Goal: Task Accomplishment & Management: Manage account settings

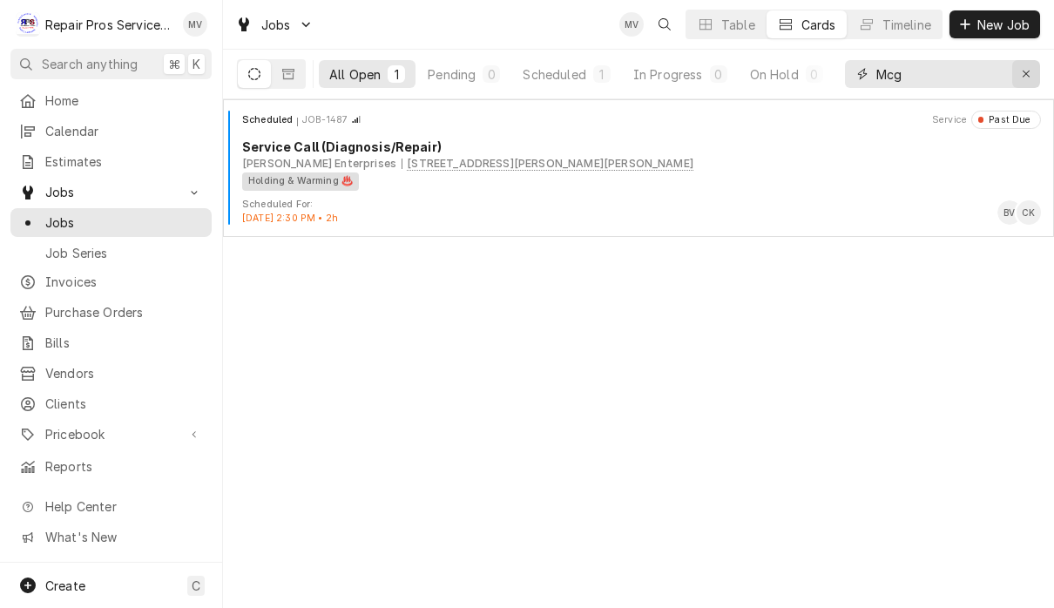
click at [1034, 80] on div "Erase input" at bounding box center [1026, 73] width 17 height 17
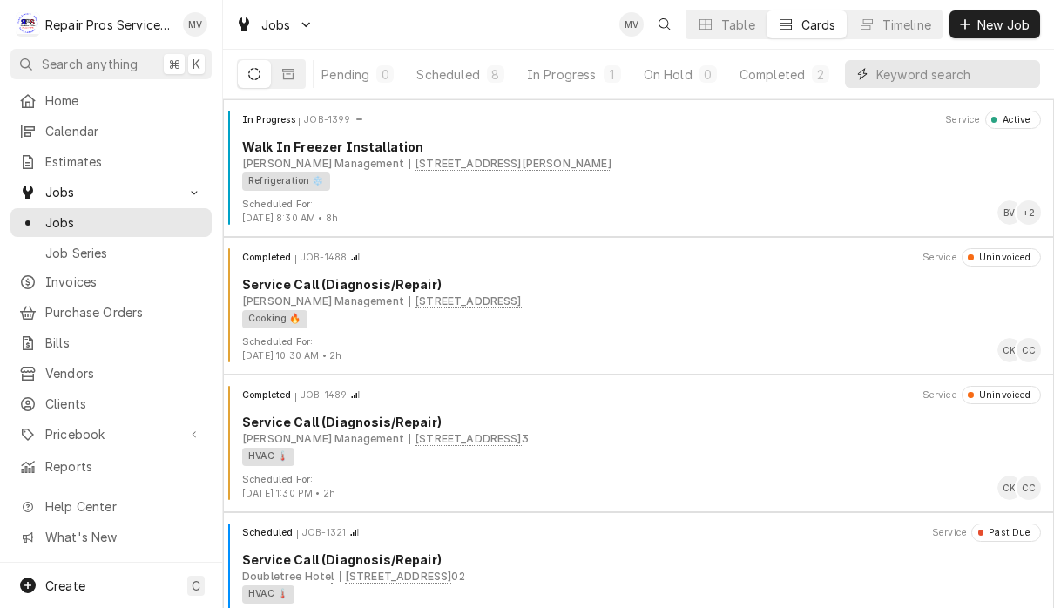
scroll to position [0, 106]
click at [789, 72] on div "Completed" at bounding box center [772, 74] width 65 height 18
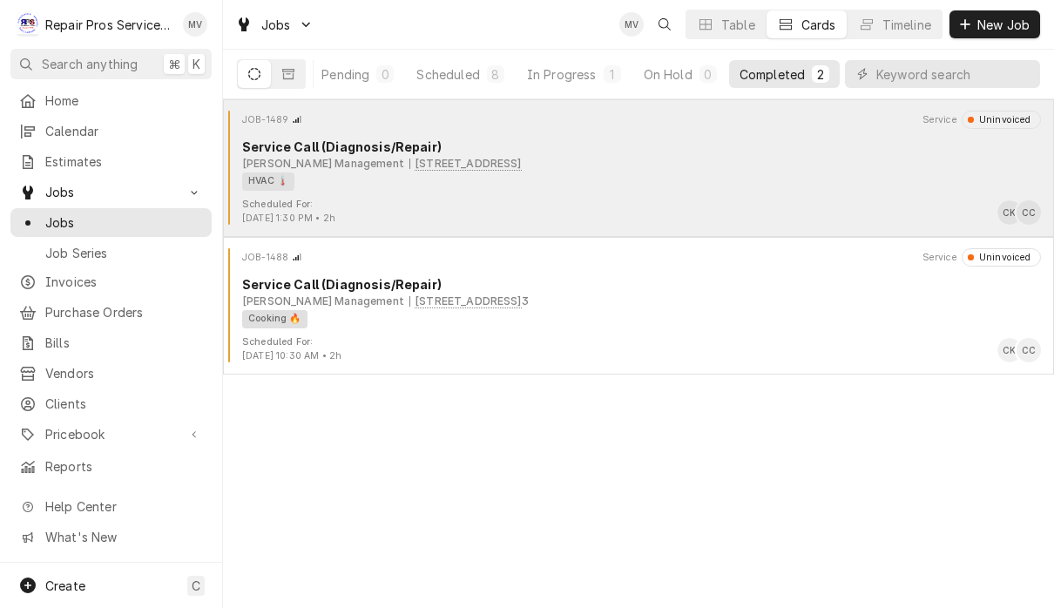
click at [685, 173] on div "HVAC 🌡️" at bounding box center [635, 182] width 787 height 18
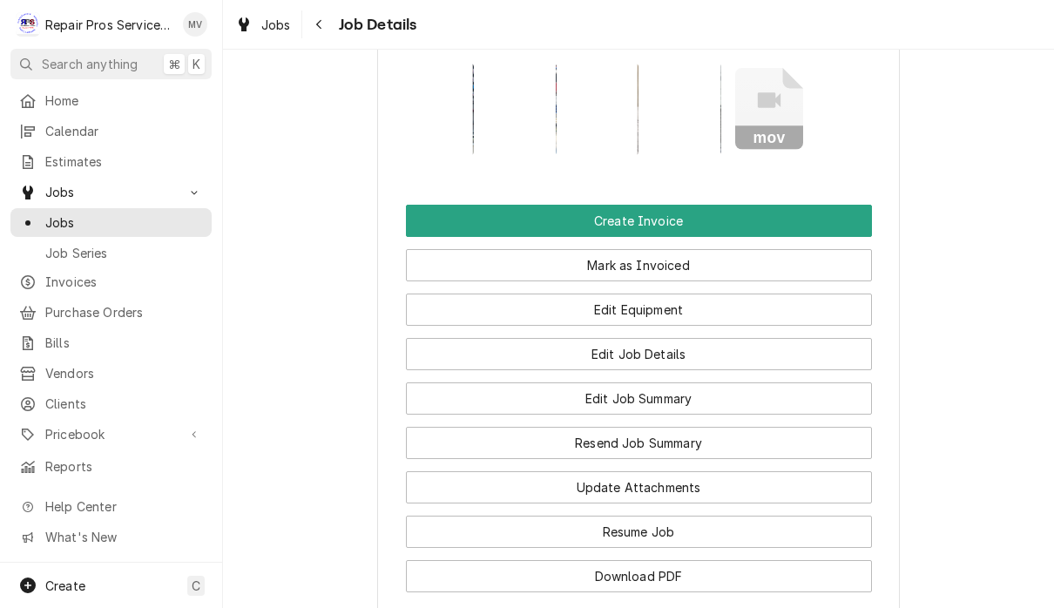
scroll to position [1502, 0]
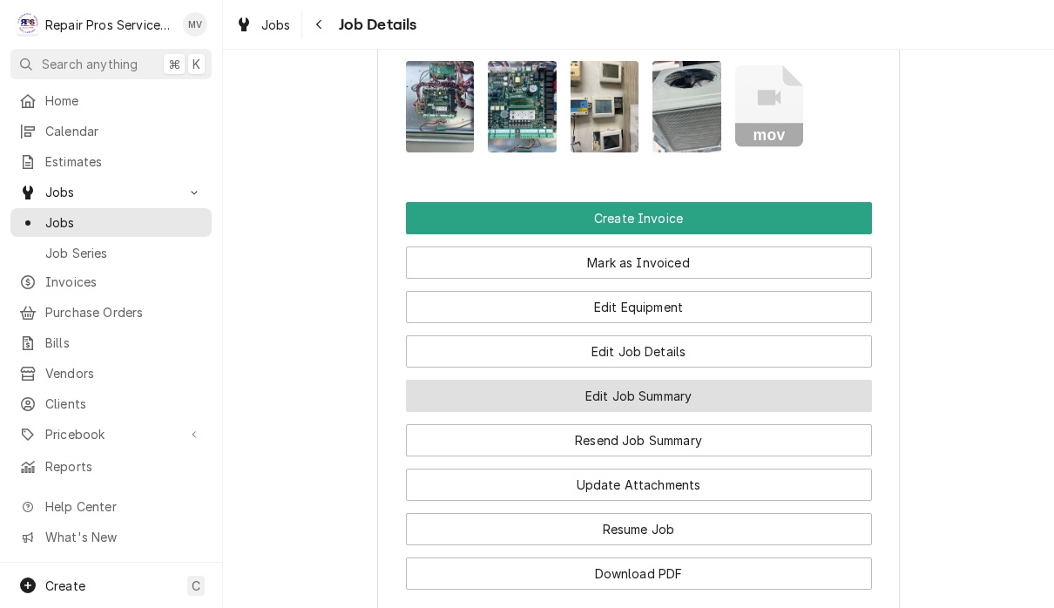
click at [758, 399] on button "Edit Job Summary" at bounding box center [639, 396] width 466 height 32
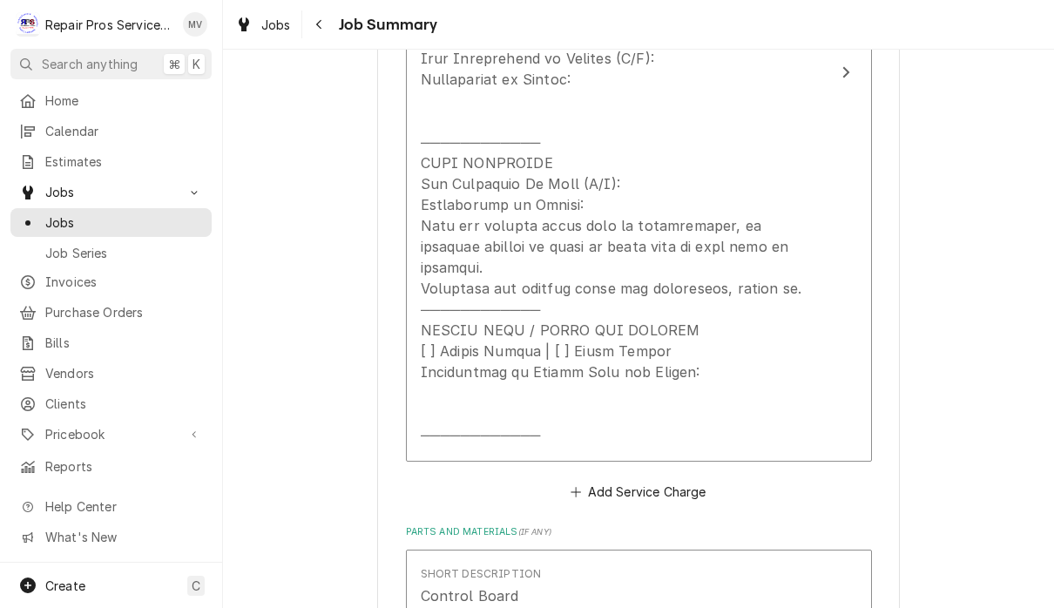
scroll to position [1061, 0]
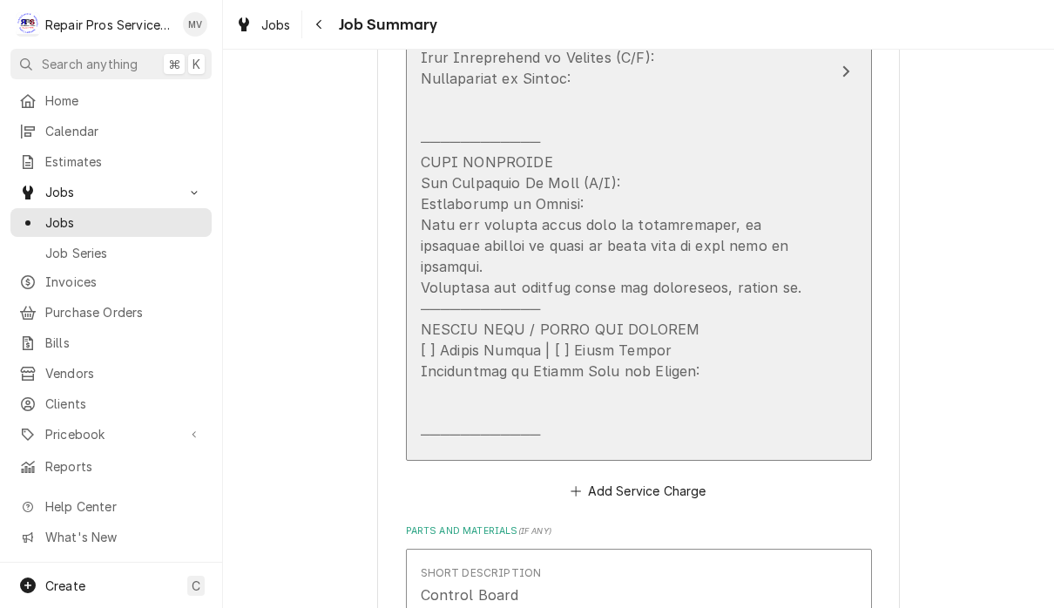
click at [851, 94] on button "Short Description Service Call (Diagnosis/Repair) Service Date [DATE] Hourly Co…" at bounding box center [639, 72] width 466 height 780
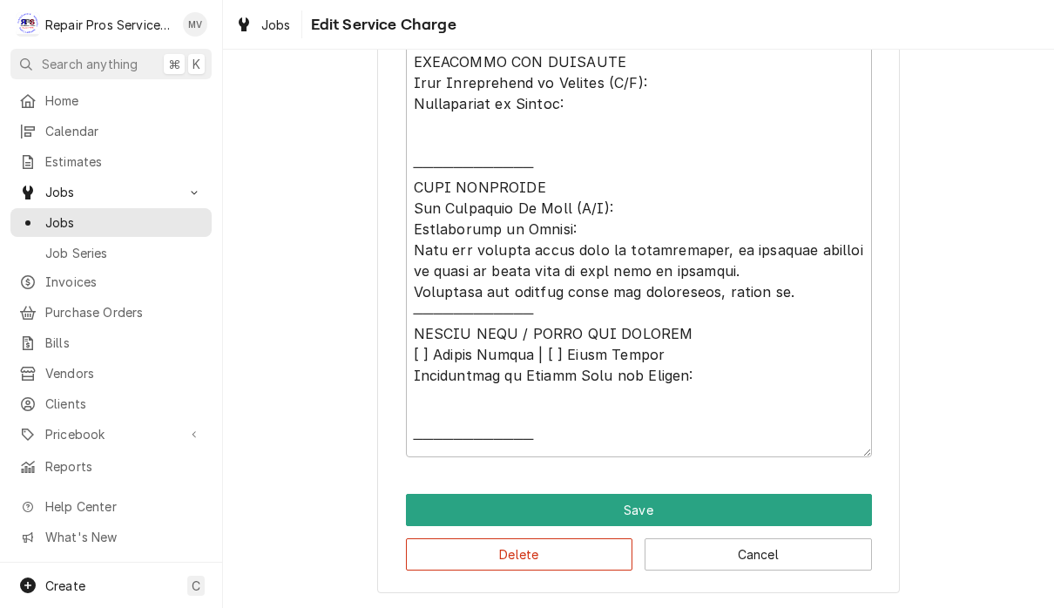
scroll to position [789, 0]
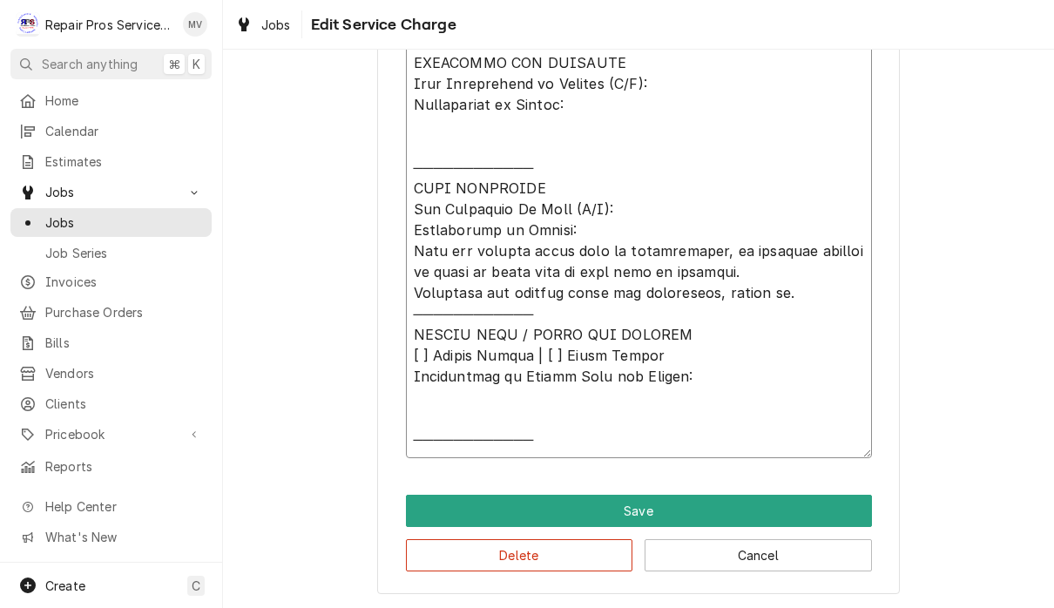
click at [514, 270] on textarea "Service Summary" at bounding box center [639, 178] width 466 height 560
type textarea "x"
type textarea "𝗩𝗜𝗦𝗜𝗧 𝗢𝗩𝗘𝗥𝗩𝗜𝗘𝗪 [ ] 𝗡𝗼 𝗜𝘀𝘀𝘂𝗲 𝗙𝗼𝘂𝗻𝗱 [ ] 𝗤𝘂𝗼𝘁𝗲 𝗡𝗲𝗲𝗱𝗲𝗱 𝗳𝗼𝗿 𝗥𝗲𝗽𝗮𝗶𝗿 [ ] 𝗥𝗲𝗽𝗮𝗶𝗿𝘀 𝗔𝗽𝗽𝗿𝗼…"
type textarea "x"
type textarea "𝗩𝗜𝗦𝗜𝗧 𝗢𝗩𝗘𝗥𝗩𝗜𝗘𝗪 [ ] 𝗡𝗼 𝗜𝘀𝘀𝘂𝗲 𝗙𝗼𝘂𝗻𝗱 [ ] 𝗤𝘂𝗼𝘁𝗲 𝗡𝗲𝗲𝗱𝗲𝗱 𝗳𝗼𝗿 𝗥𝗲𝗽𝗮𝗶𝗿 [ ] 𝗥𝗲𝗽𝗮𝗶𝗿𝘀 𝗔𝗽𝗽𝗿𝗼…"
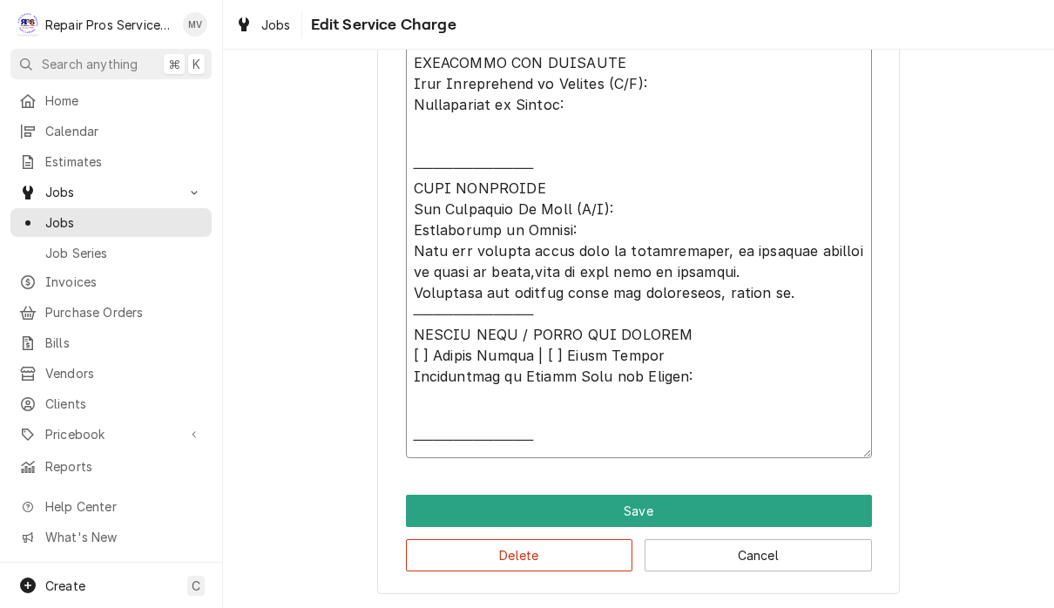
type textarea "x"
type textarea "𝗩𝗜𝗦𝗜𝗧 𝗢𝗩𝗘𝗥𝗩𝗜𝗘𝗪 [ ] 𝗡𝗼 𝗜𝘀𝘀𝘂𝗲 𝗙𝗼𝘂𝗻𝗱 [ ] 𝗤𝘂𝗼𝘁𝗲 𝗡𝗲𝗲𝗱𝗲𝗱 𝗳𝗼𝗿 𝗥𝗲𝗽𝗮𝗶𝗿 [ ] 𝗥𝗲𝗽𝗮𝗶𝗿𝘀 𝗔𝗽𝗽𝗿𝗼…"
click at [715, 243] on textarea "Service Summary" at bounding box center [639, 178] width 466 height 560
type textarea "x"
type textarea "𝗩𝗜𝗦𝗜𝗧 𝗢𝗩𝗘𝗥𝗩𝗜𝗘𝗪 [ ] 𝗡𝗼 𝗜𝘀𝘀𝘂𝗲 𝗙𝗼𝘂𝗻𝗱 [ ] 𝗤𝘂𝗼𝘁𝗲 𝗡𝗲𝗲𝗱𝗲𝗱 𝗳𝗼𝗿 𝗥𝗲𝗽𝗮𝗶𝗿 [ ] 𝗥𝗲𝗽𝗮𝗶𝗿𝘀 𝗔𝗽𝗽𝗿𝗼…"
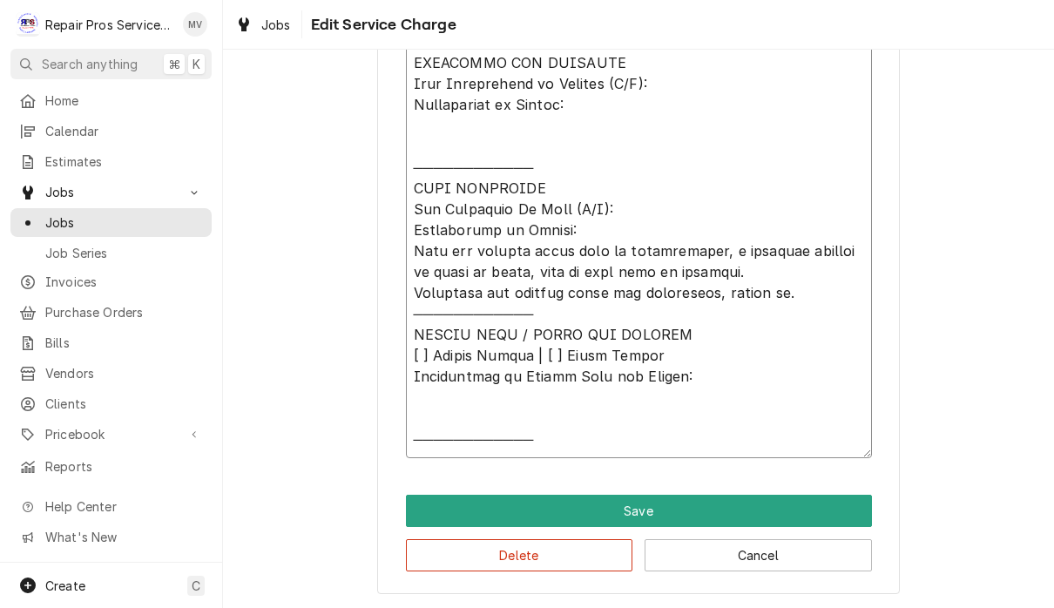
type textarea "x"
type textarea "𝗩𝗜𝗦𝗜𝗧 𝗢𝗩𝗘𝗥𝗩𝗜𝗘𝗪 [ ] 𝗡𝗼 𝗜𝘀𝘀𝘂𝗲 𝗙𝗼𝘂𝗻𝗱 [ ] 𝗤𝘂𝗼𝘁𝗲 𝗡𝗲𝗲𝗱𝗲𝗱 𝗳𝗼𝗿 𝗥𝗲𝗽𝗮𝗶𝗿 [ ] 𝗥𝗲𝗽𝗮𝗶𝗿𝘀 𝗔𝗽𝗽𝗿𝗼…"
type textarea "x"
type textarea "𝗩𝗜𝗦𝗜𝗧 𝗢𝗩𝗘𝗥𝗩𝗜𝗘𝗪 [ ] 𝗡𝗼 𝗜𝘀𝘀𝘂𝗲 𝗙𝗼𝘂𝗻𝗱 [ ] 𝗤𝘂𝗼𝘁𝗲 𝗡𝗲𝗲𝗱𝗲𝗱 𝗳𝗼𝗿 𝗥𝗲𝗽𝗮𝗶𝗿 [ ] 𝗥𝗲𝗽𝗮𝗶𝗿𝘀 𝗔𝗽𝗽𝗿𝗼…"
type textarea "x"
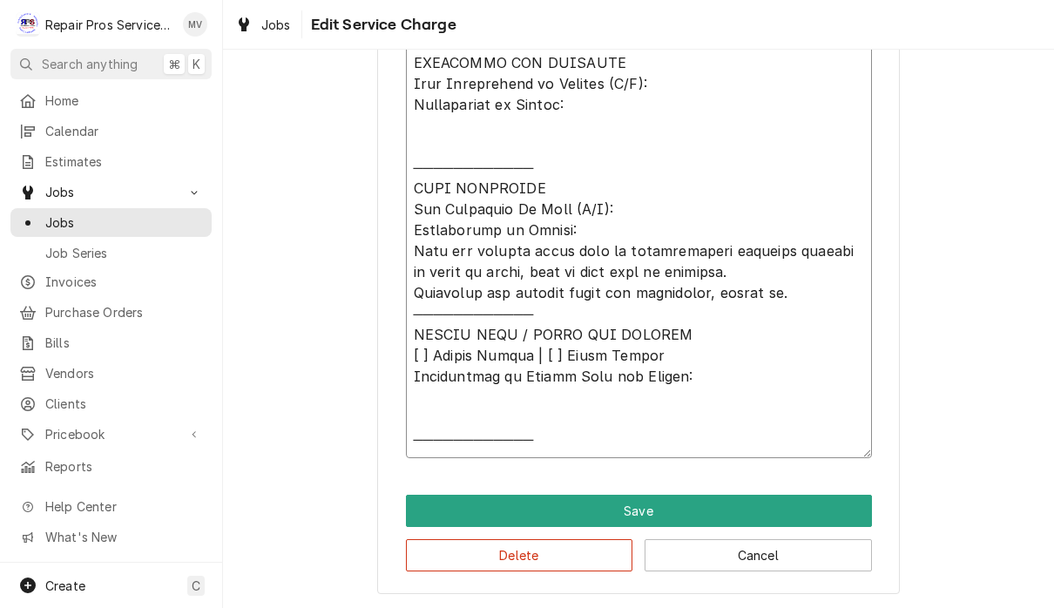
type textarea "𝗩𝗜𝗦𝗜𝗧 𝗢𝗩𝗘𝗥𝗩𝗜𝗘𝗪 [ ] 𝗡𝗼 𝗜𝘀𝘀𝘂𝗲 𝗙𝗼𝘂𝗻𝗱 [ ] 𝗤𝘂𝗼𝘁𝗲 𝗡𝗲𝗲𝗱𝗲𝗱 𝗳𝗼𝗿 𝗥𝗲𝗽𝗮𝗶𝗿 [ ] 𝗥𝗲𝗽𝗮𝗶𝗿𝘀 𝗔𝗽𝗽𝗿𝗼…"
type textarea "x"
type textarea "𝗩𝗜𝗦𝗜𝗧 𝗢𝗩𝗘𝗥𝗩𝗜𝗘𝗪 [ ] 𝗡𝗼 𝗜𝘀𝘀𝘂𝗲 𝗙𝗼𝘂𝗻𝗱 [ ] 𝗤𝘂𝗼𝘁𝗲 𝗡𝗲𝗲𝗱𝗲𝗱 𝗳𝗼𝗿 𝗥𝗲𝗽𝗮𝗶𝗿 [ ] 𝗥𝗲𝗽𝗮𝗶𝗿𝘀 𝗔𝗽𝗽𝗿𝗼…"
type textarea "x"
type textarea "𝗩𝗜𝗦𝗜𝗧 𝗢𝗩𝗘𝗥𝗩𝗜𝗘𝗪 [ ] 𝗡𝗼 𝗜𝘀𝘀𝘂𝗲 𝗙𝗼𝘂𝗻𝗱 [ ] 𝗤𝘂𝗼𝘁𝗲 𝗡𝗲𝗲𝗱𝗲𝗱 𝗳𝗼𝗿 𝗥𝗲𝗽𝗮𝗶𝗿 [ ] 𝗥𝗲𝗽𝗮𝗶𝗿𝘀 𝗔𝗽𝗽𝗿𝗼…"
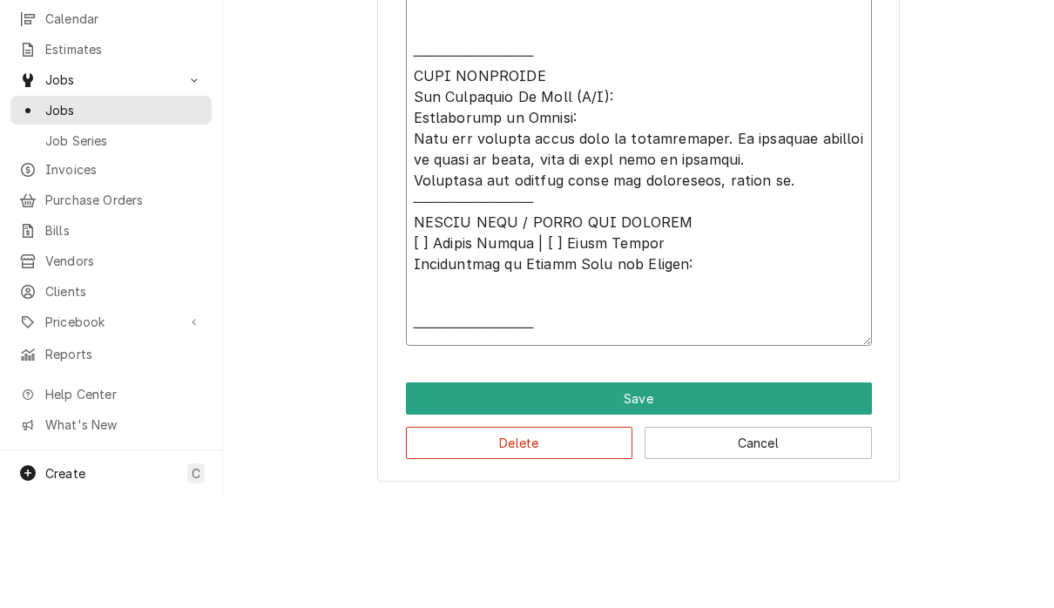
scroll to position [1, 0]
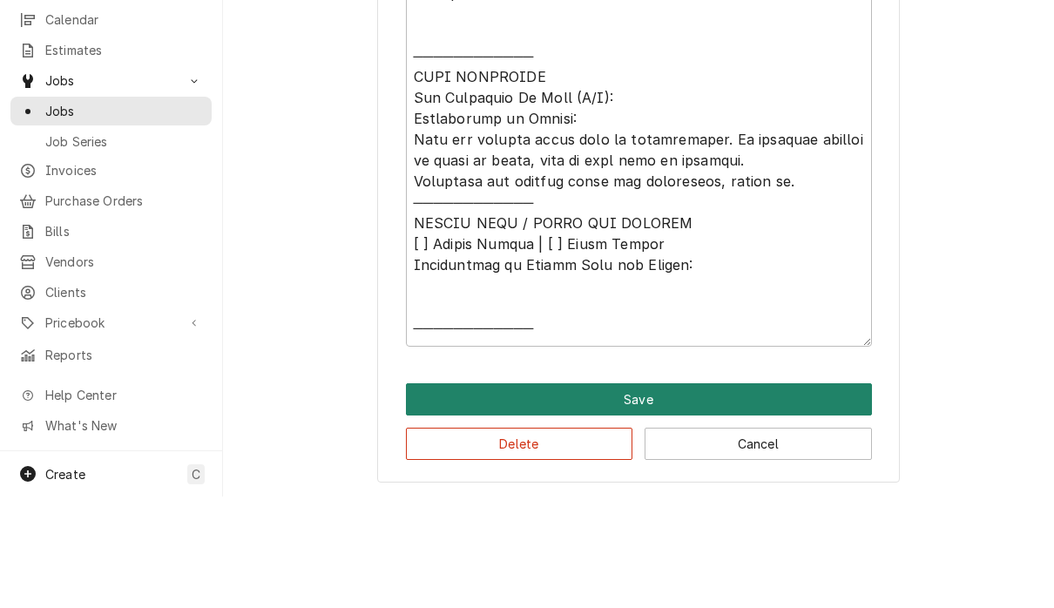
click at [842, 495] on button "Save" at bounding box center [639, 511] width 466 height 32
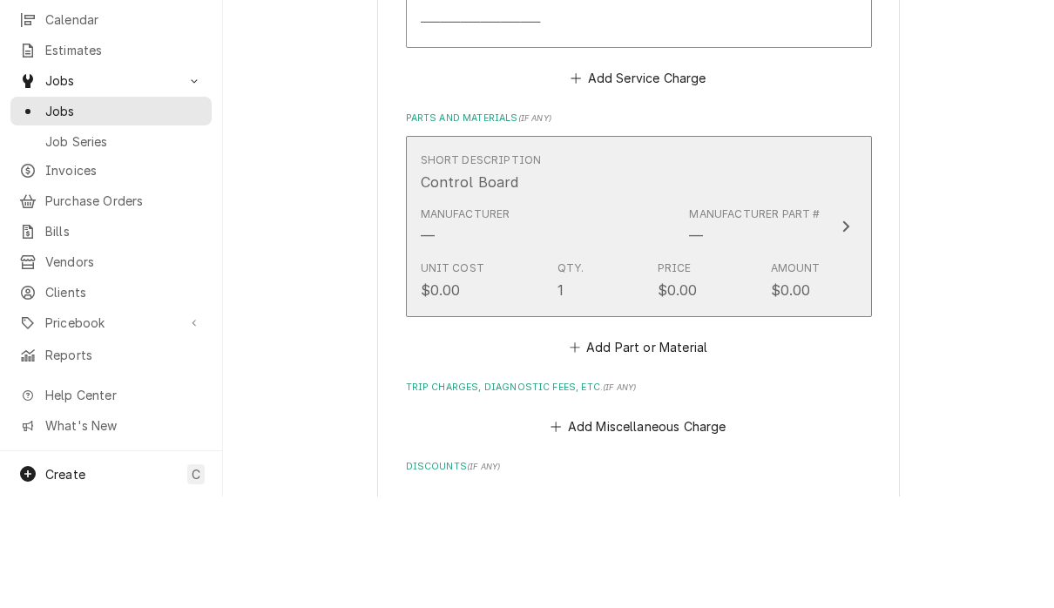
click at [844, 333] on icon "Update Line Item" at bounding box center [846, 338] width 7 height 11
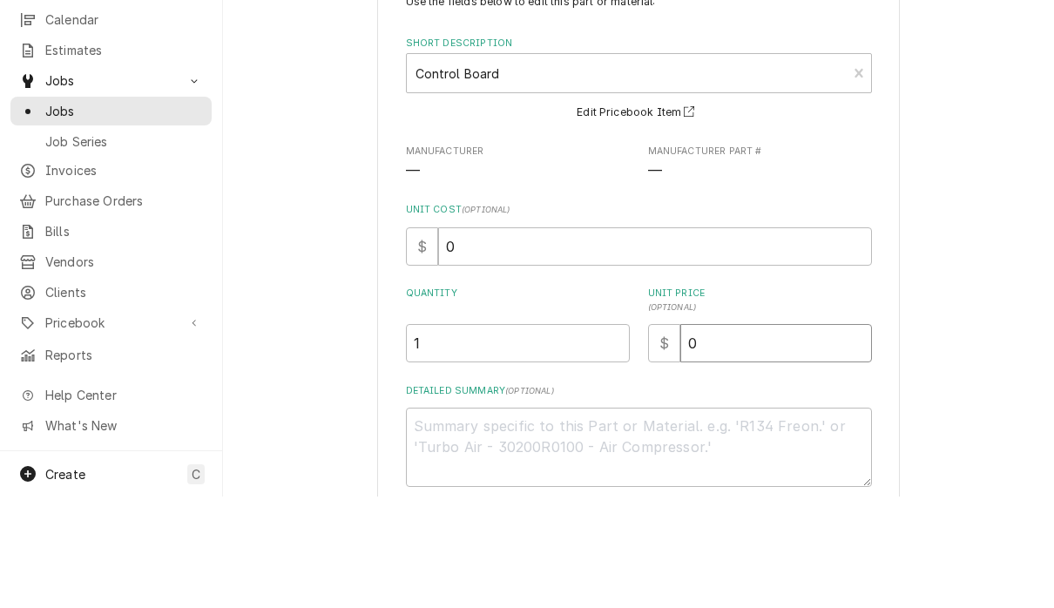
click at [745, 436] on input "0" at bounding box center [777, 455] width 192 height 38
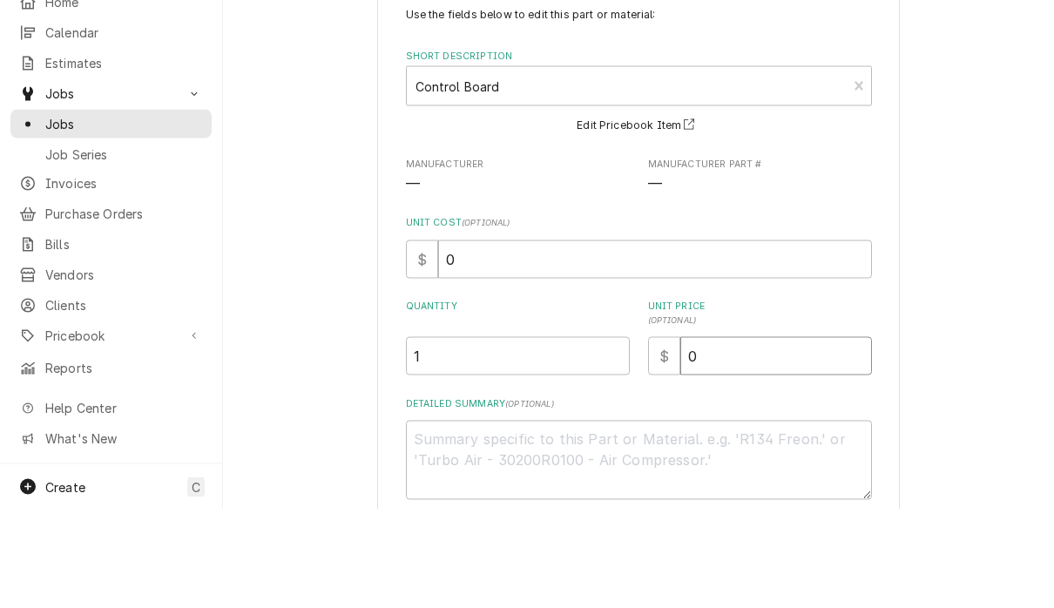
type textarea "x"
type input "01"
type textarea "x"
type input "012"
type textarea "x"
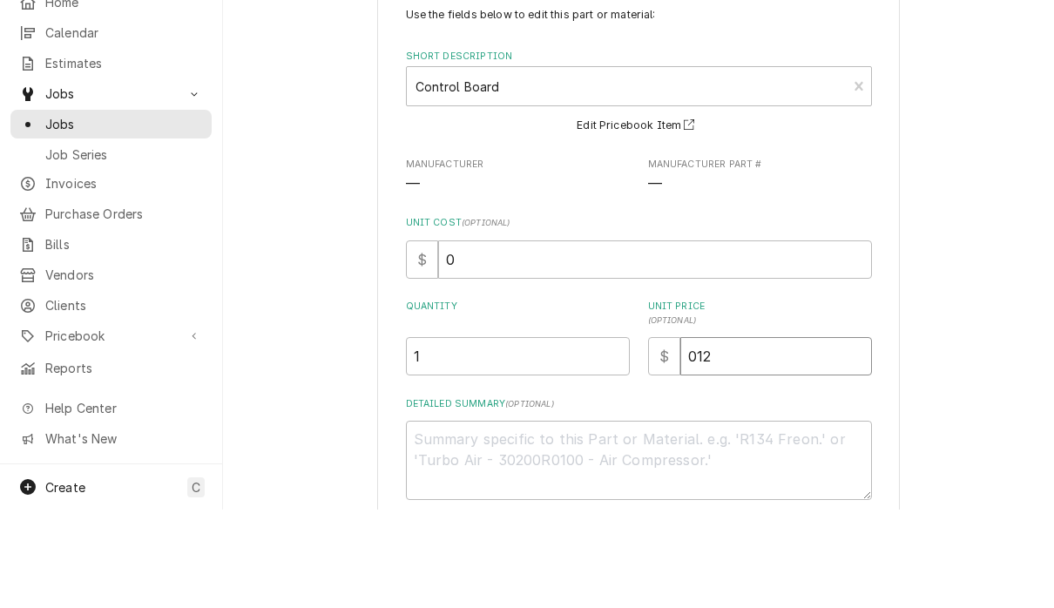
type input "0121"
type textarea "x"
type input "01214"
type textarea "x"
type input "01214.5"
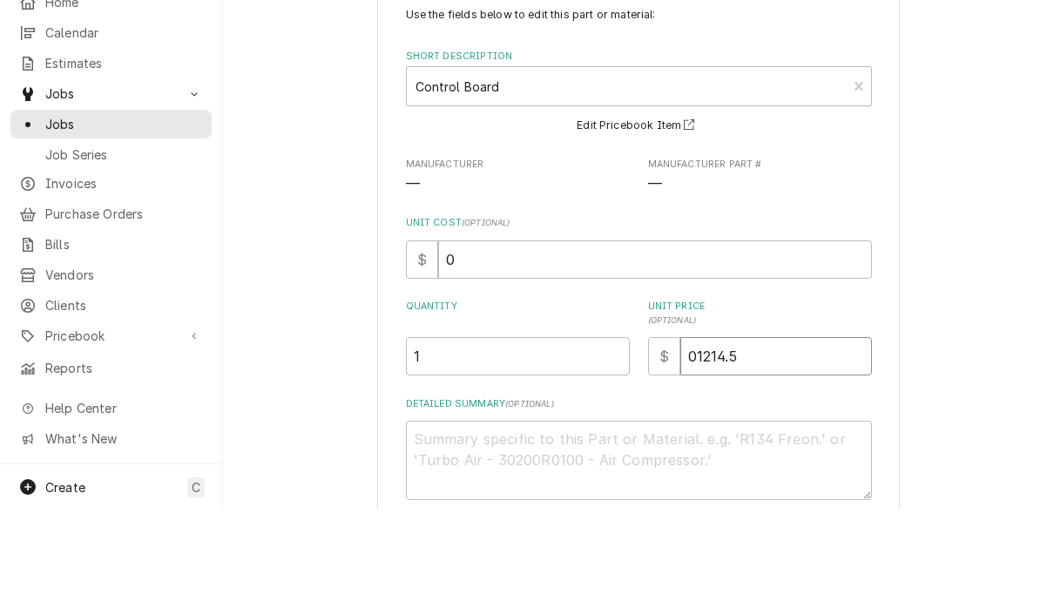
type textarea "x"
type input "01214.52"
type textarea "x"
type input "1214.52"
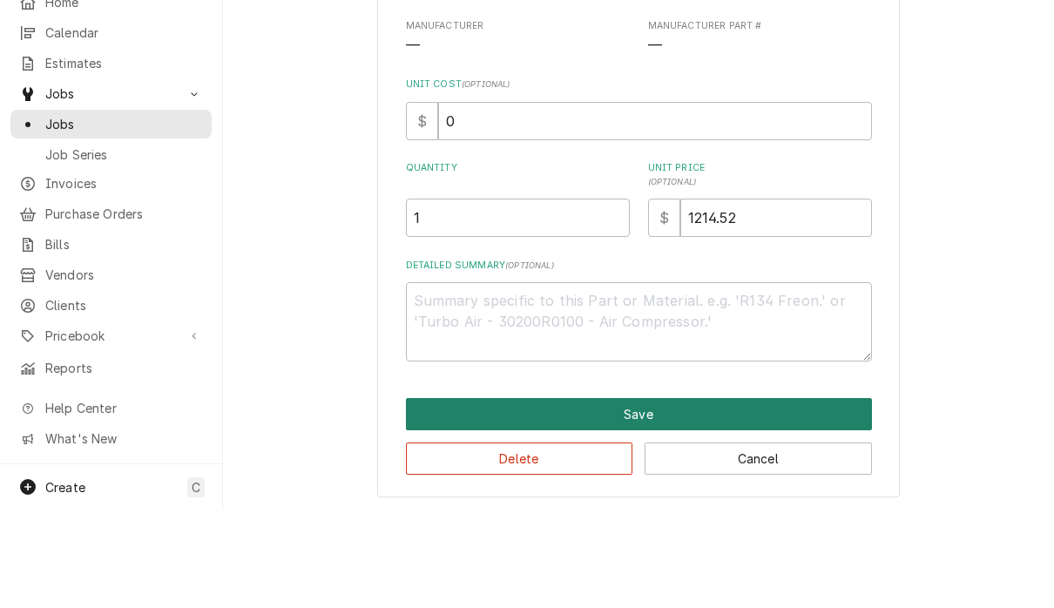
click at [670, 497] on button "Save" at bounding box center [639, 513] width 466 height 32
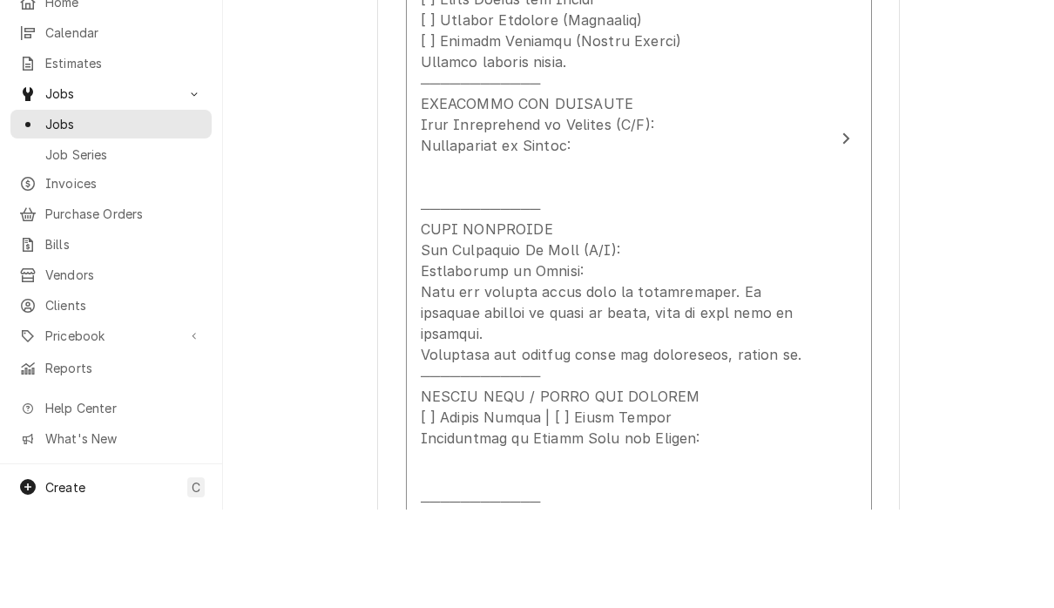
scroll to position [900, 0]
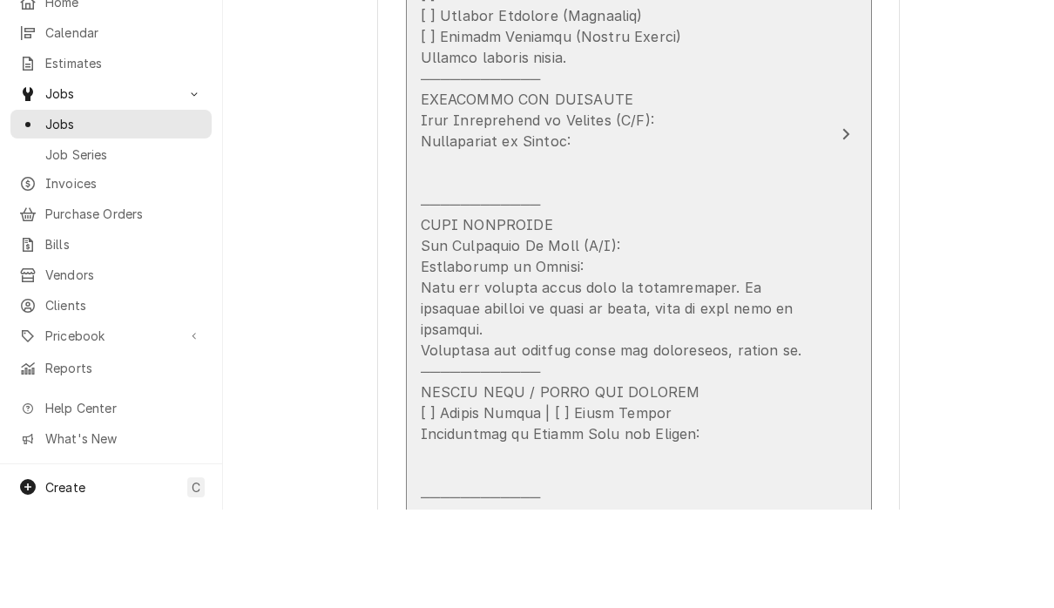
click at [835, 137] on button "Short Description Service Call (Diagnosis/Repair) Service Date Aug 20, 2025 Hou…" at bounding box center [639, 233] width 466 height 780
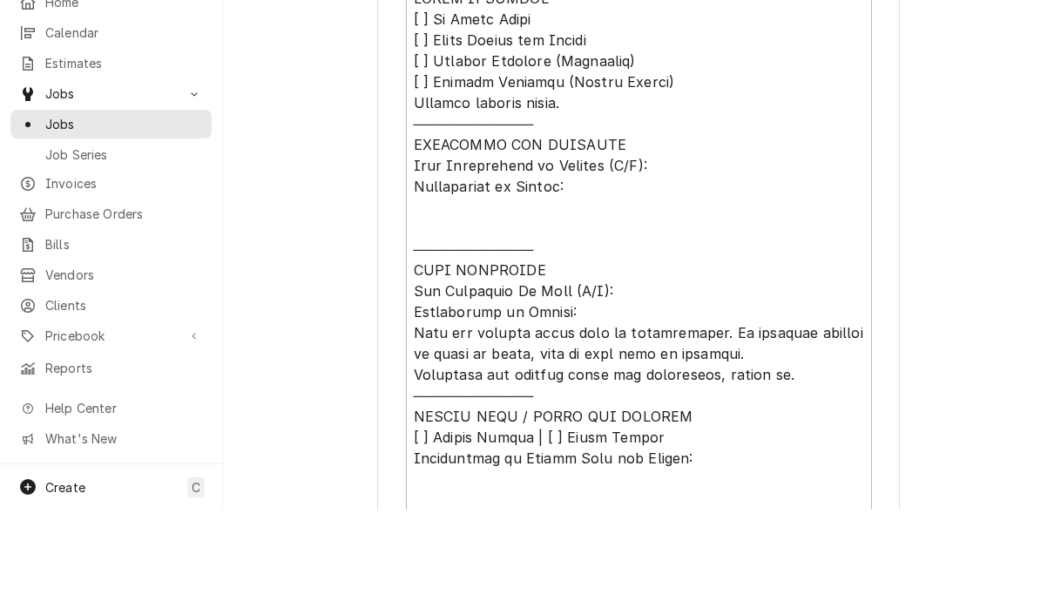
scroll to position [663, 0]
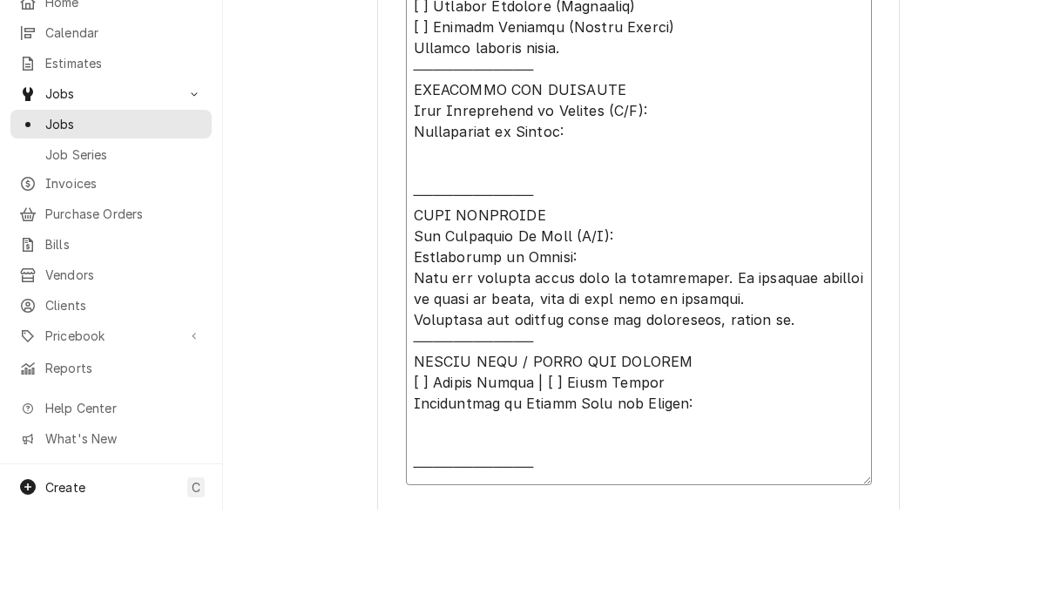
click at [717, 295] on textarea "Service Summary" at bounding box center [639, 304] width 466 height 560
type textarea "x"
type textarea "𝗩𝗜𝗦𝗜𝗧 𝗢𝗩𝗘𝗥𝗩𝗜𝗘𝗪 [ ] 𝗡𝗼 𝗜𝘀𝘀𝘂𝗲 𝗙𝗼𝘂𝗻𝗱 [ ] 𝗤𝘂𝗼𝘁𝗲 𝗡𝗲𝗲𝗱𝗲𝗱 𝗳𝗼𝗿 𝗥𝗲𝗽𝗮𝗶𝗿 [ ] 𝗥𝗲𝗽𝗮𝗶𝗿𝘀 𝗔𝗽𝗽𝗿𝗼…"
type textarea "x"
type textarea "𝗩𝗜𝗦𝗜𝗧 𝗢𝗩𝗘𝗥𝗩𝗜𝗘𝗪 [ ] 𝗡𝗼 𝗜𝘀𝘀𝘂𝗲 𝗙𝗼𝘂𝗻𝗱 [ ] 𝗤𝘂𝗼𝘁𝗲 𝗡𝗲𝗲𝗱𝗲𝗱 𝗳𝗼𝗿 𝗥𝗲𝗽𝗮𝗶𝗿 [ ] 𝗥𝗲𝗽𝗮𝗶𝗿𝘀 𝗔𝗽𝗽𝗿𝗼…"
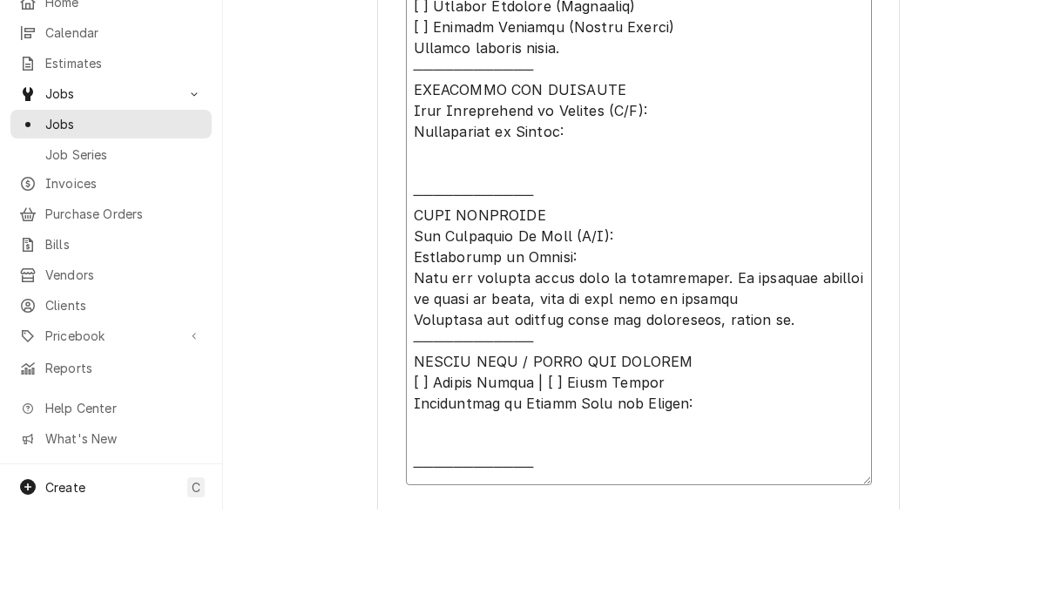
type textarea "x"
type textarea "𝗩𝗜𝗦𝗜𝗧 𝗢𝗩𝗘𝗥𝗩𝗜𝗘𝗪 [ ] 𝗡𝗼 𝗜𝘀𝘀𝘂𝗲 𝗙𝗼𝘂𝗻𝗱 [ ] 𝗤𝘂𝗼𝘁𝗲 𝗡𝗲𝗲𝗱𝗲𝗱 𝗳𝗼𝗿 𝗥𝗲𝗽𝗮𝗶𝗿 [ ] 𝗥𝗲𝗽𝗮𝗶𝗿𝘀 𝗔𝗽𝗽𝗿𝗼…"
type textarea "x"
type textarea "𝗩𝗜𝗦𝗜𝗧 𝗢𝗩𝗘𝗥𝗩𝗜𝗘𝗪 [ ] 𝗡𝗼 𝗜𝘀𝘀𝘂𝗲 𝗙𝗼𝘂𝗻𝗱 [ ] 𝗤𝘂𝗼𝘁𝗲 𝗡𝗲𝗲𝗱𝗲𝗱 𝗳𝗼𝗿 𝗥𝗲𝗽𝗮𝗶𝗿 [ ] 𝗥𝗲𝗽𝗮𝗶𝗿𝘀 𝗔𝗽𝗽𝗿𝗼…"
type textarea "x"
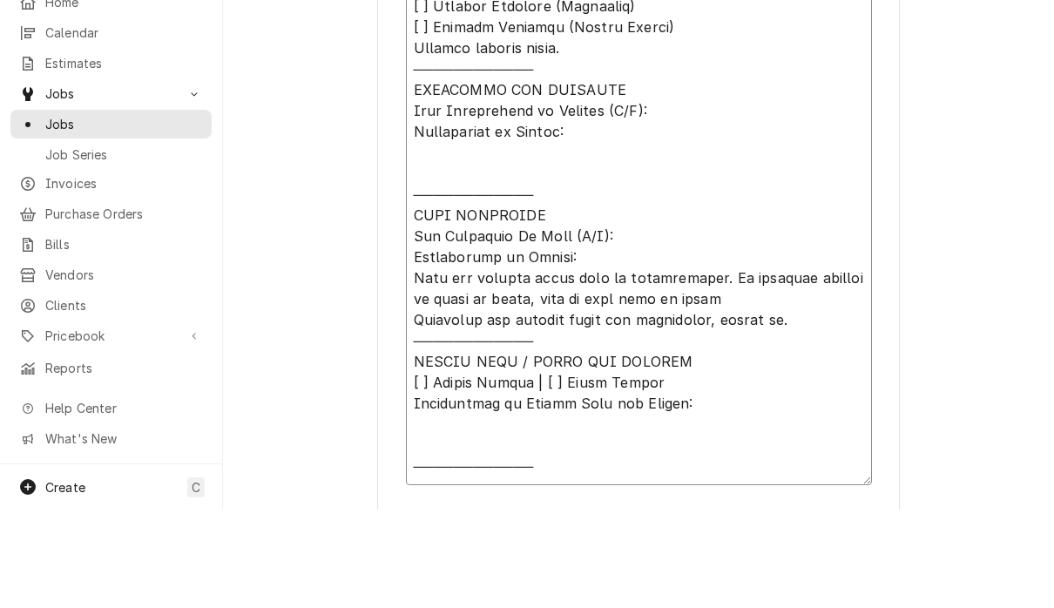
type textarea "𝗩𝗜𝗦𝗜𝗧 𝗢𝗩𝗘𝗥𝗩𝗜𝗘𝗪 [ ] 𝗡𝗼 𝗜𝘀𝘀𝘂𝗲 𝗙𝗼𝘂𝗻𝗱 [ ] 𝗤𝘂𝗼𝘁𝗲 𝗡𝗲𝗲𝗱𝗲𝗱 𝗳𝗼𝗿 𝗥𝗲𝗽𝗮𝗶𝗿 [ ] 𝗥𝗲𝗽𝗮𝗶𝗿𝘀 𝗔𝗽𝗽𝗿𝗼…"
type textarea "x"
type textarea "𝗩𝗜𝗦𝗜𝗧 𝗢𝗩𝗘𝗥𝗩𝗜𝗘𝗪 [ ] 𝗡𝗼 𝗜𝘀𝘀𝘂𝗲 𝗙𝗼𝘂𝗻𝗱 [ ] 𝗤𝘂𝗼𝘁𝗲 𝗡𝗲𝗲𝗱𝗲𝗱 𝗳𝗼𝗿 𝗥𝗲𝗽𝗮𝗶𝗿 [ ] 𝗥𝗲𝗽𝗮𝗶𝗿𝘀 𝗔𝗽𝗽𝗿𝗼…"
type textarea "x"
type textarea "𝗩𝗜𝗦𝗜𝗧 𝗢𝗩𝗘𝗥𝗩𝗜𝗘𝗪 [ ] 𝗡𝗼 𝗜𝘀𝘀𝘂𝗲 𝗙𝗼𝘂𝗻𝗱 [ ] 𝗤𝘂𝗼𝘁𝗲 𝗡𝗲𝗲𝗱𝗲𝗱 𝗳𝗼𝗿 𝗥𝗲𝗽𝗮𝗶𝗿 [ ] 𝗥𝗲𝗽𝗮𝗶𝗿𝘀 𝗔𝗽𝗽𝗿𝗼…"
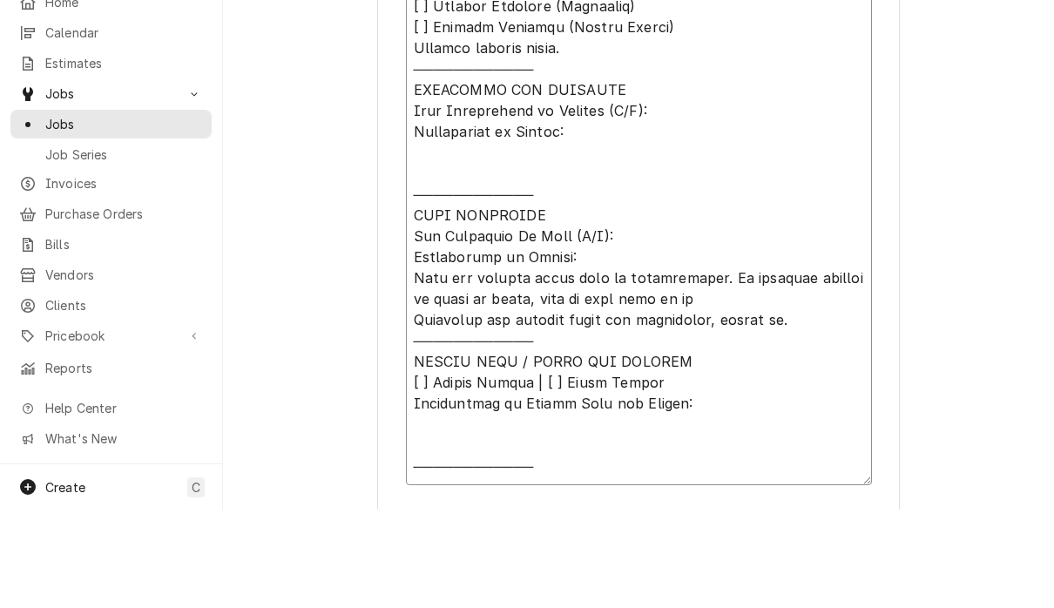
type textarea "x"
type textarea "𝗩𝗜𝗦𝗜𝗧 𝗢𝗩𝗘𝗥𝗩𝗜𝗘𝗪 [ ] 𝗡𝗼 𝗜𝘀𝘀𝘂𝗲 𝗙𝗼𝘂𝗻𝗱 [ ] 𝗤𝘂𝗼𝘁𝗲 𝗡𝗲𝗲𝗱𝗲𝗱 𝗳𝗼𝗿 𝗥𝗲𝗽𝗮𝗶𝗿 [ ] 𝗥𝗲𝗽𝗮𝗶𝗿𝘀 𝗔𝗽𝗽𝗿𝗼…"
type textarea "x"
type textarea "𝗩𝗜𝗦𝗜𝗧 𝗢𝗩𝗘𝗥𝗩𝗜𝗘𝗪 [ ] 𝗡𝗼 𝗜𝘀𝘀𝘂𝗲 𝗙𝗼𝘂𝗻𝗱 [ ] 𝗤𝘂𝗼𝘁𝗲 𝗡𝗲𝗲𝗱𝗲𝗱 𝗳𝗼𝗿 𝗥𝗲𝗽𝗮𝗶𝗿 [ ] 𝗥𝗲𝗽𝗮𝗶𝗿𝘀 𝗔𝗽𝗽𝗿𝗼…"
type textarea "x"
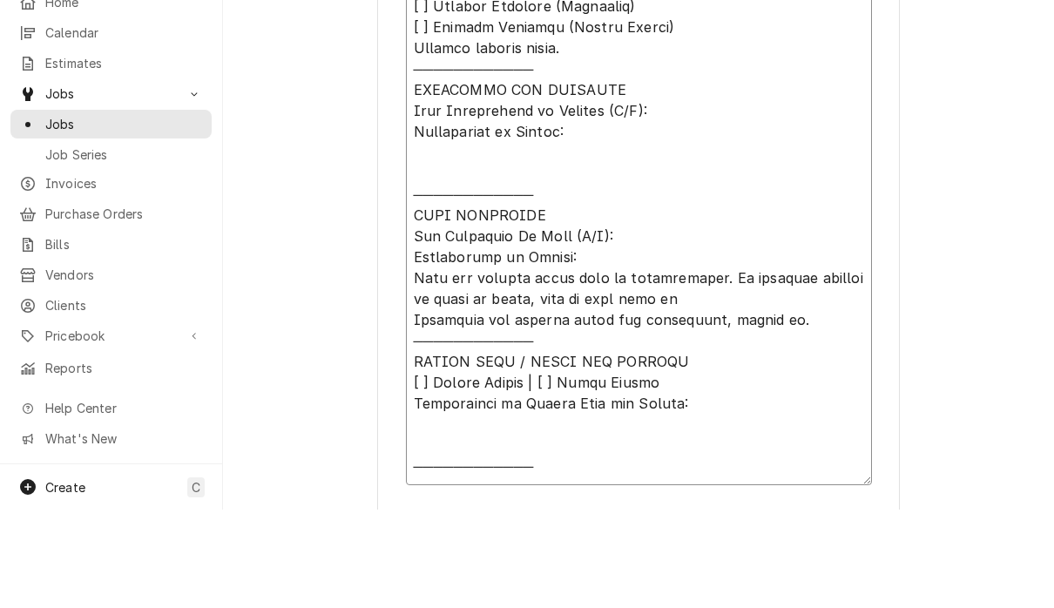
type textarea "𝗩𝗜𝗦𝗜𝗧 𝗢𝗩𝗘𝗥𝗩𝗜𝗘𝗪 [ ] 𝗡𝗼 𝗜𝘀𝘀𝘂𝗲 𝗙𝗼𝘂𝗻𝗱 [ ] 𝗤𝘂𝗼𝘁𝗲 𝗡𝗲𝗲𝗱𝗲𝗱 𝗳𝗼𝗿 𝗥𝗲𝗽𝗮𝗶𝗿 [ ] 𝗥𝗲𝗽𝗮𝗶𝗿𝘀 𝗔𝗽𝗽𝗿𝗼…"
type textarea "x"
type textarea "𝗩𝗜𝗦𝗜𝗧 𝗢𝗩𝗘𝗥𝗩𝗜𝗘𝗪 [ ] 𝗡𝗼 𝗜𝘀𝘀𝘂𝗲 𝗙𝗼𝘂𝗻𝗱 [ ] 𝗤𝘂𝗼𝘁𝗲 𝗡𝗲𝗲𝗱𝗲𝗱 𝗳𝗼𝗿 𝗥𝗲𝗽𝗮𝗶𝗿 [ ] 𝗥𝗲𝗽𝗮𝗶𝗿𝘀 𝗔𝗽𝗽𝗿𝗼…"
type textarea "x"
type textarea "𝗩𝗜𝗦𝗜𝗧 𝗢𝗩𝗘𝗥𝗩𝗜𝗘𝗪 [ ] 𝗡𝗼 𝗜𝘀𝘀𝘂𝗲 𝗙𝗼𝘂𝗻𝗱 [ ] 𝗤𝘂𝗼𝘁𝗲 𝗡𝗲𝗲𝗱𝗲𝗱 𝗳𝗼𝗿 𝗥𝗲𝗽𝗮𝗶𝗿 [ ] 𝗥𝗲𝗽𝗮𝗶𝗿𝘀 𝗔𝗽𝗽𝗿𝗼…"
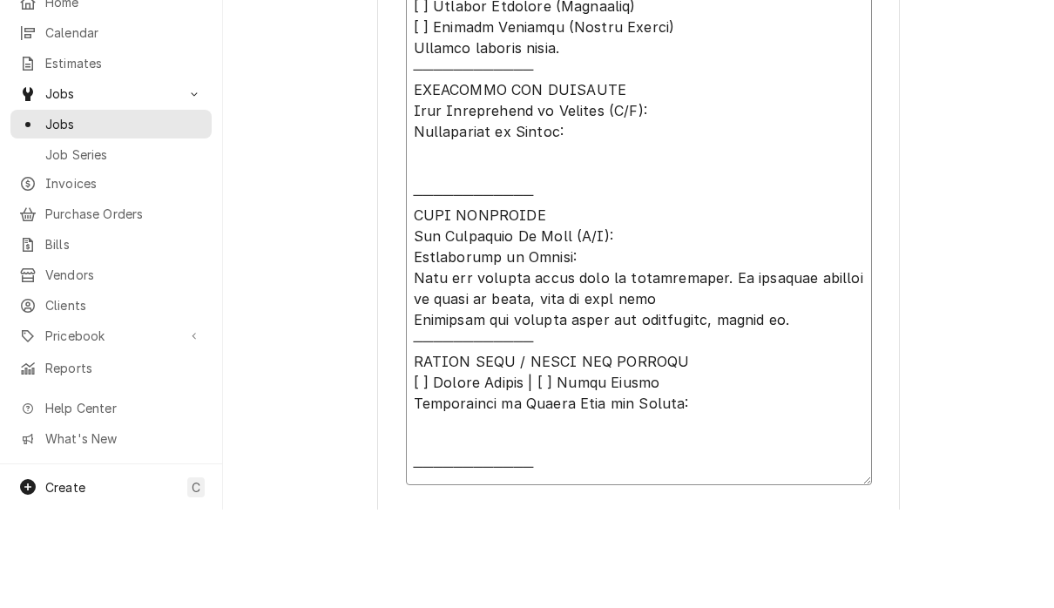
type textarea "x"
type textarea "𝗩𝗜𝗦𝗜𝗧 𝗢𝗩𝗘𝗥𝗩𝗜𝗘𝗪 [ ] 𝗡𝗼 𝗜𝘀𝘀𝘂𝗲 𝗙𝗼𝘂𝗻𝗱 [ ] 𝗤𝘂𝗼𝘁𝗲 𝗡𝗲𝗲𝗱𝗲𝗱 𝗳𝗼𝗿 𝗥𝗲𝗽𝗮𝗶𝗿 [ ] 𝗥𝗲𝗽𝗮𝗶𝗿𝘀 𝗔𝗽𝗽𝗿𝗼…"
type textarea "x"
type textarea "𝗩𝗜𝗦𝗜𝗧 𝗢𝗩𝗘𝗥𝗩𝗜𝗘𝗪 [ ] 𝗡𝗼 𝗜𝘀𝘀𝘂𝗲 𝗙𝗼𝘂𝗻𝗱 [ ] 𝗤𝘂𝗼𝘁𝗲 𝗡𝗲𝗲𝗱𝗲𝗱 𝗳𝗼𝗿 𝗥𝗲𝗽𝗮𝗶𝗿 [ ] 𝗥𝗲𝗽𝗮𝗶𝗿𝘀 𝗔𝗽𝗽𝗿𝗼…"
type textarea "x"
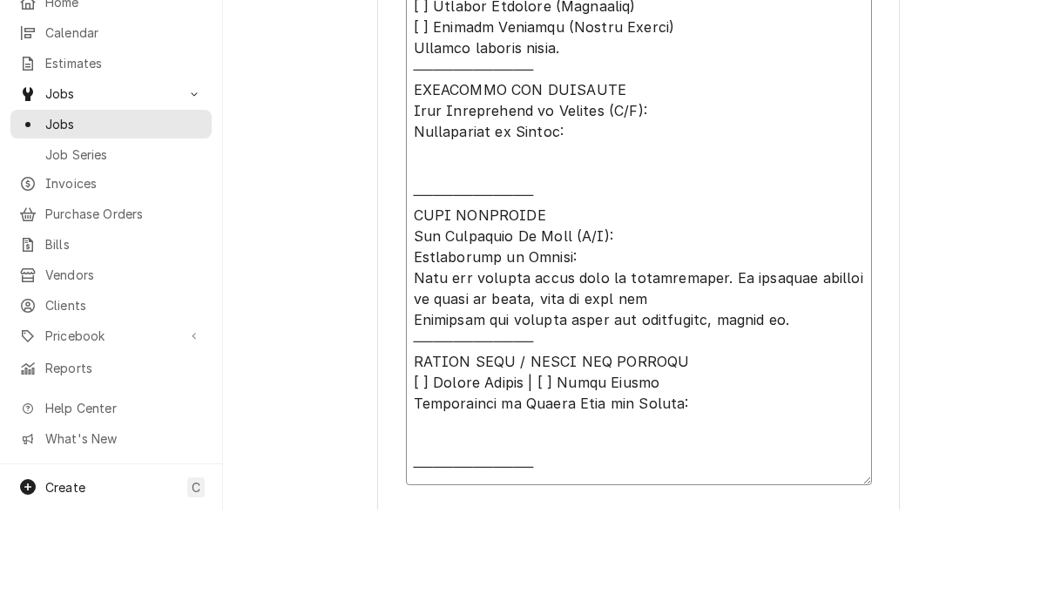
type textarea "𝗩𝗜𝗦𝗜𝗧 𝗢𝗩𝗘𝗥𝗩𝗜𝗘𝗪 [ ] 𝗡𝗼 𝗜𝘀𝘀𝘂𝗲 𝗙𝗼𝘂𝗻𝗱 [ ] 𝗤𝘂𝗼𝘁𝗲 𝗡𝗲𝗲𝗱𝗲𝗱 𝗳𝗼𝗿 𝗥𝗲𝗽𝗮𝗶𝗿 [ ] 𝗥𝗲𝗽𝗮𝗶𝗿𝘀 𝗔𝗽𝗽𝗿𝗼…"
type textarea "x"
type textarea "𝗩𝗜𝗦𝗜𝗧 𝗢𝗩𝗘𝗥𝗩𝗜𝗘𝗪 [ ] 𝗡𝗼 𝗜𝘀𝘀𝘂𝗲 𝗙𝗼𝘂𝗻𝗱 [ ] 𝗤𝘂𝗼𝘁𝗲 𝗡𝗲𝗲𝗱𝗲𝗱 𝗳𝗼𝗿 𝗥𝗲𝗽𝗮𝗶𝗿 [ ] 𝗥𝗲𝗽𝗮𝗶𝗿𝘀 𝗔𝗽𝗽𝗿𝗼…"
type textarea "x"
type textarea "𝗩𝗜𝗦𝗜𝗧 𝗢𝗩𝗘𝗥𝗩𝗜𝗘𝗪 [ ] 𝗡𝗼 𝗜𝘀𝘀𝘂𝗲 𝗙𝗼𝘂𝗻𝗱 [ ] 𝗤𝘂𝗼𝘁𝗲 𝗡𝗲𝗲𝗱𝗲𝗱 𝗳𝗼𝗿 𝗥𝗲𝗽𝗮𝗶𝗿 [ ] 𝗥𝗲𝗽𝗮𝗶𝗿𝘀 𝗔𝗽𝗽𝗿𝗼…"
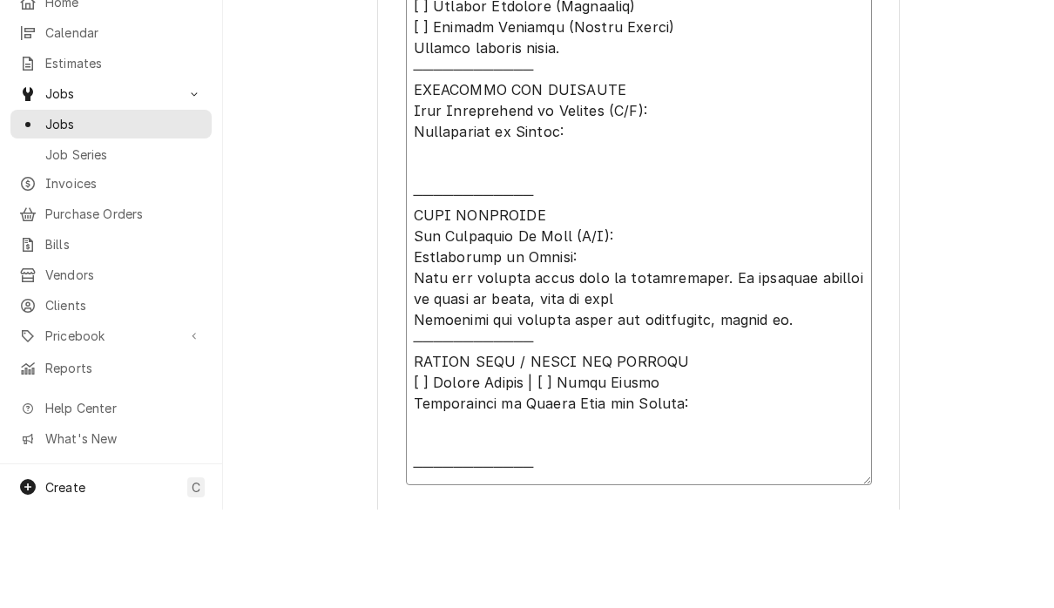
type textarea "x"
type textarea "𝗩𝗜𝗦𝗜𝗧 𝗢𝗩𝗘𝗥𝗩𝗜𝗘𝗪 [ ] 𝗡𝗼 𝗜𝘀𝘀𝘂𝗲 𝗙𝗼𝘂𝗻𝗱 [ ] 𝗤𝘂𝗼𝘁𝗲 𝗡𝗲𝗲𝗱𝗲𝗱 𝗳𝗼𝗿 𝗥𝗲𝗽𝗮𝗶𝗿 [ ] 𝗥𝗲𝗽𝗮𝗶𝗿𝘀 𝗔𝗽𝗽𝗿𝗼…"
type textarea "x"
type textarea "𝗩𝗜𝗦𝗜𝗧 𝗢𝗩𝗘𝗥𝗩𝗜𝗘𝗪 [ ] 𝗡𝗼 𝗜𝘀𝘀𝘂𝗲 𝗙𝗼𝘂𝗻𝗱 [ ] 𝗤𝘂𝗼𝘁𝗲 𝗡𝗲𝗲𝗱𝗲𝗱 𝗳𝗼𝗿 𝗥𝗲𝗽𝗮𝗶𝗿 [ ] 𝗥𝗲𝗽𝗮𝗶𝗿𝘀 𝗔𝗽𝗽𝗿𝗼…"
type textarea "x"
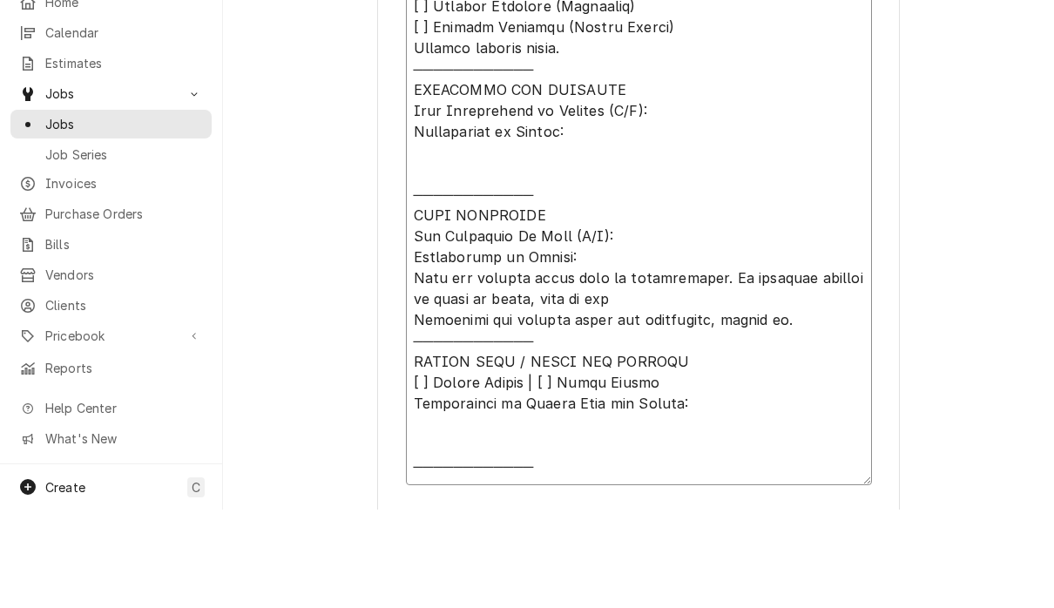
type textarea "𝗩𝗜𝗦𝗜𝗧 𝗢𝗩𝗘𝗥𝗩𝗜𝗘𝗪 [ ] 𝗡𝗼 𝗜𝘀𝘀𝘂𝗲 𝗙𝗼𝘂𝗻𝗱 [ ] 𝗤𝘂𝗼𝘁𝗲 𝗡𝗲𝗲𝗱𝗲𝗱 𝗳𝗼𝗿 𝗥𝗲𝗽𝗮𝗶𝗿 [ ] 𝗥𝗲𝗽𝗮𝗶𝗿𝘀 𝗔𝗽𝗽𝗿𝗼…"
type textarea "x"
type textarea "𝗩𝗜𝗦𝗜𝗧 𝗢𝗩𝗘𝗥𝗩𝗜𝗘𝗪 [ ] 𝗡𝗼 𝗜𝘀𝘀𝘂𝗲 𝗙𝗼𝘂𝗻𝗱 [ ] 𝗤𝘂𝗼𝘁𝗲 𝗡𝗲𝗲𝗱𝗲𝗱 𝗳𝗼𝗿 𝗥𝗲𝗽𝗮𝗶𝗿 [ ] 𝗥𝗲𝗽𝗮𝗶𝗿𝘀 𝗔𝗽𝗽𝗿𝗼…"
type textarea "x"
type textarea "𝗩𝗜𝗦𝗜𝗧 𝗢𝗩𝗘𝗥𝗩𝗜𝗘𝗪 [ ] 𝗡𝗼 𝗜𝘀𝘀𝘂𝗲 𝗙𝗼𝘂𝗻𝗱 [ ] 𝗤𝘂𝗼𝘁𝗲 𝗡𝗲𝗲𝗱𝗲𝗱 𝗳𝗼𝗿 𝗥𝗲𝗽𝗮𝗶𝗿 [ ] 𝗥𝗲𝗽𝗮𝗶𝗿𝘀 𝗔𝗽𝗽𝗿𝗼…"
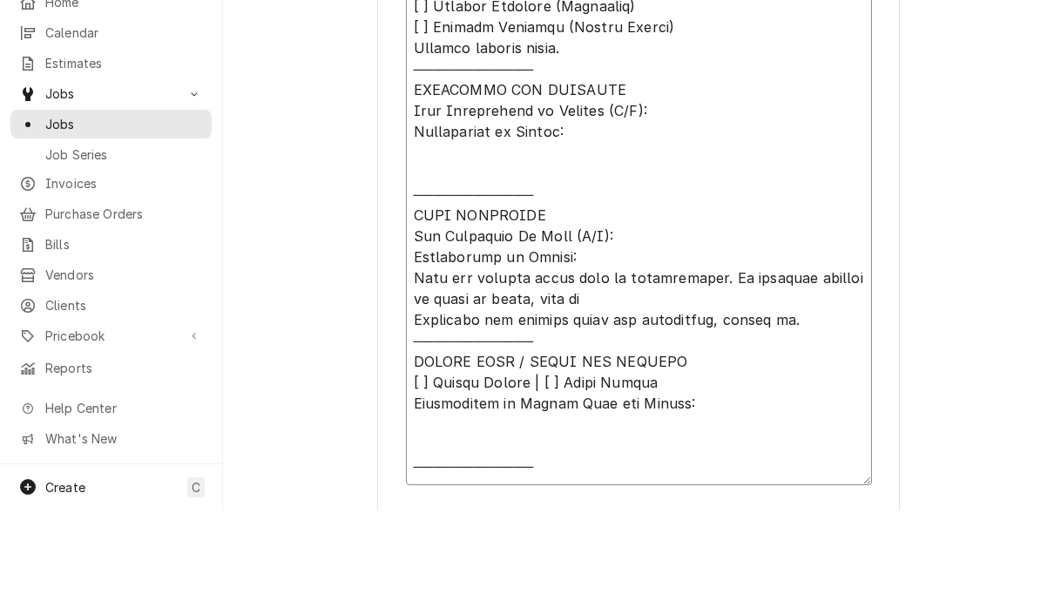
type textarea "x"
type textarea "𝗩𝗜𝗦𝗜𝗧 𝗢𝗩𝗘𝗥𝗩𝗜𝗘𝗪 [ ] 𝗡𝗼 𝗜𝘀𝘀𝘂𝗲 𝗙𝗼𝘂𝗻𝗱 [ ] 𝗤𝘂𝗼𝘁𝗲 𝗡𝗲𝗲𝗱𝗲𝗱 𝗳𝗼𝗿 𝗥𝗲𝗽𝗮𝗶𝗿 [ ] 𝗥𝗲𝗽𝗮𝗶𝗿𝘀 𝗔𝗽𝗽𝗿𝗼…"
type textarea "x"
type textarea "𝗩𝗜𝗦𝗜𝗧 𝗢𝗩𝗘𝗥𝗩𝗜𝗘𝗪 [ ] 𝗡𝗼 𝗜𝘀𝘀𝘂𝗲 𝗙𝗼𝘂𝗻𝗱 [ ] 𝗤𝘂𝗼𝘁𝗲 𝗡𝗲𝗲𝗱𝗲𝗱 𝗳𝗼𝗿 𝗥𝗲𝗽𝗮𝗶𝗿 [ ] 𝗥𝗲𝗽𝗮𝗶𝗿𝘀 𝗔𝗽𝗽𝗿𝗼…"
type textarea "x"
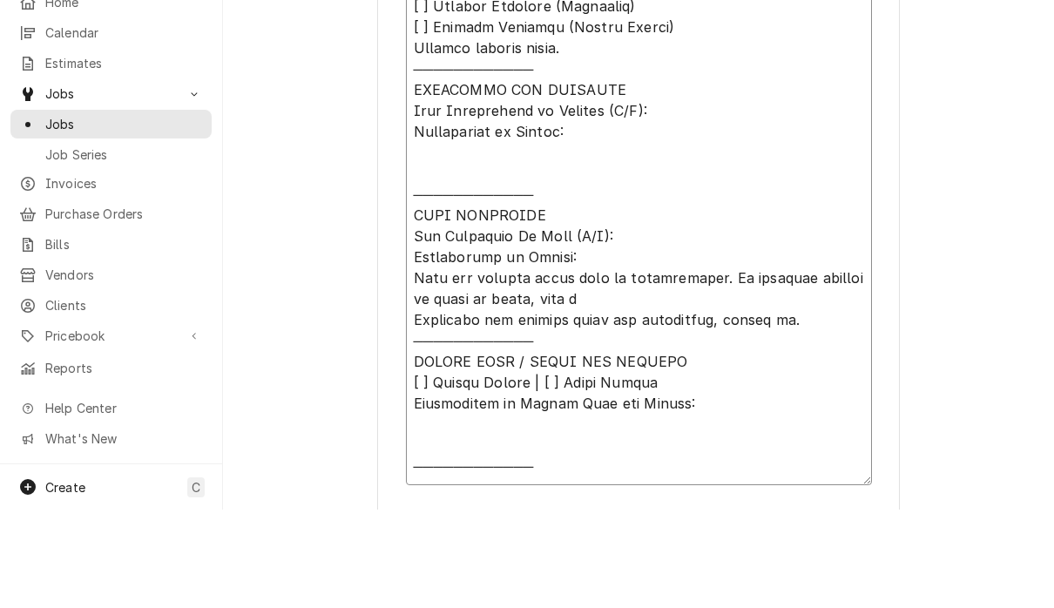
type textarea "𝗩𝗜𝗦𝗜𝗧 𝗢𝗩𝗘𝗥𝗩𝗜𝗘𝗪 [ ] 𝗡𝗼 𝗜𝘀𝘀𝘂𝗲 𝗙𝗼𝘂𝗻𝗱 [ ] 𝗤𝘂𝗼𝘁𝗲 𝗡𝗲𝗲𝗱𝗲𝗱 𝗳𝗼𝗿 𝗥𝗲𝗽𝗮𝗶𝗿 [ ] 𝗥𝗲𝗽𝗮𝗶𝗿𝘀 𝗔𝗽𝗽𝗿𝗼…"
type textarea "x"
type textarea "𝗩𝗜𝗦𝗜𝗧 𝗢𝗩𝗘𝗥𝗩𝗜𝗘𝗪 [ ] 𝗡𝗼 𝗜𝘀𝘀𝘂𝗲 𝗙𝗼𝘂𝗻𝗱 [ ] 𝗤𝘂𝗼𝘁𝗲 𝗡𝗲𝗲𝗱𝗲𝗱 𝗳𝗼𝗿 𝗥𝗲𝗽𝗮𝗶𝗿 [ ] 𝗥𝗲𝗽𝗮𝗶𝗿𝘀 𝗔𝗽𝗽𝗿𝗼…"
type textarea "x"
type textarea "𝗩𝗜𝗦𝗜𝗧 𝗢𝗩𝗘𝗥𝗩𝗜𝗘𝗪 [ ] 𝗡𝗼 𝗜𝘀𝘀𝘂𝗲 𝗙𝗼𝘂𝗻𝗱 [ ] 𝗤𝘂𝗼𝘁𝗲 𝗡𝗲𝗲𝗱𝗲𝗱 𝗳𝗼𝗿 𝗥𝗲𝗽𝗮𝗶𝗿 [ ] 𝗥𝗲𝗽𝗮𝗶𝗿𝘀 𝗔𝗽𝗽𝗿𝗼…"
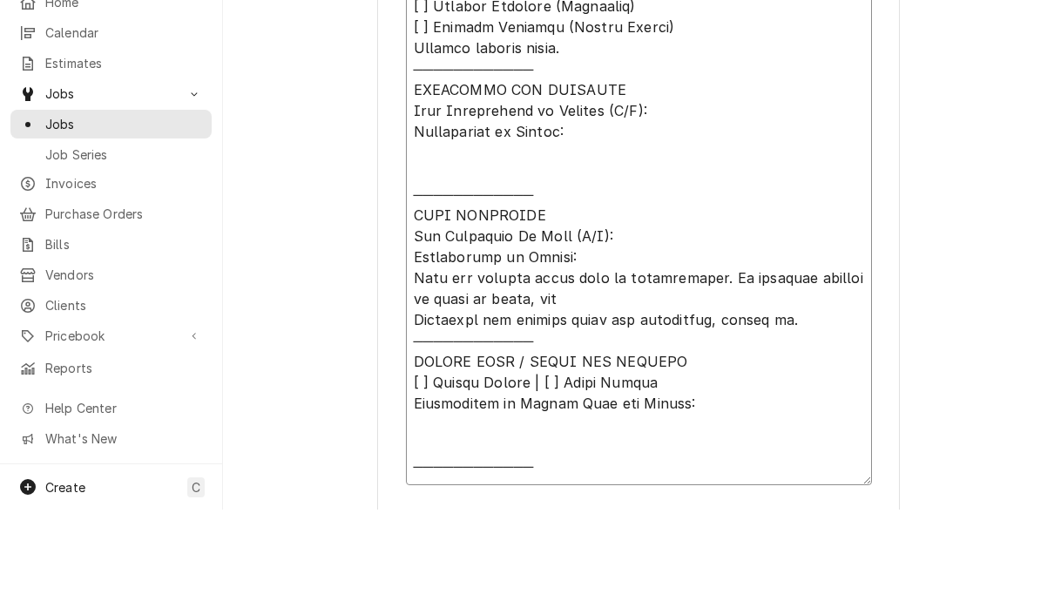
type textarea "x"
type textarea "𝗩𝗜𝗦𝗜𝗧 𝗢𝗩𝗘𝗥𝗩𝗜𝗘𝗪 [ ] 𝗡𝗼 𝗜𝘀𝘀𝘂𝗲 𝗙𝗼𝘂𝗻𝗱 [ ] 𝗤𝘂𝗼𝘁𝗲 𝗡𝗲𝗲𝗱𝗲𝗱 𝗳𝗼𝗿 𝗥𝗲𝗽𝗮𝗶𝗿 [ ] 𝗥𝗲𝗽𝗮𝗶𝗿𝘀 𝗔𝗽𝗽𝗿𝗼…"
type textarea "x"
type textarea "𝗩𝗜𝗦𝗜𝗧 𝗢𝗩𝗘𝗥𝗩𝗜𝗘𝗪 [ ] 𝗡𝗼 𝗜𝘀𝘀𝘂𝗲 𝗙𝗼𝘂𝗻𝗱 [ ] 𝗤𝘂𝗼𝘁𝗲 𝗡𝗲𝗲𝗱𝗲𝗱 𝗳𝗼𝗿 𝗥𝗲𝗽𝗮𝗶𝗿 [ ] 𝗥𝗲𝗽𝗮𝗶𝗿𝘀 𝗔𝗽𝗽𝗿𝗼…"
type textarea "x"
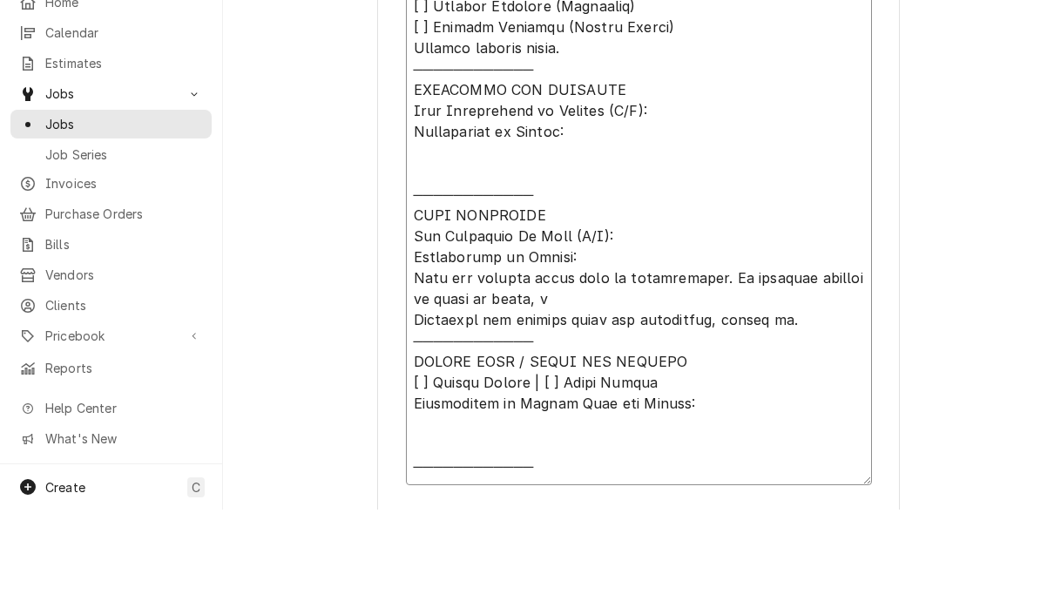
type textarea "𝗩𝗜𝗦𝗜𝗧 𝗢𝗩𝗘𝗥𝗩𝗜𝗘𝗪 [ ] 𝗡𝗼 𝗜𝘀𝘀𝘂𝗲 𝗙𝗼𝘂𝗻𝗱 [ ] 𝗤𝘂𝗼𝘁𝗲 𝗡𝗲𝗲𝗱𝗲𝗱 𝗳𝗼𝗿 𝗥𝗲𝗽𝗮𝗶𝗿 [ ] 𝗥𝗲𝗽𝗮𝗶𝗿𝘀 𝗔𝗽𝗽𝗿𝗼…"
type textarea "x"
type textarea "𝗩𝗜𝗦𝗜𝗧 𝗢𝗩𝗘𝗥𝗩𝗜𝗘𝗪 [ ] 𝗡𝗼 𝗜𝘀𝘀𝘂𝗲 𝗙𝗼𝘂𝗻𝗱 [ ] 𝗤𝘂𝗼𝘁𝗲 𝗡𝗲𝗲𝗱𝗲𝗱 𝗳𝗼𝗿 𝗥𝗲𝗽𝗮𝗶𝗿 [ ] 𝗥𝗲𝗽𝗮𝗶𝗿𝘀 𝗔𝗽𝗽𝗿𝗼…"
type textarea "x"
type textarea "𝗩𝗜𝗦𝗜𝗧 𝗢𝗩𝗘𝗥𝗩𝗜𝗘𝗪 [ ] 𝗡𝗼 𝗜𝘀𝘀𝘂𝗲 𝗙𝗼𝘂𝗻𝗱 [ ] 𝗤𝘂𝗼𝘁𝗲 𝗡𝗲𝗲𝗱𝗲𝗱 𝗳𝗼𝗿 𝗥𝗲𝗽𝗮𝗶𝗿 [ ] 𝗥𝗲𝗽𝗮𝗶𝗿𝘀 𝗔𝗽𝗽𝗿𝗼…"
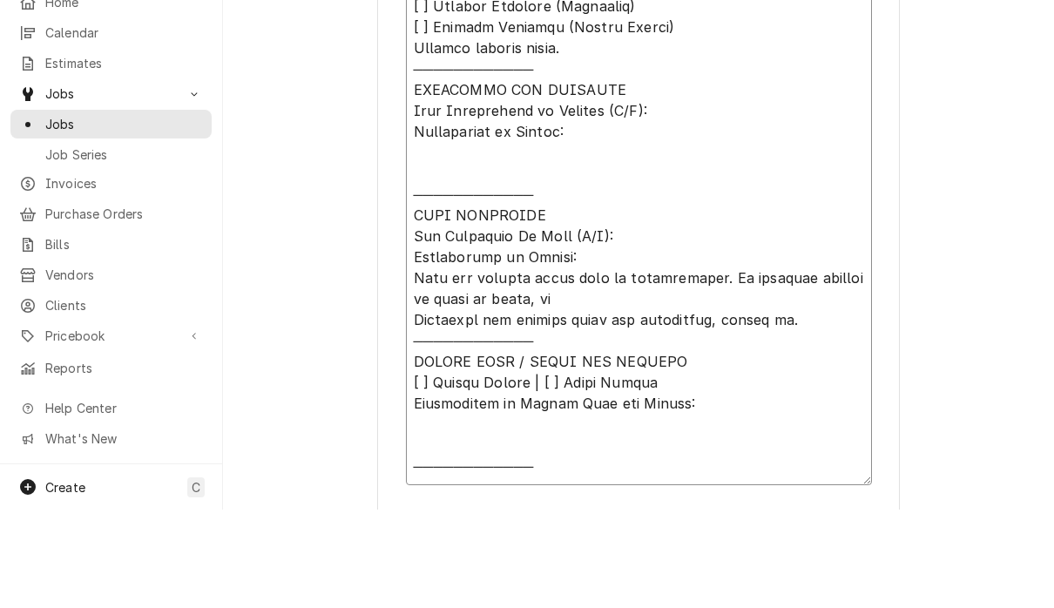
type textarea "x"
type textarea "𝗩𝗜𝗦𝗜𝗧 𝗢𝗩𝗘𝗥𝗩𝗜𝗘𝗪 [ ] 𝗡𝗼 𝗜𝘀𝘀𝘂𝗲 𝗙𝗼𝘂𝗻𝗱 [ ] 𝗤𝘂𝗼𝘁𝗲 𝗡𝗲𝗲𝗱𝗲𝗱 𝗳𝗼𝗿 𝗥𝗲𝗽𝗮𝗶𝗿 [ ] 𝗥𝗲𝗽𝗮𝗶𝗿𝘀 𝗔𝗽𝗽𝗿𝗼…"
type textarea "x"
type textarea "𝗩𝗜𝗦𝗜𝗧 𝗢𝗩𝗘𝗥𝗩𝗜𝗘𝗪 [ ] 𝗡𝗼 𝗜𝘀𝘀𝘂𝗲 𝗙𝗼𝘂𝗻𝗱 [ ] 𝗤𝘂𝗼𝘁𝗲 𝗡𝗲𝗲𝗱𝗲𝗱 𝗳𝗼𝗿 𝗥𝗲𝗽𝗮𝗶𝗿 [ ] 𝗥𝗲𝗽𝗮𝗶𝗿𝘀 𝗔𝗽𝗽𝗿𝗼…"
type textarea "x"
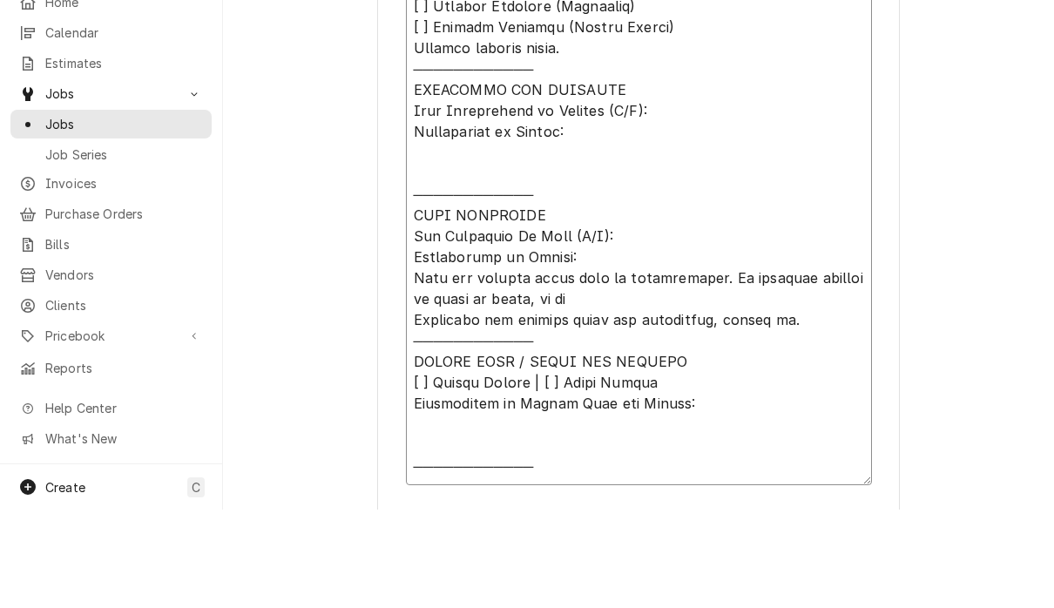
type textarea "𝗩𝗜𝗦𝗜𝗧 𝗢𝗩𝗘𝗥𝗩𝗜𝗘𝗪 [ ] 𝗡𝗼 𝗜𝘀𝘀𝘂𝗲 𝗙𝗼𝘂𝗻𝗱 [ ] 𝗤𝘂𝗼𝘁𝗲 𝗡𝗲𝗲𝗱𝗲𝗱 𝗳𝗼𝗿 𝗥𝗲𝗽𝗮𝗶𝗿 [ ] 𝗥𝗲𝗽𝗮𝗶𝗿𝘀 𝗔𝗽𝗽𝗿𝗼…"
type textarea "x"
type textarea "𝗩𝗜𝗦𝗜𝗧 𝗢𝗩𝗘𝗥𝗩𝗜𝗘𝗪 [ ] 𝗡𝗼 𝗜𝘀𝘀𝘂𝗲 𝗙𝗼𝘂𝗻𝗱 [ ] 𝗤𝘂𝗼𝘁𝗲 𝗡𝗲𝗲𝗱𝗲𝗱 𝗳𝗼𝗿 𝗥𝗲𝗽𝗮𝗶𝗿 [ ] 𝗥𝗲𝗽𝗮𝗶𝗿𝘀 𝗔𝗽𝗽𝗿𝗼…"
type textarea "x"
type textarea "𝗩𝗜𝗦𝗜𝗧 𝗢𝗩𝗘𝗥𝗩𝗜𝗘𝗪 [ ] 𝗡𝗼 𝗜𝘀𝘀𝘂𝗲 𝗙𝗼𝘂𝗻𝗱 [ ] 𝗤𝘂𝗼𝘁𝗲 𝗡𝗲𝗲𝗱𝗲𝗱 𝗳𝗼𝗿 𝗥𝗲𝗽𝗮𝗶𝗿 [ ] 𝗥𝗲𝗽𝗮𝗶𝗿𝘀 𝗔𝗽𝗽𝗿𝗼…"
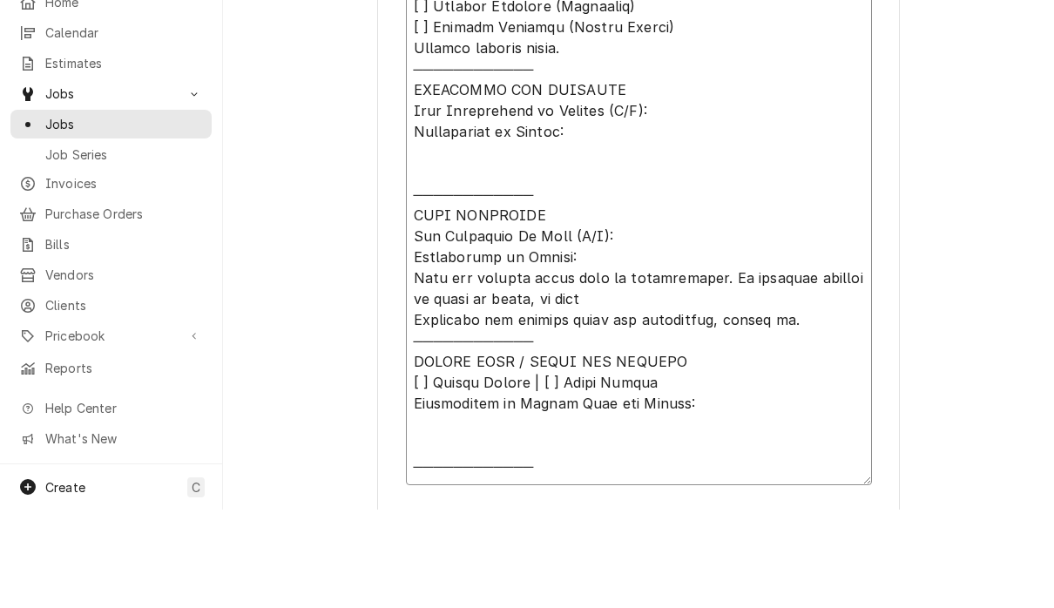
type textarea "x"
type textarea "𝗩𝗜𝗦𝗜𝗧 𝗢𝗩𝗘𝗥𝗩𝗜𝗘𝗪 [ ] 𝗡𝗼 𝗜𝘀𝘀𝘂𝗲 𝗙𝗼𝘂𝗻𝗱 [ ] 𝗤𝘂𝗼𝘁𝗲 𝗡𝗲𝗲𝗱𝗲𝗱 𝗳𝗼𝗿 𝗥𝗲𝗽𝗮𝗶𝗿 [ ] 𝗥𝗲𝗽𝗮𝗶𝗿𝘀 𝗔𝗽𝗽𝗿𝗼…"
type textarea "x"
type textarea "𝗩𝗜𝗦𝗜𝗧 𝗢𝗩𝗘𝗥𝗩𝗜𝗘𝗪 [ ] 𝗡𝗼 𝗜𝘀𝘀𝘂𝗲 𝗙𝗼𝘂𝗻𝗱 [ ] 𝗤𝘂𝗼𝘁𝗲 𝗡𝗲𝗲𝗱𝗲𝗱 𝗳𝗼𝗿 𝗥𝗲𝗽𝗮𝗶𝗿 [ ] 𝗥𝗲𝗽𝗮𝗶𝗿𝘀 𝗔𝗽𝗽𝗿𝗼…"
type textarea "x"
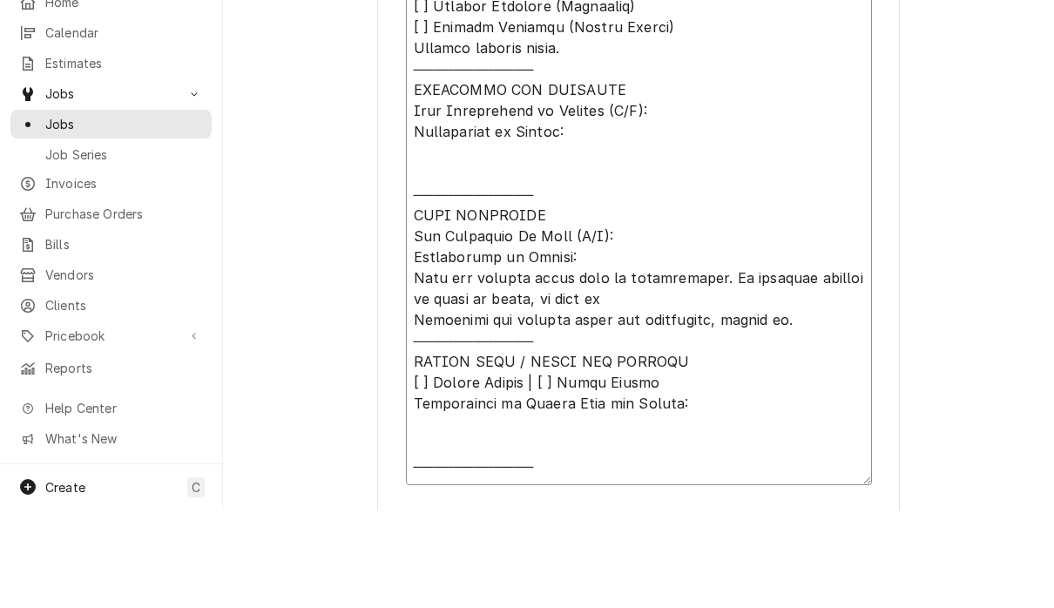
type textarea "𝗩𝗜𝗦𝗜𝗧 𝗢𝗩𝗘𝗥𝗩𝗜𝗘𝗪 [ ] 𝗡𝗼 𝗜𝘀𝘀𝘂𝗲 𝗙𝗼𝘂𝗻𝗱 [ ] 𝗤𝘂𝗼𝘁𝗲 𝗡𝗲𝗲𝗱𝗲𝗱 𝗳𝗼𝗿 𝗥𝗲𝗽𝗮𝗶𝗿 [ ] 𝗥𝗲𝗽𝗮𝗶𝗿𝘀 𝗔𝗽𝗽𝗿𝗼…"
type textarea "x"
type textarea "𝗩𝗜𝗦𝗜𝗧 𝗢𝗩𝗘𝗥𝗩𝗜𝗘𝗪 [ ] 𝗡𝗼 𝗜𝘀𝘀𝘂𝗲 𝗙𝗼𝘂𝗻𝗱 [ ] 𝗤𝘂𝗼𝘁𝗲 𝗡𝗲𝗲𝗱𝗲𝗱 𝗳𝗼𝗿 𝗥𝗲𝗽𝗮𝗶𝗿 [ ] 𝗥𝗲𝗽𝗮𝗶𝗿𝘀 𝗔𝗽𝗽𝗿𝗼…"
type textarea "x"
type textarea "𝗩𝗜𝗦𝗜𝗧 𝗢𝗩𝗘𝗥𝗩𝗜𝗘𝗪 [ ] 𝗡𝗼 𝗜𝘀𝘀𝘂𝗲 𝗙𝗼𝘂𝗻𝗱 [ ] 𝗤𝘂𝗼𝘁𝗲 𝗡𝗲𝗲𝗱𝗲𝗱 𝗳𝗼𝗿 𝗥𝗲𝗽𝗮𝗶𝗿 [ ] 𝗥𝗲𝗽𝗮𝗶𝗿𝘀 𝗔𝗽𝗽𝗿𝗼…"
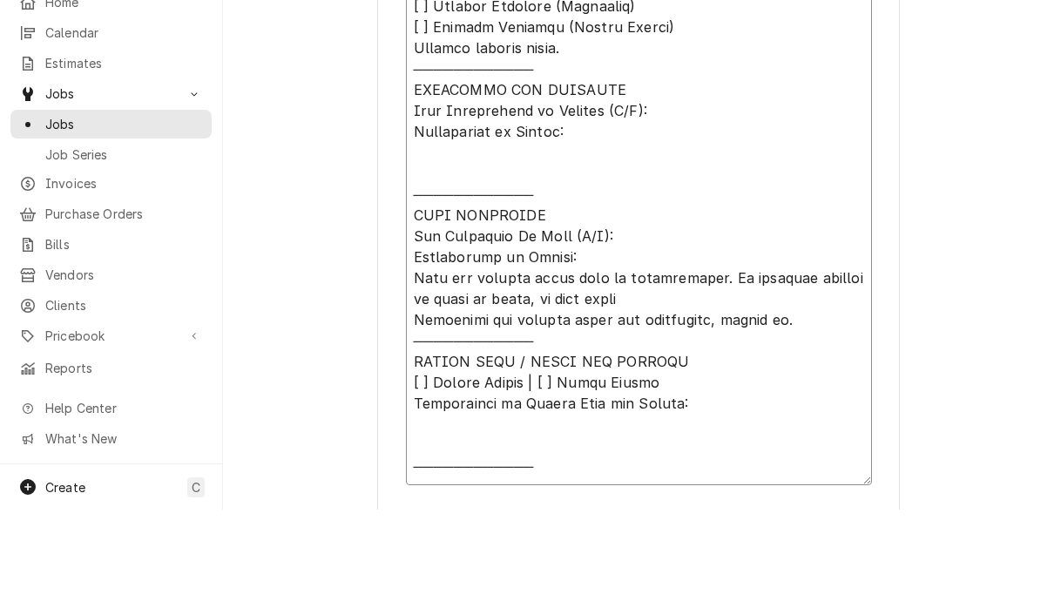
type textarea "x"
type textarea "𝗩𝗜𝗦𝗜𝗧 𝗢𝗩𝗘𝗥𝗩𝗜𝗘𝗪 [ ] 𝗡𝗼 𝗜𝘀𝘀𝘂𝗲 𝗙𝗼𝘂𝗻𝗱 [ ] 𝗤𝘂𝗼𝘁𝗲 𝗡𝗲𝗲𝗱𝗲𝗱 𝗳𝗼𝗿 𝗥𝗲𝗽𝗮𝗶𝗿 [ ] 𝗥𝗲𝗽𝗮𝗶𝗿𝘀 𝗔𝗽𝗽𝗿𝗼…"
type textarea "x"
type textarea "𝗩𝗜𝗦𝗜𝗧 𝗢𝗩𝗘𝗥𝗩𝗜𝗘𝗪 [ ] 𝗡𝗼 𝗜𝘀𝘀𝘂𝗲 𝗙𝗼𝘂𝗻𝗱 [ ] 𝗤𝘂𝗼𝘁𝗲 𝗡𝗲𝗲𝗱𝗲𝗱 𝗳𝗼𝗿 𝗥𝗲𝗽𝗮𝗶𝗿 [ ] 𝗥𝗲𝗽𝗮𝗶𝗿𝘀 𝗔𝗽𝗽𝗿𝗼…"
type textarea "x"
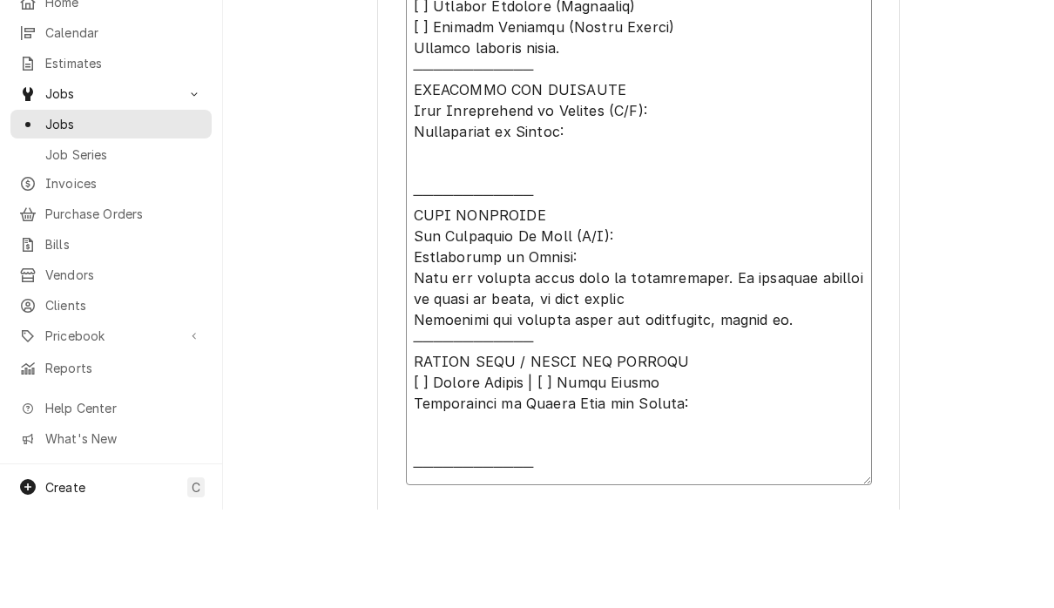
type textarea "𝗩𝗜𝗦𝗜𝗧 𝗢𝗩𝗘𝗥𝗩𝗜𝗘𝗪 [ ] 𝗡𝗼 𝗜𝘀𝘀𝘂𝗲 𝗙𝗼𝘂𝗻𝗱 [ ] 𝗤𝘂𝗼𝘁𝗲 𝗡𝗲𝗲𝗱𝗲𝗱 𝗳𝗼𝗿 𝗥𝗲𝗽𝗮𝗶𝗿 [ ] 𝗥𝗲𝗽𝗮𝗶𝗿𝘀 𝗔𝗽𝗽𝗿𝗼…"
type textarea "x"
type textarea "𝗩𝗜𝗦𝗜𝗧 𝗢𝗩𝗘𝗥𝗩𝗜𝗘𝗪 [ ] 𝗡𝗼 𝗜𝘀𝘀𝘂𝗲 𝗙𝗼𝘂𝗻𝗱 [ ] 𝗤𝘂𝗼𝘁𝗲 𝗡𝗲𝗲𝗱𝗲𝗱 𝗳𝗼𝗿 𝗥𝗲𝗽𝗮𝗶𝗿 [ ] 𝗥𝗲𝗽𝗮𝗶𝗿𝘀 𝗔𝗽𝗽𝗿𝗼…"
type textarea "x"
type textarea "𝗩𝗜𝗦𝗜𝗧 𝗢𝗩𝗘𝗥𝗩𝗜𝗘𝗪 [ ] 𝗡𝗼 𝗜𝘀𝘀𝘂𝗲 𝗙𝗼𝘂𝗻𝗱 [ ] 𝗤𝘂𝗼𝘁𝗲 𝗡𝗲𝗲𝗱𝗲𝗱 𝗳𝗼𝗿 𝗥𝗲𝗽𝗮𝗶𝗿 [ ] 𝗥𝗲𝗽𝗮𝗶𝗿𝘀 𝗔𝗽𝗽𝗿𝗼…"
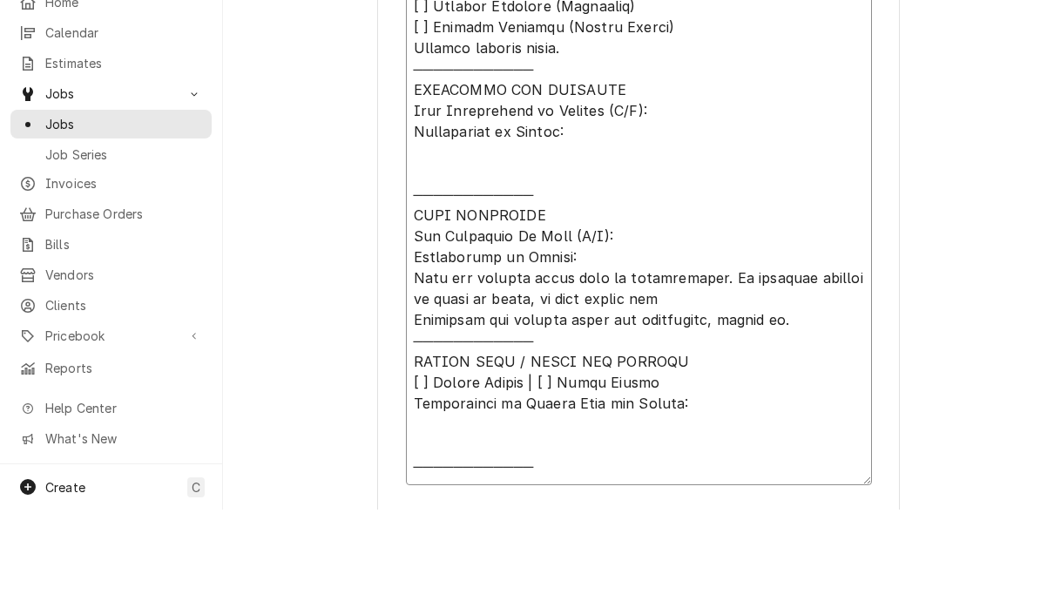
type textarea "x"
type textarea "𝗩𝗜𝗦𝗜𝗧 𝗢𝗩𝗘𝗥𝗩𝗜𝗘𝗪 [ ] 𝗡𝗼 𝗜𝘀𝘀𝘂𝗲 𝗙𝗼𝘂𝗻𝗱 [ ] 𝗤𝘂𝗼𝘁𝗲 𝗡𝗲𝗲𝗱𝗲𝗱 𝗳𝗼𝗿 𝗥𝗲𝗽𝗮𝗶𝗿 [ ] 𝗥𝗲𝗽𝗮𝗶𝗿𝘀 𝗔𝗽𝗽𝗿𝗼…"
type textarea "x"
type textarea "𝗩𝗜𝗦𝗜𝗧 𝗢𝗩𝗘𝗥𝗩𝗜𝗘𝗪 [ ] 𝗡𝗼 𝗜𝘀𝘀𝘂𝗲 𝗙𝗼𝘂𝗻𝗱 [ ] 𝗤𝘂𝗼𝘁𝗲 𝗡𝗲𝗲𝗱𝗲𝗱 𝗳𝗼𝗿 𝗥𝗲𝗽𝗮𝗶𝗿 [ ] 𝗥𝗲𝗽𝗮𝗶𝗿𝘀 𝗔𝗽𝗽𝗿𝗼…"
type textarea "x"
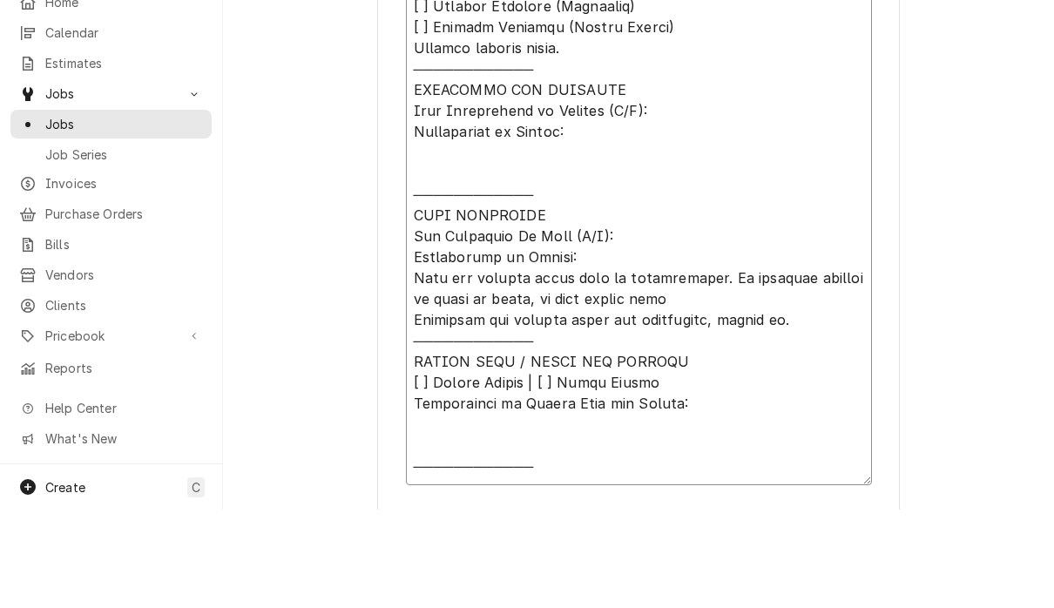
type textarea "𝗩𝗜𝗦𝗜𝗧 𝗢𝗩𝗘𝗥𝗩𝗜𝗘𝗪 [ ] 𝗡𝗼 𝗜𝘀𝘀𝘂𝗲 𝗙𝗼𝘂𝗻𝗱 [ ] 𝗤𝘂𝗼𝘁𝗲 𝗡𝗲𝗲𝗱𝗲𝗱 𝗳𝗼𝗿 𝗥𝗲𝗽𝗮𝗶𝗿 [ ] 𝗥𝗲𝗽𝗮𝗶𝗿𝘀 𝗔𝗽𝗽𝗿𝗼…"
type textarea "x"
type textarea "𝗩𝗜𝗦𝗜𝗧 𝗢𝗩𝗘𝗥𝗩𝗜𝗘𝗪 [ ] 𝗡𝗼 𝗜𝘀𝘀𝘂𝗲 𝗙𝗼𝘂𝗻𝗱 [ ] 𝗤𝘂𝗼𝘁𝗲 𝗡𝗲𝗲𝗱𝗲𝗱 𝗳𝗼𝗿 𝗥𝗲𝗽𝗮𝗶𝗿 [ ] 𝗥𝗲𝗽𝗮𝗶𝗿𝘀 𝗔𝗽𝗽𝗿𝗼…"
type textarea "x"
type textarea "𝗩𝗜𝗦𝗜𝗧 𝗢𝗩𝗘𝗥𝗩𝗜𝗘𝗪 [ ] 𝗡𝗼 𝗜𝘀𝘀𝘂𝗲 𝗙𝗼𝘂𝗻𝗱 [ ] 𝗤𝘂𝗼𝘁𝗲 𝗡𝗲𝗲𝗱𝗲𝗱 𝗳𝗼𝗿 𝗥𝗲𝗽𝗮𝗶𝗿 [ ] 𝗥𝗲𝗽𝗮𝗶𝗿𝘀 𝗔𝗽𝗽𝗿𝗼…"
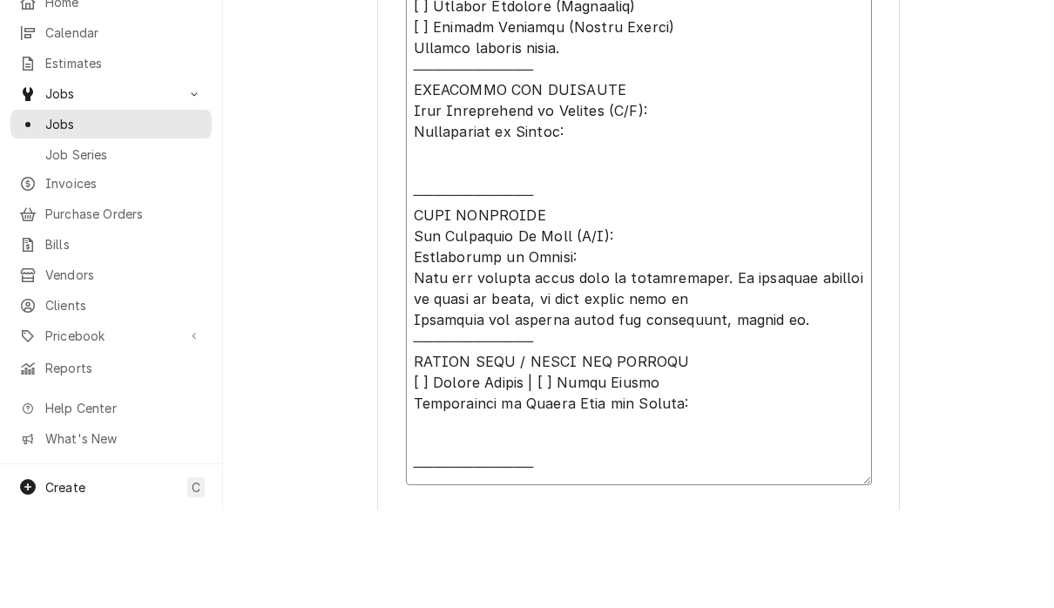
type textarea "x"
type textarea "𝗩𝗜𝗦𝗜𝗧 𝗢𝗩𝗘𝗥𝗩𝗜𝗘𝗪 [ ] 𝗡𝗼 𝗜𝘀𝘀𝘂𝗲 𝗙𝗼𝘂𝗻𝗱 [ ] 𝗤𝘂𝗼𝘁𝗲 𝗡𝗲𝗲𝗱𝗲𝗱 𝗳𝗼𝗿 𝗥𝗲𝗽𝗮𝗶𝗿 [ ] 𝗥𝗲𝗽𝗮𝗶𝗿𝘀 𝗔𝗽𝗽𝗿𝗼…"
type textarea "x"
type textarea "𝗩𝗜𝗦𝗜𝗧 𝗢𝗩𝗘𝗥𝗩𝗜𝗘𝗪 [ ] 𝗡𝗼 𝗜𝘀𝘀𝘂𝗲 𝗙𝗼𝘂𝗻𝗱 [ ] 𝗤𝘂𝗼𝘁𝗲 𝗡𝗲𝗲𝗱𝗲𝗱 𝗳𝗼𝗿 𝗥𝗲𝗽𝗮𝗶𝗿 [ ] 𝗥𝗲𝗽𝗮𝗶𝗿𝘀 𝗔𝗽𝗽𝗿𝗼…"
type textarea "x"
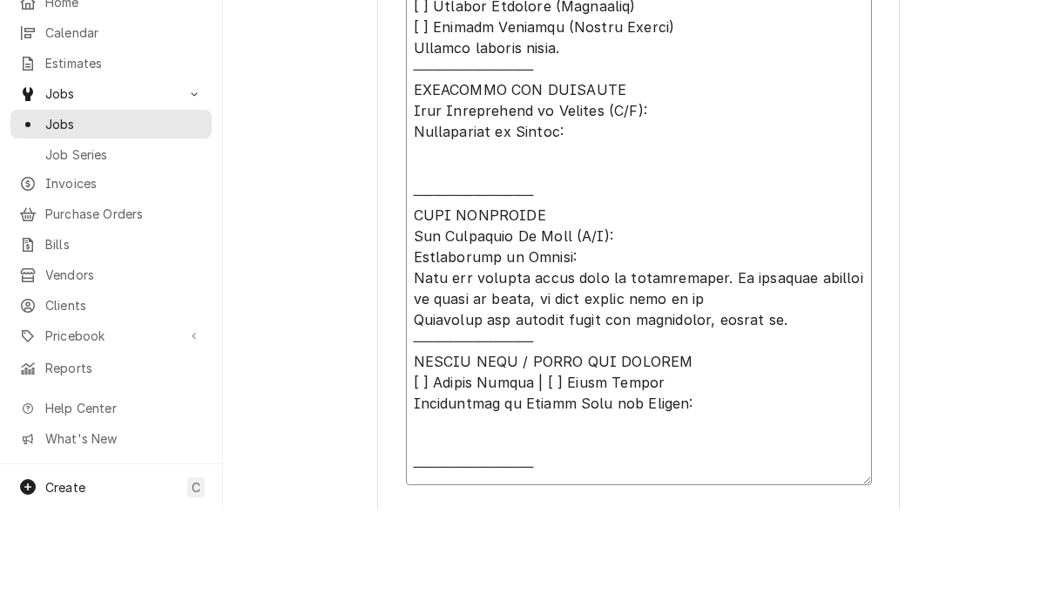
type textarea "𝗩𝗜𝗦𝗜𝗧 𝗢𝗩𝗘𝗥𝗩𝗜𝗘𝗪 [ ] 𝗡𝗼 𝗜𝘀𝘀𝘂𝗲 𝗙𝗼𝘂𝗻𝗱 [ ] 𝗤𝘂𝗼𝘁𝗲 𝗡𝗲𝗲𝗱𝗲𝗱 𝗳𝗼𝗿 𝗥𝗲𝗽𝗮𝗶𝗿 [ ] 𝗥𝗲𝗽𝗮𝗶𝗿𝘀 𝗔𝗽𝗽𝗿𝗼…"
type textarea "x"
type textarea "𝗩𝗜𝗦𝗜𝗧 𝗢𝗩𝗘𝗥𝗩𝗜𝗘𝗪 [ ] 𝗡𝗼 𝗜𝘀𝘀𝘂𝗲 𝗙𝗼𝘂𝗻𝗱 [ ] 𝗤𝘂𝗼𝘁𝗲 𝗡𝗲𝗲𝗱𝗲𝗱 𝗳𝗼𝗿 𝗥𝗲𝗽𝗮𝗶𝗿 [ ] 𝗥𝗲𝗽𝗮𝗶𝗿𝘀 𝗔𝗽𝗽𝗿𝗼…"
type textarea "x"
type textarea "𝗩𝗜𝗦𝗜𝗧 𝗢𝗩𝗘𝗥𝗩𝗜𝗘𝗪 [ ] 𝗡𝗼 𝗜𝘀𝘀𝘂𝗲 𝗙𝗼𝘂𝗻𝗱 [ ] 𝗤𝘂𝗼𝘁𝗲 𝗡𝗲𝗲𝗱𝗲𝗱 𝗳𝗼𝗿 𝗥𝗲𝗽𝗮𝗶𝗿 [ ] 𝗥𝗲𝗽𝗮𝗶𝗿𝘀 𝗔𝗽𝗽𝗿𝗼…"
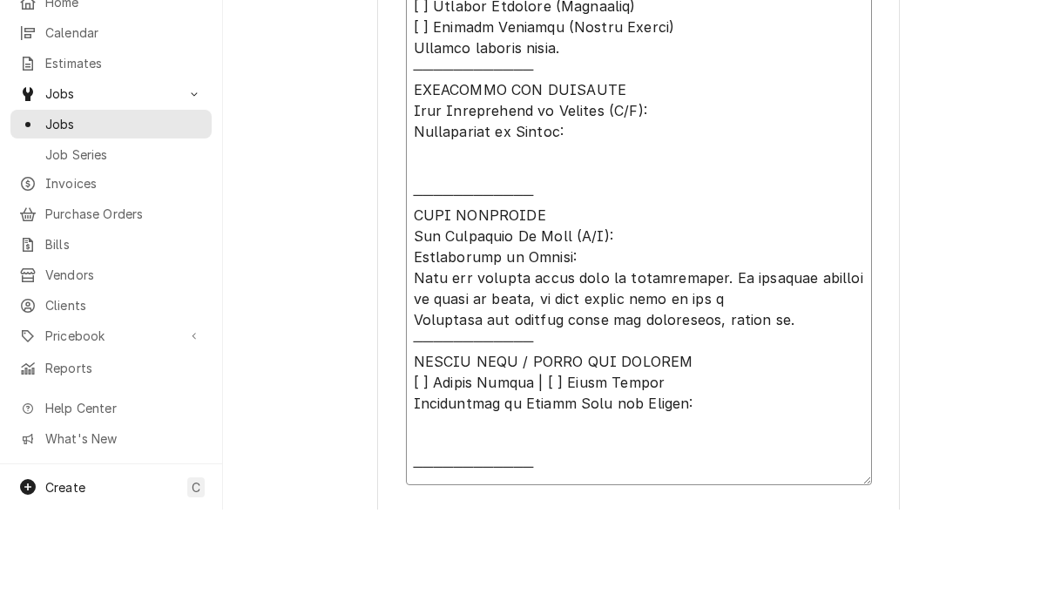
type textarea "x"
type textarea "𝗩𝗜𝗦𝗜𝗧 𝗢𝗩𝗘𝗥𝗩𝗜𝗘𝗪 [ ] 𝗡𝗼 𝗜𝘀𝘀𝘂𝗲 𝗙𝗼𝘂𝗻𝗱 [ ] 𝗤𝘂𝗼𝘁𝗲 𝗡𝗲𝗲𝗱𝗲𝗱 𝗳𝗼𝗿 𝗥𝗲𝗽𝗮𝗶𝗿 [ ] 𝗥𝗲𝗽𝗮𝗶𝗿𝘀 𝗔𝗽𝗽𝗿𝗼…"
type textarea "x"
type textarea "𝗩𝗜𝗦𝗜𝗧 𝗢𝗩𝗘𝗥𝗩𝗜𝗘𝗪 [ ] 𝗡𝗼 𝗜𝘀𝘀𝘂𝗲 𝗙𝗼𝘂𝗻𝗱 [ ] 𝗤𝘂𝗼𝘁𝗲 𝗡𝗲𝗲𝗱𝗲𝗱 𝗳𝗼𝗿 𝗥𝗲𝗽𝗮𝗶𝗿 [ ] 𝗥𝗲𝗽𝗮𝗶𝗿𝘀 𝗔𝗽𝗽𝗿𝗼…"
type textarea "x"
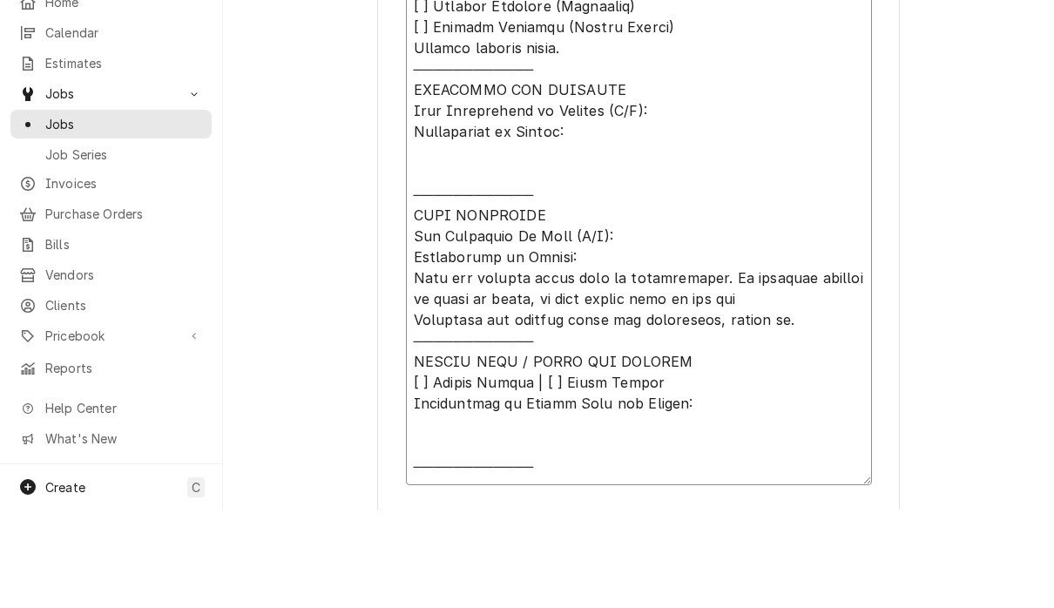
type textarea "𝗩𝗜𝗦𝗜𝗧 𝗢𝗩𝗘𝗥𝗩𝗜𝗘𝗪 [ ] 𝗡𝗼 𝗜𝘀𝘀𝘂𝗲 𝗙𝗼𝘂𝗻𝗱 [ ] 𝗤𝘂𝗼𝘁𝗲 𝗡𝗲𝗲𝗱𝗲𝗱 𝗳𝗼𝗿 𝗥𝗲𝗽𝗮𝗶𝗿 [ ] 𝗥𝗲𝗽𝗮𝗶𝗿𝘀 𝗔𝗽𝗽𝗿𝗼…"
type textarea "x"
type textarea "𝗩𝗜𝗦𝗜𝗧 𝗢𝗩𝗘𝗥𝗩𝗜𝗘𝗪 [ ] 𝗡𝗼 𝗜𝘀𝘀𝘂𝗲 𝗙𝗼𝘂𝗻𝗱 [ ] 𝗤𝘂𝗼𝘁𝗲 𝗡𝗲𝗲𝗱𝗲𝗱 𝗳𝗼𝗿 𝗥𝗲𝗽𝗮𝗶𝗿 [ ] 𝗥𝗲𝗽𝗮𝗶𝗿𝘀 𝗔𝗽𝗽𝗿𝗼…"
type textarea "x"
type textarea "𝗩𝗜𝗦𝗜𝗧 𝗢𝗩𝗘𝗥𝗩𝗜𝗘𝗪 [ ] 𝗡𝗼 𝗜𝘀𝘀𝘂𝗲 𝗙𝗼𝘂𝗻𝗱 [ ] 𝗤𝘂𝗼𝘁𝗲 𝗡𝗲𝗲𝗱𝗲𝗱 𝗳𝗼𝗿 𝗥𝗲𝗽𝗮𝗶𝗿 [ ] 𝗥𝗲𝗽𝗮𝗶𝗿𝘀 𝗔𝗽𝗽𝗿𝗼…"
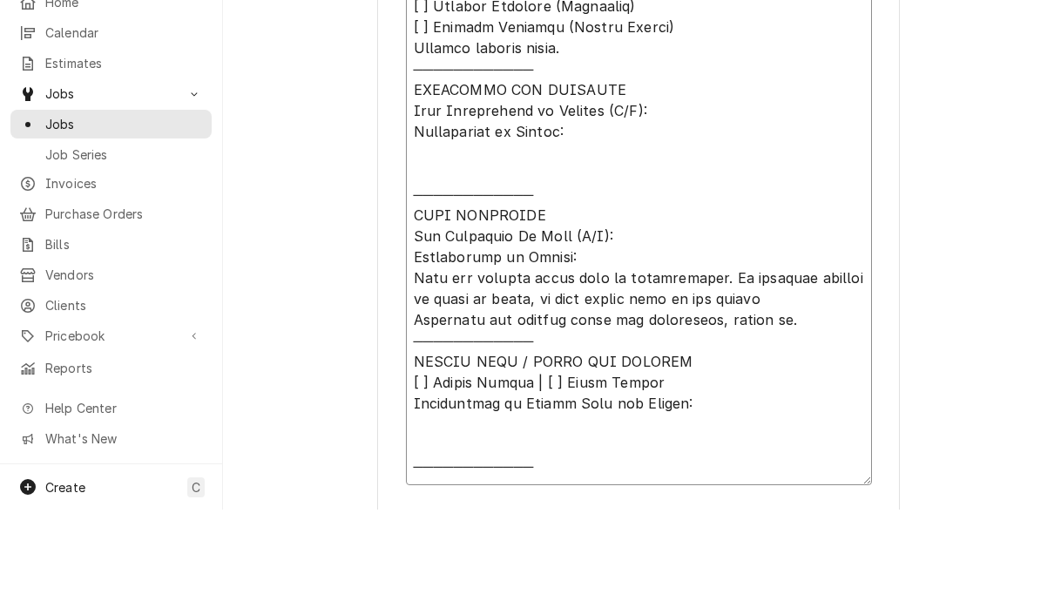
type textarea "x"
type textarea "𝗩𝗜𝗦𝗜𝗧 𝗢𝗩𝗘𝗥𝗩𝗜𝗘𝗪 [ ] 𝗡𝗼 𝗜𝘀𝘀𝘂𝗲 𝗙𝗼𝘂𝗻𝗱 [ ] 𝗤𝘂𝗼𝘁𝗲 𝗡𝗲𝗲𝗱𝗲𝗱 𝗳𝗼𝗿 𝗥𝗲𝗽𝗮𝗶𝗿 [ ] 𝗥𝗲𝗽𝗮𝗶𝗿𝘀 𝗔𝗽𝗽𝗿𝗼…"
type textarea "x"
type textarea "𝗩𝗜𝗦𝗜𝗧 𝗢𝗩𝗘𝗥𝗩𝗜𝗘𝗪 [ ] 𝗡𝗼 𝗜𝘀𝘀𝘂𝗲 𝗙𝗼𝘂𝗻𝗱 [ ] 𝗤𝘂𝗼𝘁𝗲 𝗡𝗲𝗲𝗱𝗲𝗱 𝗳𝗼𝗿 𝗥𝗲𝗽𝗮𝗶𝗿 [ ] 𝗥𝗲𝗽𝗮𝗶𝗿𝘀 𝗔𝗽𝗽𝗿𝗼…"
type textarea "x"
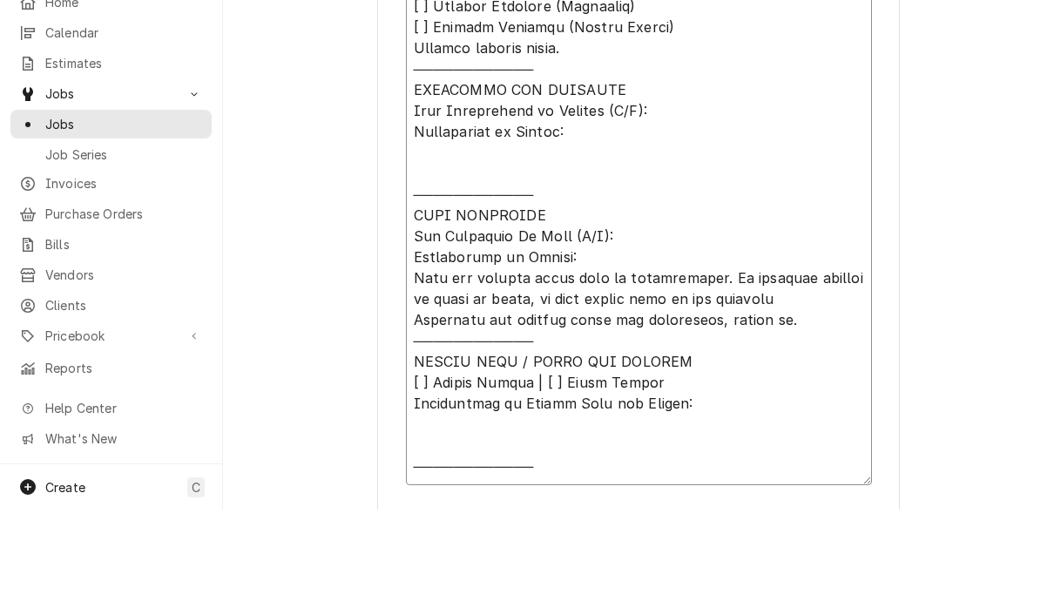
type textarea "𝗩𝗜𝗦𝗜𝗧 𝗢𝗩𝗘𝗥𝗩𝗜𝗘𝗪 [ ] 𝗡𝗼 𝗜𝘀𝘀𝘂𝗲 𝗙𝗼𝘂𝗻𝗱 [ ] 𝗤𝘂𝗼𝘁𝗲 𝗡𝗲𝗲𝗱𝗲𝗱 𝗳𝗼𝗿 𝗥𝗲𝗽𝗮𝗶𝗿 [ ] 𝗥𝗲𝗽𝗮𝗶𝗿𝘀 𝗔𝗽𝗽𝗿𝗼…"
type textarea "x"
type textarea "𝗩𝗜𝗦𝗜𝗧 𝗢𝗩𝗘𝗥𝗩𝗜𝗘𝗪 [ ] 𝗡𝗼 𝗜𝘀𝘀𝘂𝗲 𝗙𝗼𝘂𝗻𝗱 [ ] 𝗤𝘂𝗼𝘁𝗲 𝗡𝗲𝗲𝗱𝗲𝗱 𝗳𝗼𝗿 𝗥𝗲𝗽𝗮𝗶𝗿 [ ] 𝗥𝗲𝗽𝗮𝗶𝗿𝘀 𝗔𝗽𝗽𝗿𝗼…"
type textarea "x"
type textarea "𝗩𝗜𝗦𝗜𝗧 𝗢𝗩𝗘𝗥𝗩𝗜𝗘𝗪 [ ] 𝗡𝗼 𝗜𝘀𝘀𝘂𝗲 𝗙𝗼𝘂𝗻𝗱 [ ] 𝗤𝘂𝗼𝘁𝗲 𝗡𝗲𝗲𝗱𝗲𝗱 𝗳𝗼𝗿 𝗥𝗲𝗽𝗮𝗶𝗿 [ ] 𝗥𝗲𝗽𝗮𝗶𝗿𝘀 𝗔𝗽𝗽𝗿𝗼…"
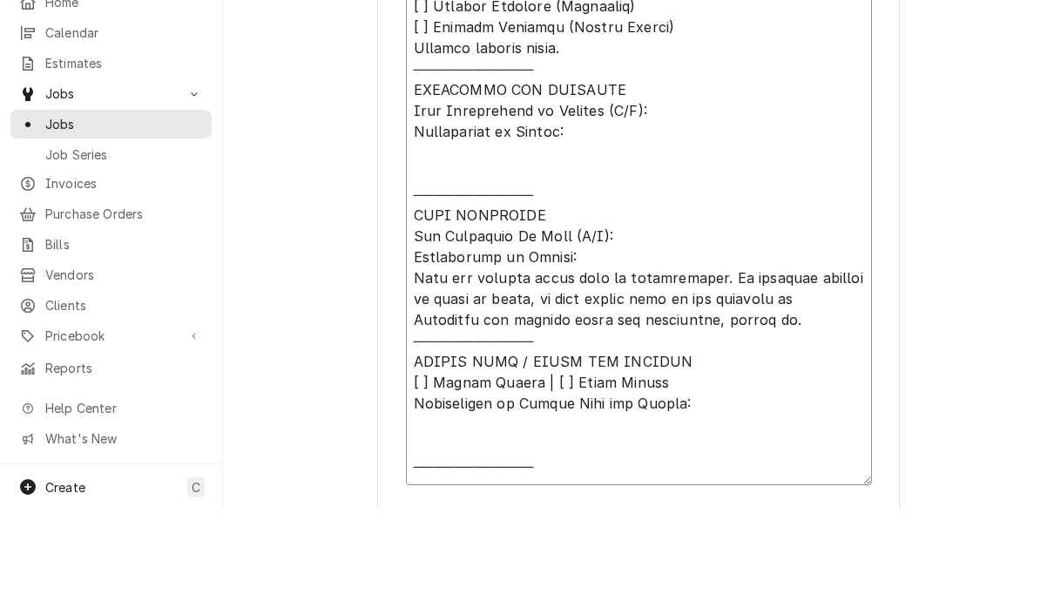
type textarea "x"
type textarea "𝗩𝗜𝗦𝗜𝗧 𝗢𝗩𝗘𝗥𝗩𝗜𝗘𝗪 [ ] 𝗡𝗼 𝗜𝘀𝘀𝘂𝗲 𝗙𝗼𝘂𝗻𝗱 [ ] 𝗤𝘂𝗼𝘁𝗲 𝗡𝗲𝗲𝗱𝗲𝗱 𝗳𝗼𝗿 𝗥𝗲𝗽𝗮𝗶𝗿 [ ] 𝗥𝗲𝗽𝗮𝗶𝗿𝘀 𝗔𝗽𝗽𝗿𝗼…"
type textarea "x"
type textarea "𝗩𝗜𝗦𝗜𝗧 𝗢𝗩𝗘𝗥𝗩𝗜𝗘𝗪 [ ] 𝗡𝗼 𝗜𝘀𝘀𝘂𝗲 𝗙𝗼𝘂𝗻𝗱 [ ] 𝗤𝘂𝗼𝘁𝗲 𝗡𝗲𝗲𝗱𝗲𝗱 𝗳𝗼𝗿 𝗥𝗲𝗽𝗮𝗶𝗿 [ ] 𝗥𝗲𝗽𝗮𝗶𝗿𝘀 𝗔𝗽𝗽𝗿𝗼…"
type textarea "x"
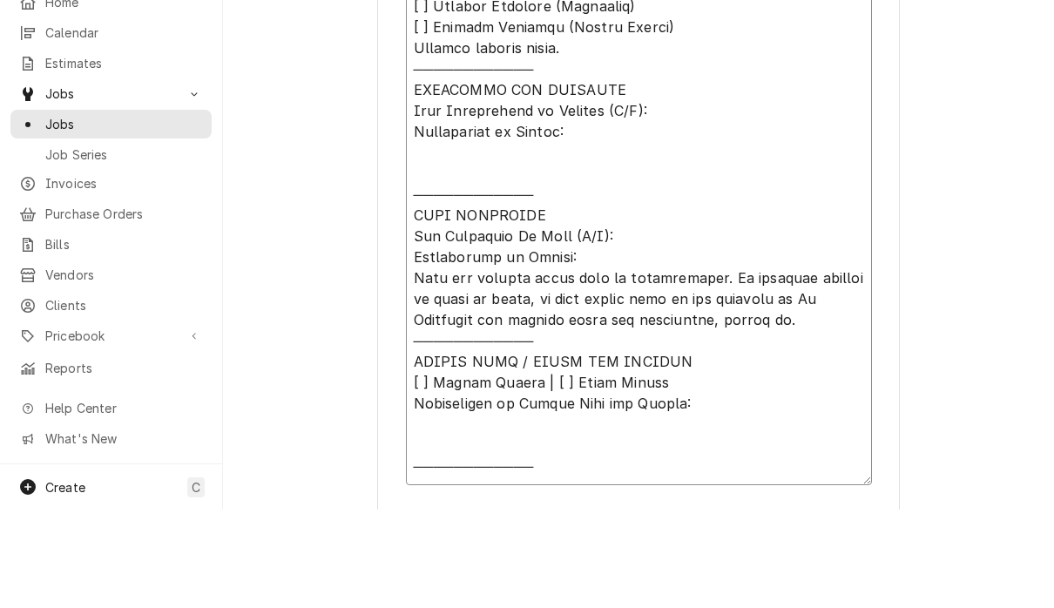
type textarea "𝗩𝗜𝗦𝗜𝗧 𝗢𝗩𝗘𝗥𝗩𝗜𝗘𝗪 [ ] 𝗡𝗼 𝗜𝘀𝘀𝘂𝗲 𝗙𝗼𝘂𝗻𝗱 [ ] 𝗤𝘂𝗼𝘁𝗲 𝗡𝗲𝗲𝗱𝗲𝗱 𝗳𝗼𝗿 𝗥𝗲𝗽𝗮𝗶𝗿 [ ] 𝗥𝗲𝗽𝗮𝗶𝗿𝘀 𝗔𝗽𝗽𝗿𝗼…"
type textarea "x"
type textarea "𝗩𝗜𝗦𝗜𝗧 𝗢𝗩𝗘𝗥𝗩𝗜𝗘𝗪 [ ] 𝗡𝗼 𝗜𝘀𝘀𝘂𝗲 𝗙𝗼𝘂𝗻𝗱 [ ] 𝗤𝘂𝗼𝘁𝗲 𝗡𝗲𝗲𝗱𝗲𝗱 𝗳𝗼𝗿 𝗥𝗲𝗽𝗮𝗶𝗿 [ ] 𝗥𝗲𝗽𝗮𝗶𝗿𝘀 𝗔𝗽𝗽𝗿𝗼…"
type textarea "x"
type textarea "𝗩𝗜𝗦𝗜𝗧 𝗢𝗩𝗘𝗥𝗩𝗜𝗘𝗪 [ ] 𝗡𝗼 𝗜𝘀𝘀𝘂𝗲 𝗙𝗼𝘂𝗻𝗱 [ ] 𝗤𝘂𝗼𝘁𝗲 𝗡𝗲𝗲𝗱𝗲𝗱 𝗳𝗼𝗿 𝗥𝗲𝗽𝗮𝗶𝗿 [ ] 𝗥𝗲𝗽𝗮𝗶𝗿𝘀 𝗔𝗽𝗽𝗿𝗼…"
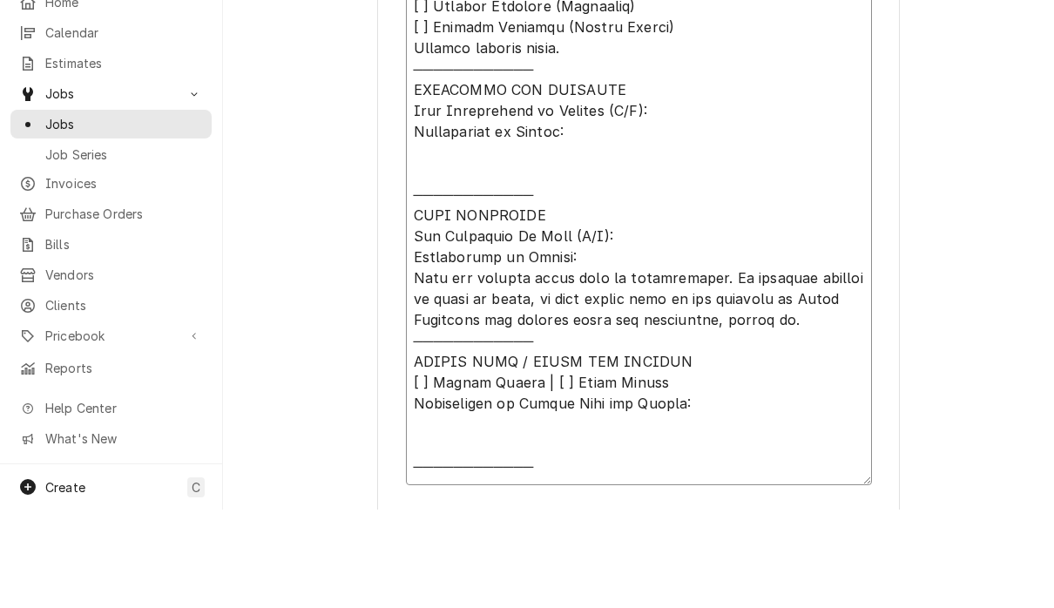
type textarea "x"
type textarea "𝗩𝗜𝗦𝗜𝗧 𝗢𝗩𝗘𝗥𝗩𝗜𝗘𝗪 [ ] 𝗡𝗼 𝗜𝘀𝘀𝘂𝗲 𝗙𝗼𝘂𝗻𝗱 [ ] 𝗤𝘂𝗼𝘁𝗲 𝗡𝗲𝗲𝗱𝗲𝗱 𝗳𝗼𝗿 𝗥𝗲𝗽𝗮𝗶𝗿 [ ] 𝗥𝗲𝗽𝗮𝗶𝗿𝘀 𝗔𝗽𝗽𝗿𝗼…"
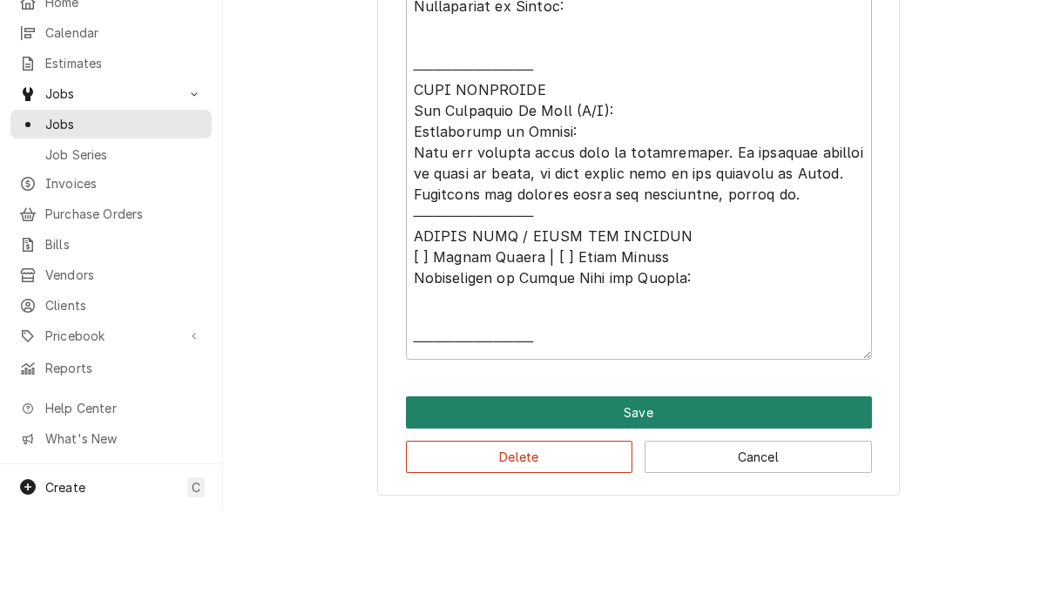
click at [808, 495] on button "Save" at bounding box center [639, 511] width 466 height 32
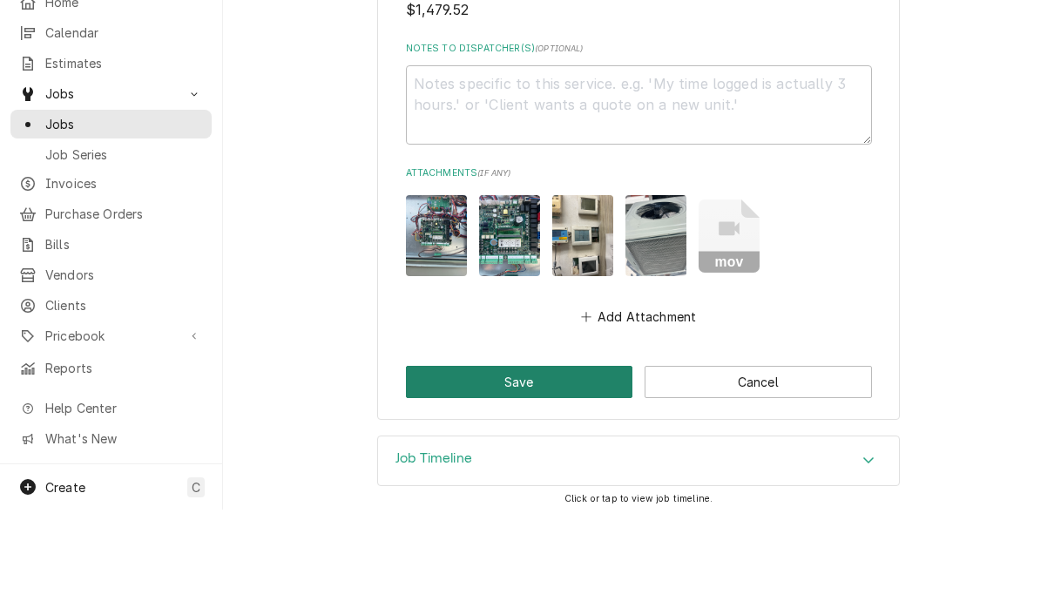
click at [548, 464] on button "Save" at bounding box center [519, 480] width 227 height 32
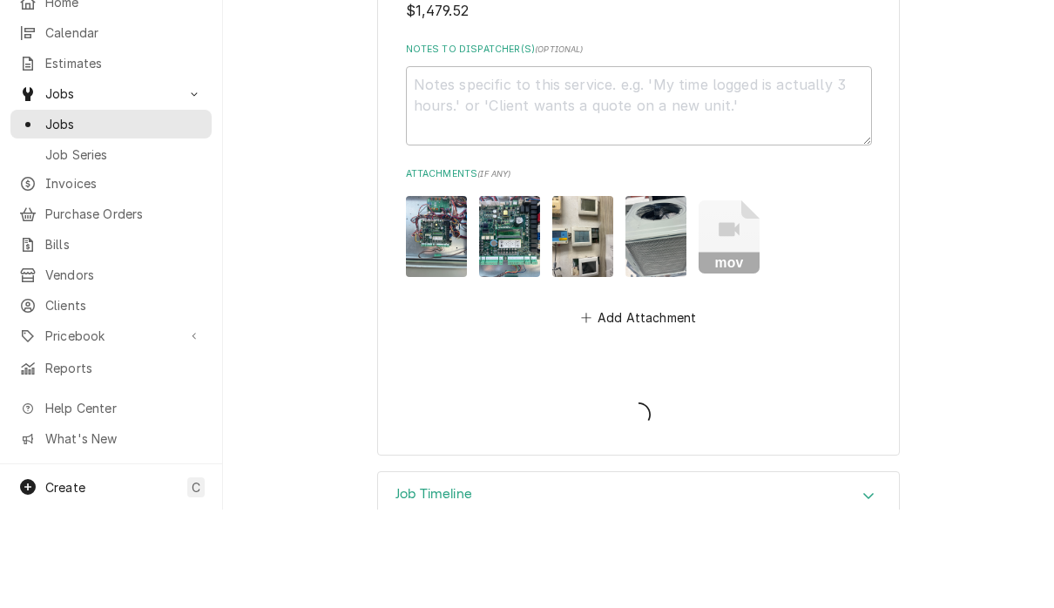
type textarea "x"
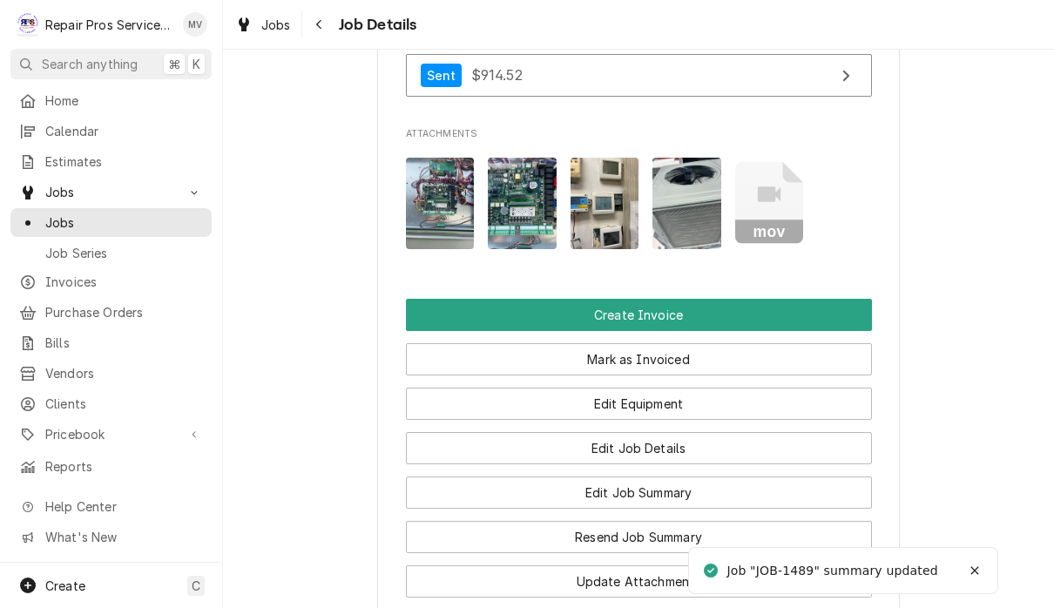
scroll to position [1406, 0]
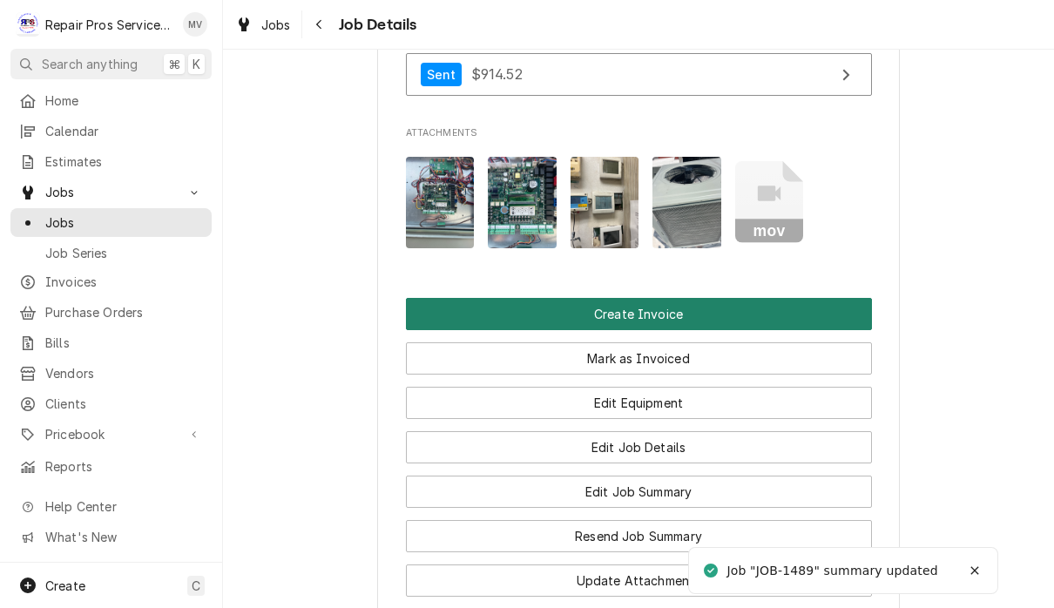
click at [807, 312] on button "Create Invoice" at bounding box center [639, 314] width 466 height 32
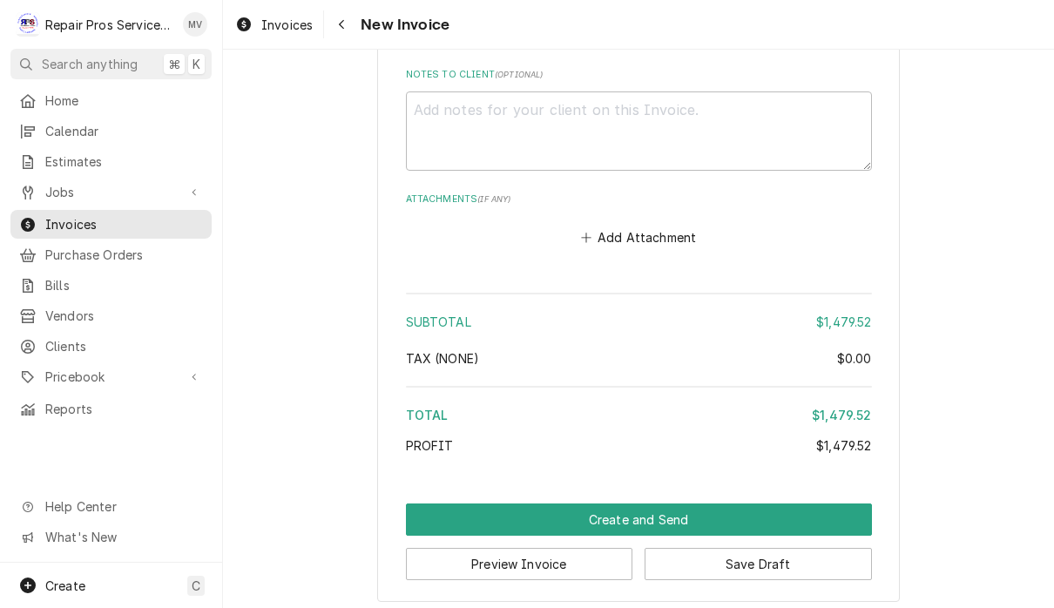
scroll to position [3205, 0]
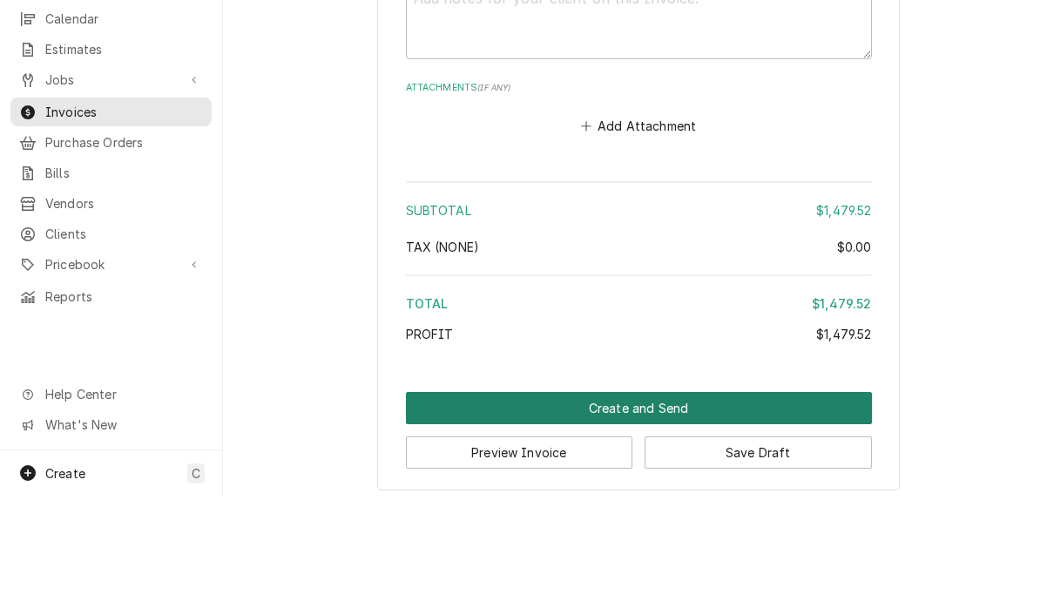
click at [652, 505] on button "Create and Send" at bounding box center [639, 521] width 466 height 32
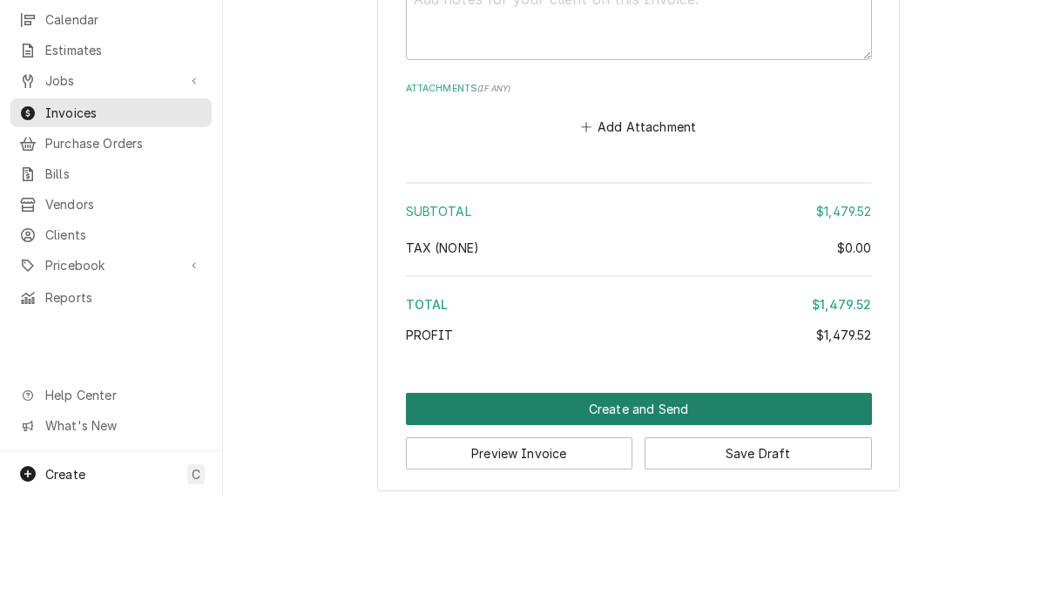
scroll to position [3194, 0]
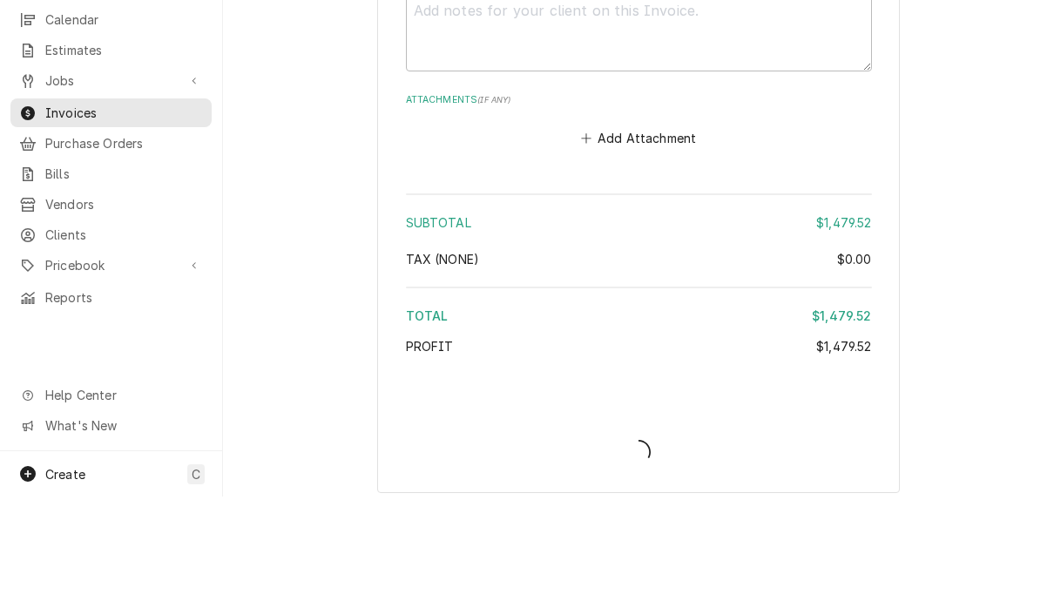
type textarea "x"
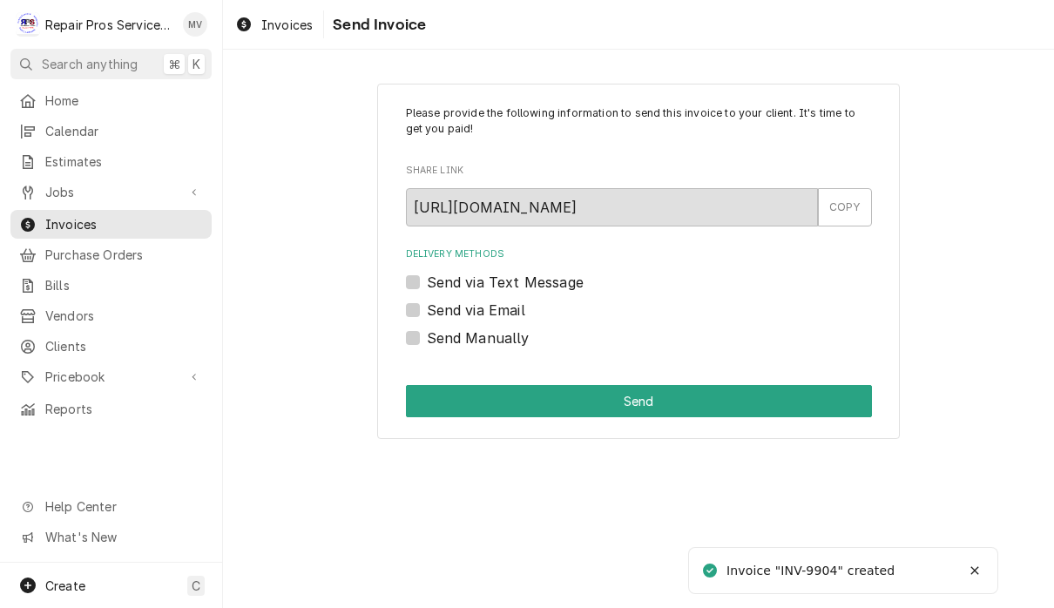
click at [502, 336] on label "Send Manually" at bounding box center [478, 338] width 103 height 21
click at [502, 336] on input "Send Manually" at bounding box center [660, 347] width 466 height 38
checkbox input "true"
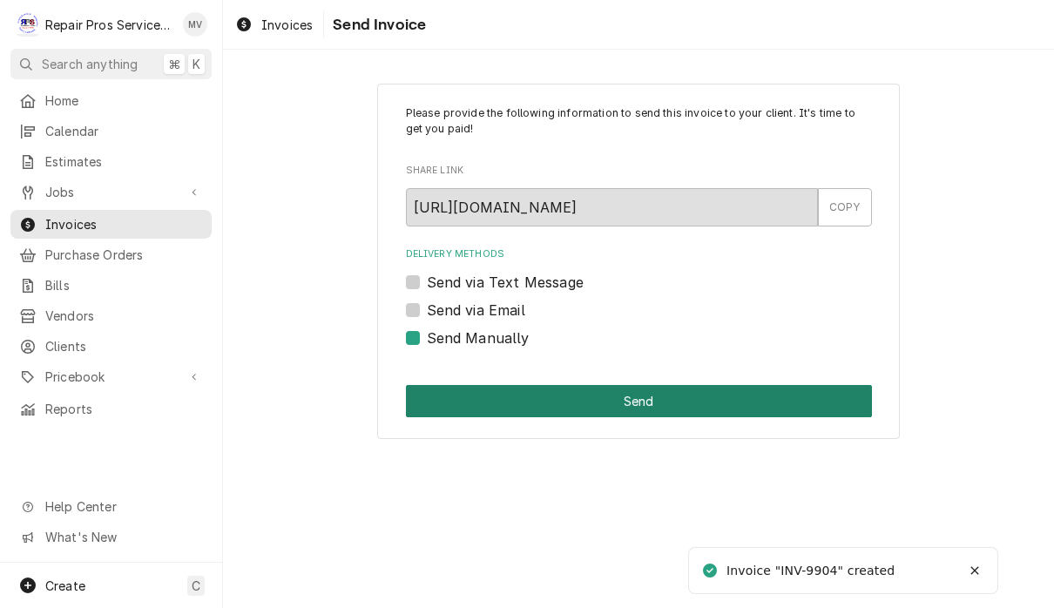
click at [688, 405] on button "Send" at bounding box center [639, 401] width 466 height 32
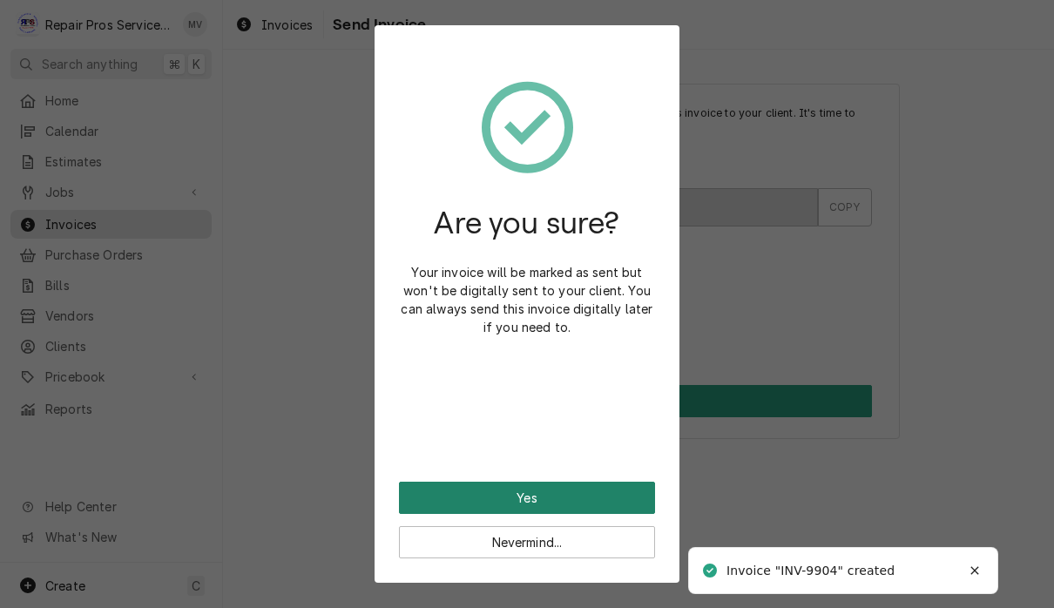
click at [619, 496] on button "Yes" at bounding box center [527, 498] width 256 height 32
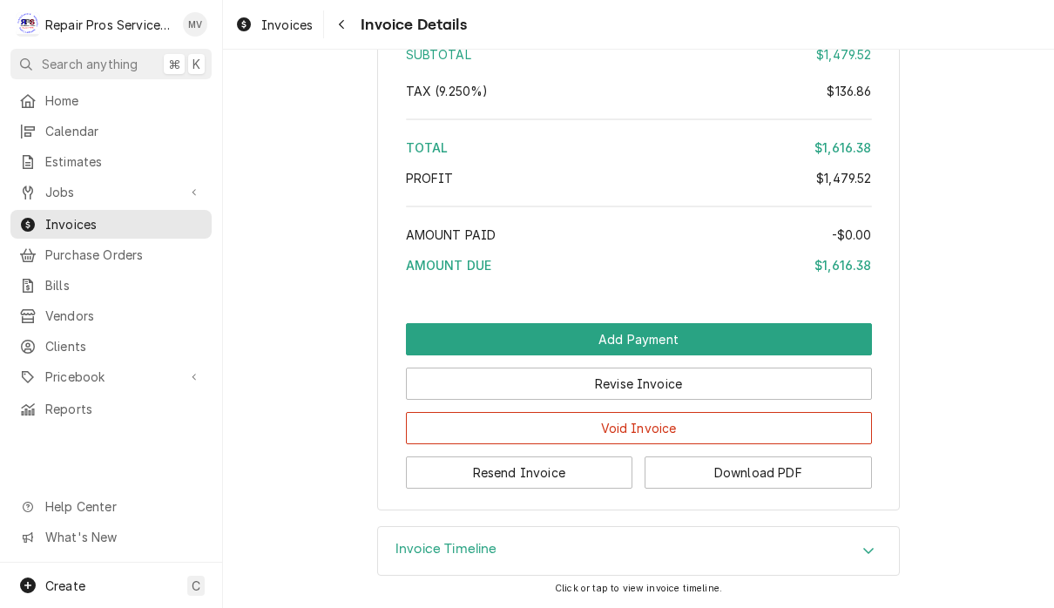
scroll to position [2861, 0]
click at [566, 478] on button "Resend Invoice" at bounding box center [519, 473] width 227 height 32
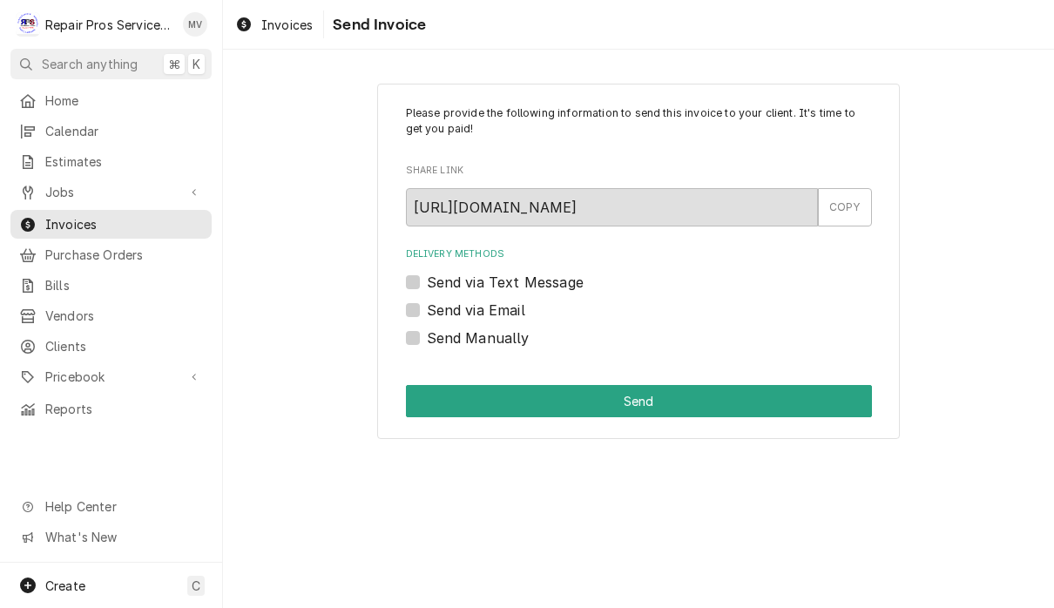
click at [505, 303] on label "Send via Email" at bounding box center [476, 310] width 98 height 21
click at [505, 303] on input "Send via Email" at bounding box center [660, 319] width 466 height 38
checkbox input "true"
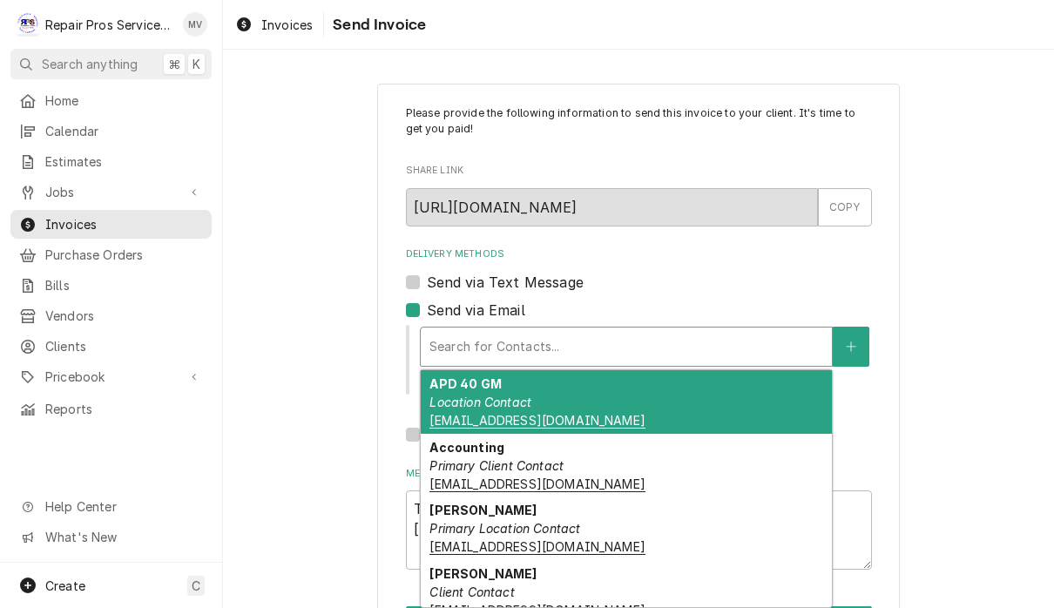
click at [557, 401] on div "APD 40 GM Location Contact bholtmcd@outlook.com" at bounding box center [626, 402] width 411 height 64
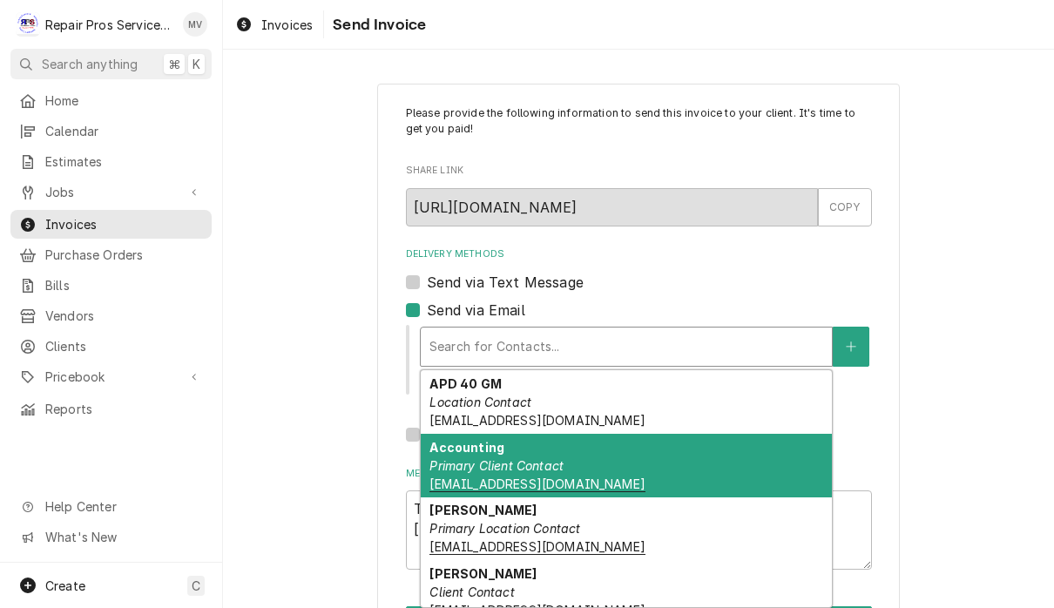
click at [581, 463] on div "Accounting Primary Client Contact khcle10@msn.com" at bounding box center [626, 466] width 411 height 64
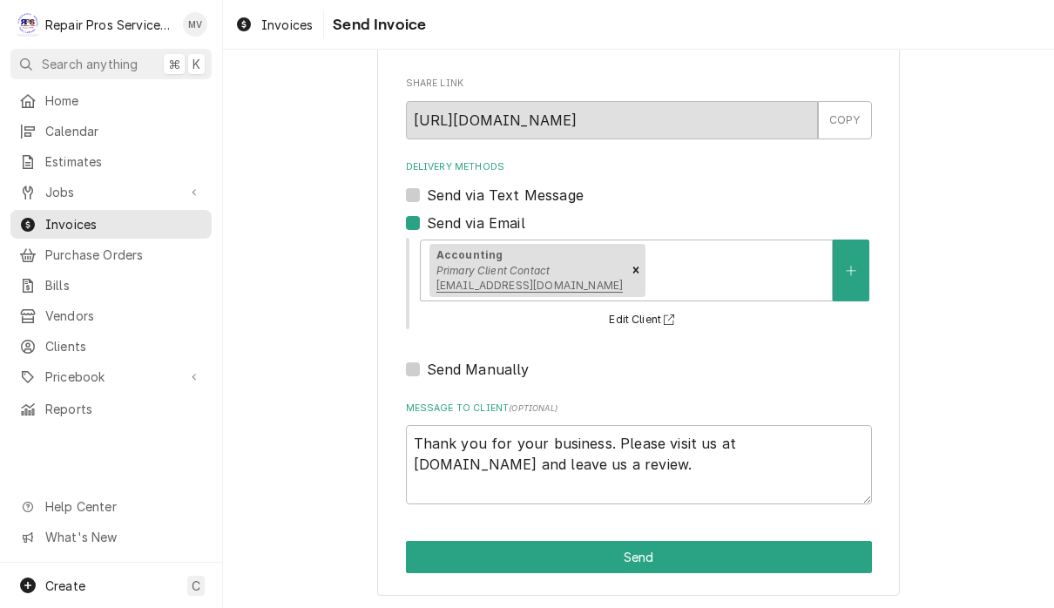
scroll to position [86, 0]
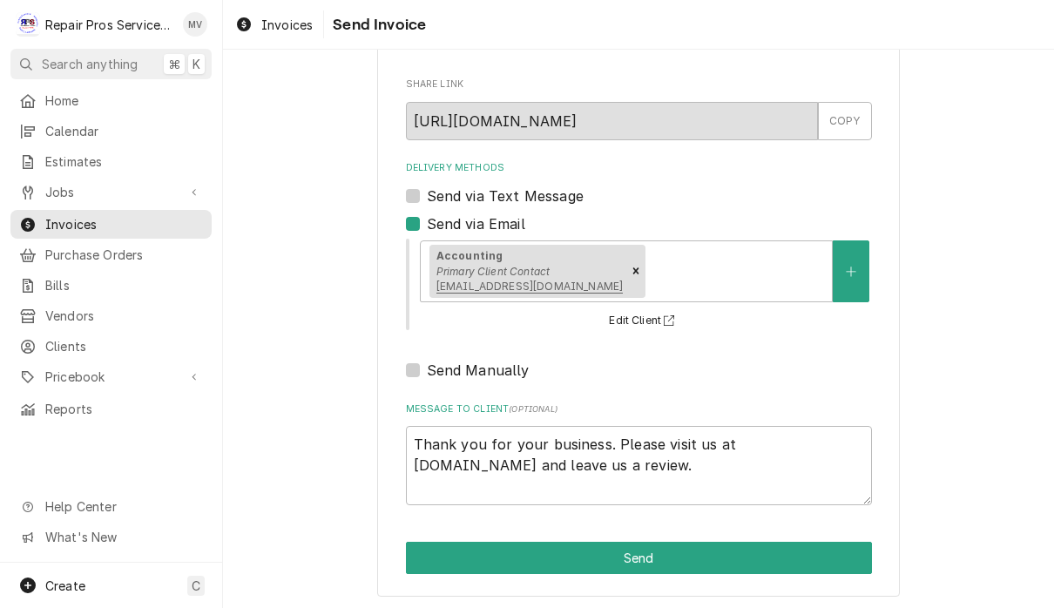
click at [937, 376] on div "Please provide the following information to send this invoice to your client. I…" at bounding box center [638, 297] width 831 height 630
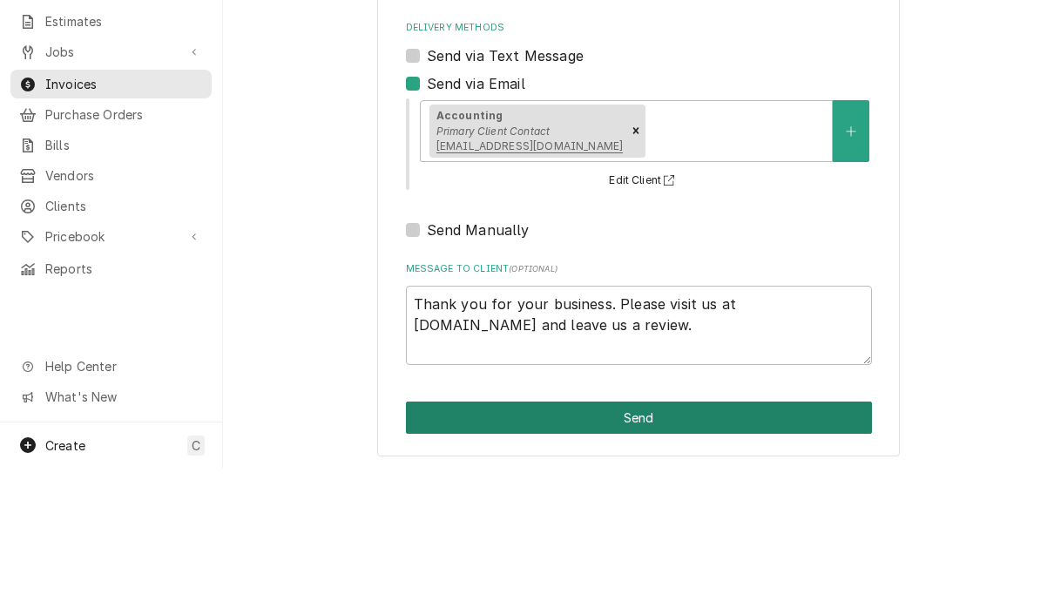
click at [661, 542] on button "Send" at bounding box center [639, 558] width 466 height 32
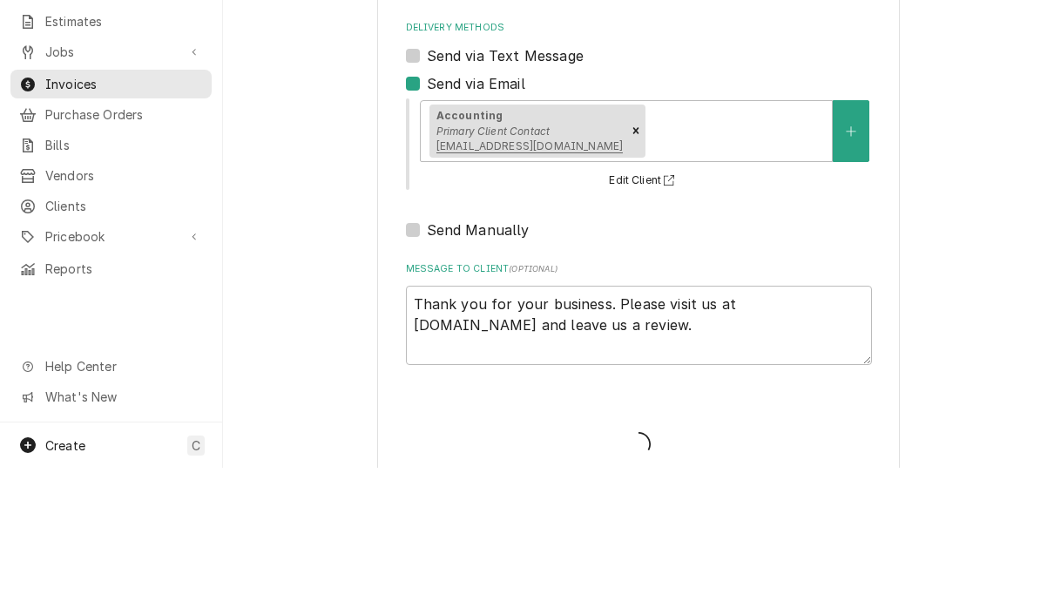
type textarea "x"
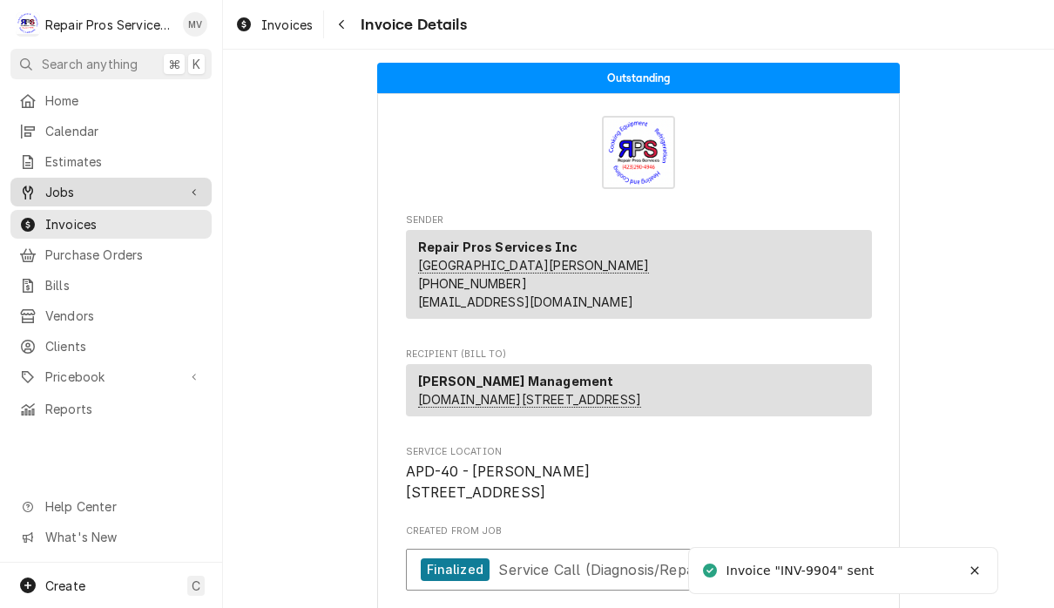
click at [90, 186] on span "Jobs" at bounding box center [111, 192] width 132 height 18
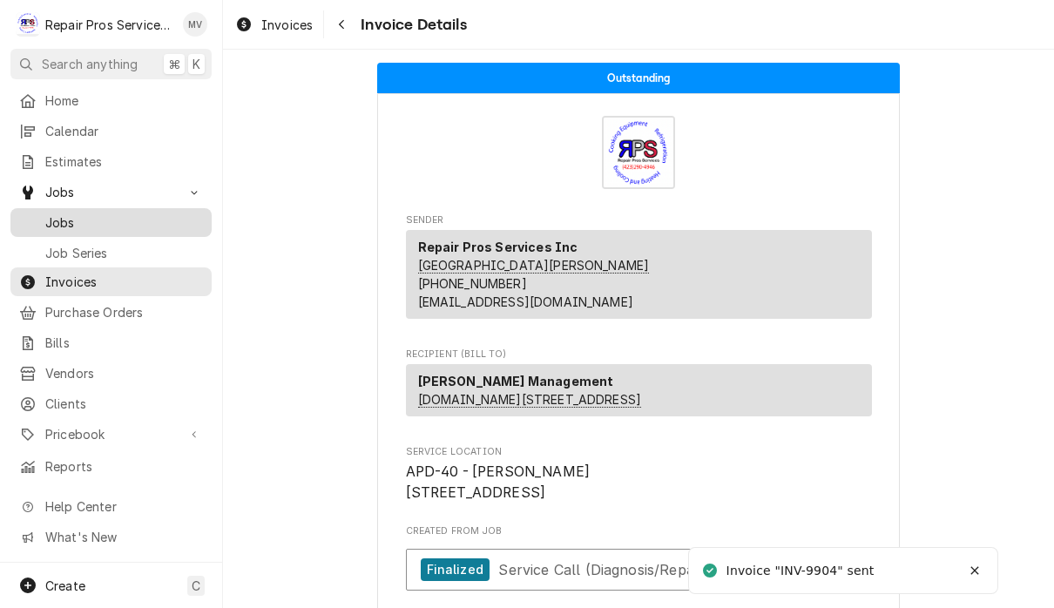
click at [105, 214] on span "Jobs" at bounding box center [124, 223] width 158 height 18
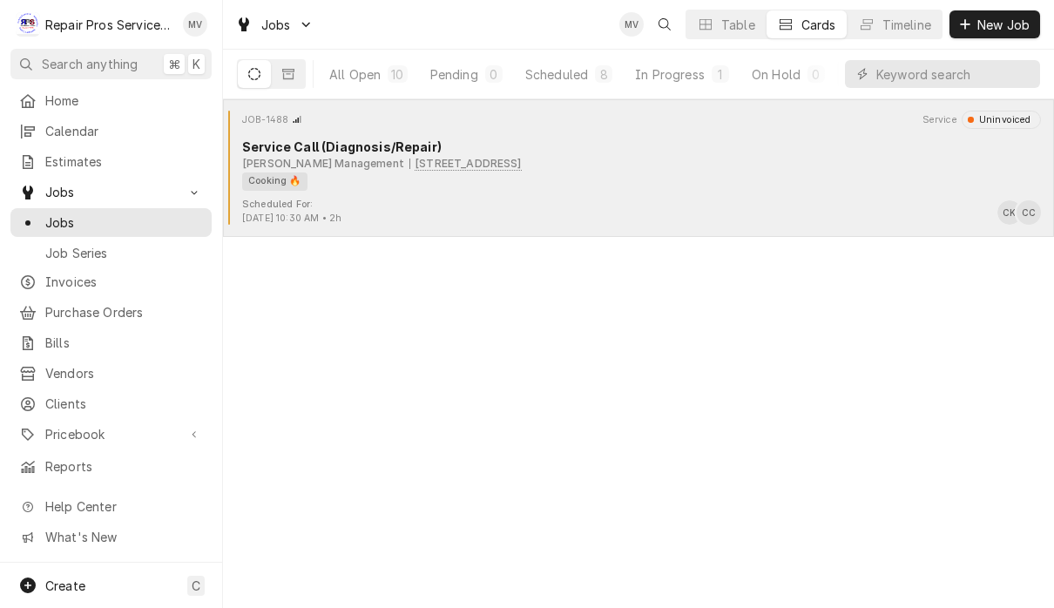
click at [823, 179] on div "Cooking 🔥" at bounding box center [635, 182] width 787 height 18
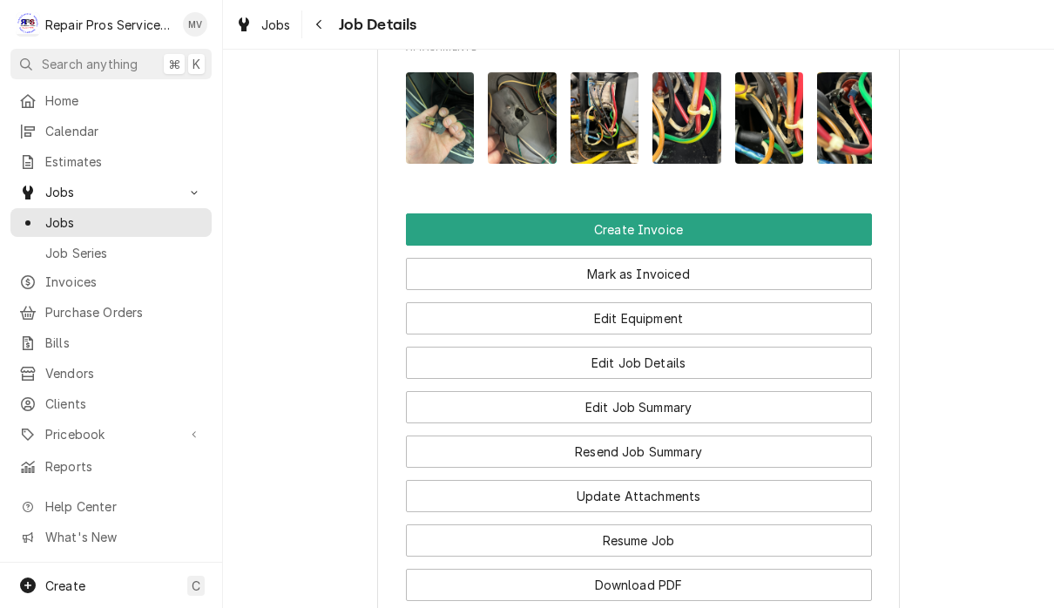
scroll to position [1386, 0]
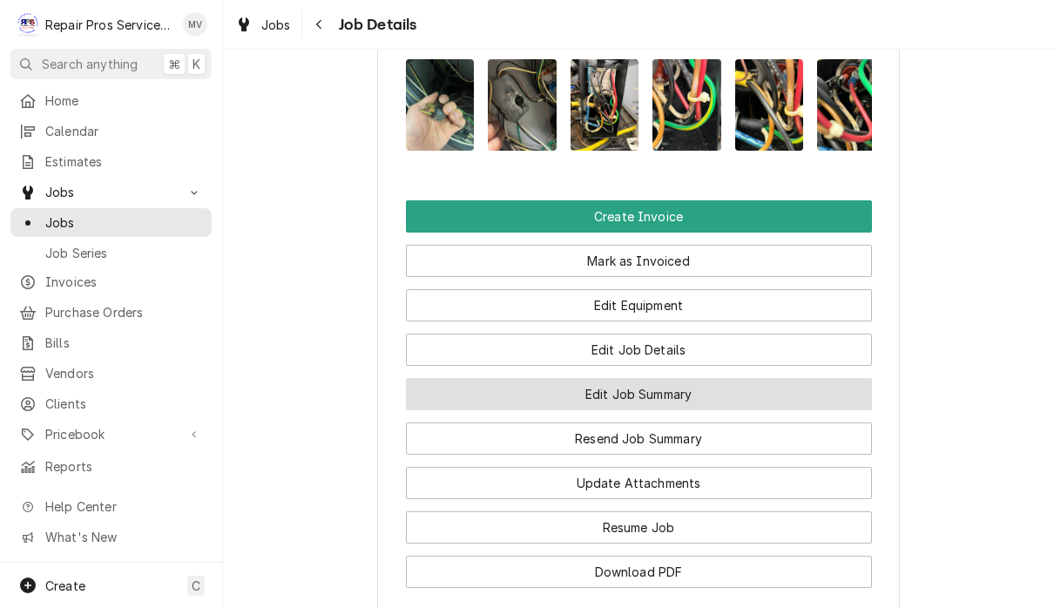
click at [812, 410] on button "Edit Job Summary" at bounding box center [639, 394] width 466 height 32
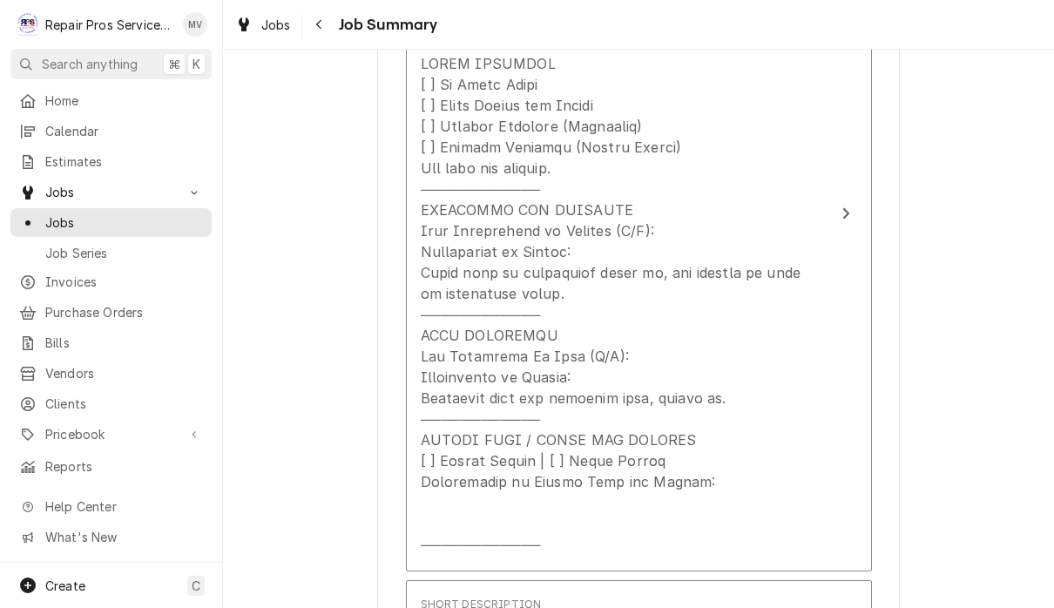
scroll to position [911, 0]
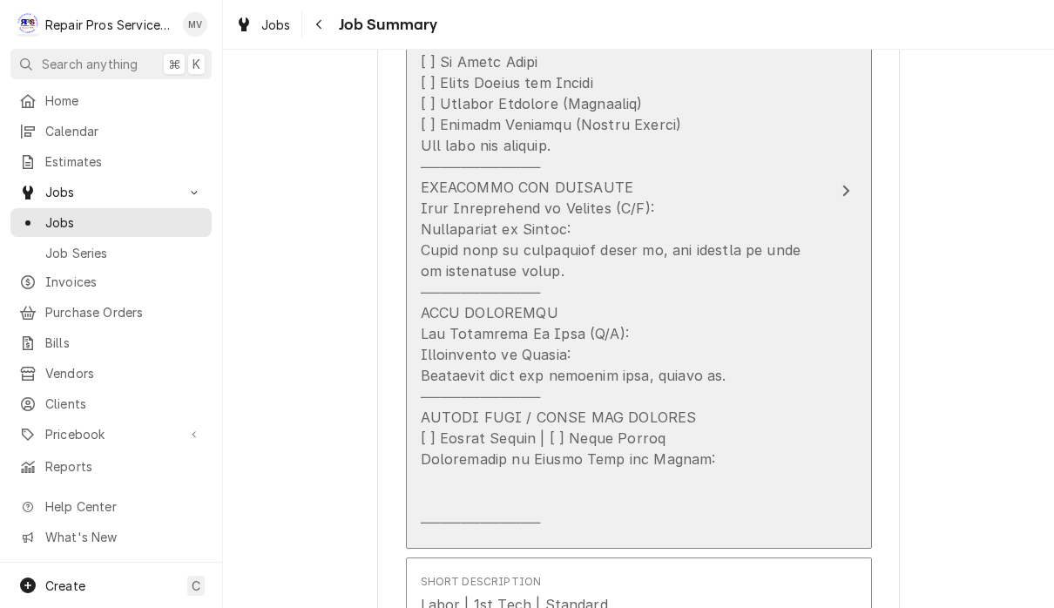
click at [842, 185] on icon "Update Line Item" at bounding box center [846, 191] width 9 height 14
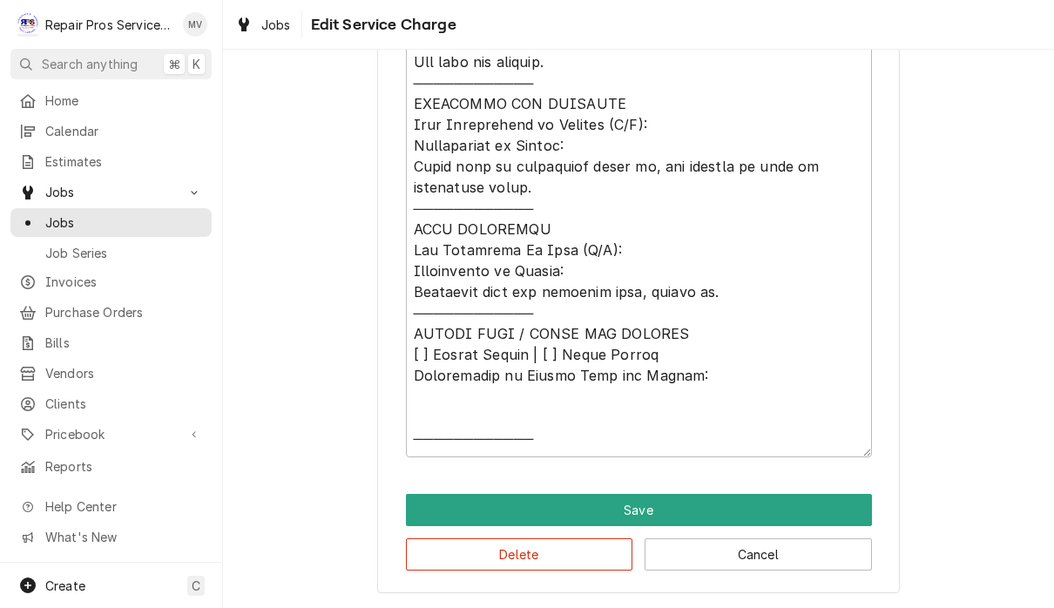
scroll to position [747, 0]
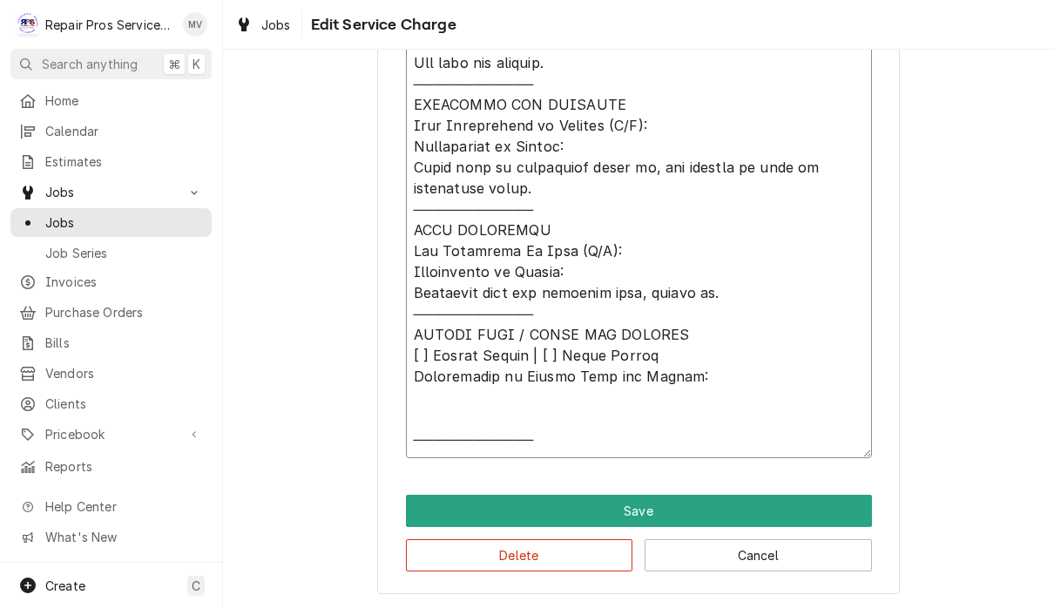
click at [622, 162] on textarea "Service Summary" at bounding box center [639, 199] width 466 height 519
type textarea "x"
type textarea "𝗩𝗜𝗦𝗜𝗧 𝗢𝗩𝗘𝗥𝗩𝗜𝗘𝗪 [ ] 𝗡𝗼 𝗜𝘀𝘀𝘂𝗲 𝗙𝗼𝘂𝗻𝗱 [ ] 𝗤𝘂𝗼𝘁𝗲 𝗡𝗲𝗲𝗱𝗲𝗱 𝗳𝗼𝗿 𝗥𝗲𝗽𝗮𝗶𝗿 [ ] 𝗥𝗲𝗽𝗮𝗶𝗿𝘀 𝗔𝗽𝗽𝗿𝗼…"
type textarea "x"
type textarea "𝗩𝗜𝗦𝗜𝗧 𝗢𝗩𝗘𝗥𝗩𝗜𝗘𝗪 [ ] 𝗡𝗼 𝗜𝘀𝘀𝘂𝗲 𝗙𝗼𝘂𝗻𝗱 [ ] 𝗤𝘂𝗼𝘁𝗲 𝗡𝗲𝗲𝗱𝗲𝗱 𝗳𝗼𝗿 𝗥𝗲𝗽𝗮𝗶𝗿 [ ] 𝗥𝗲𝗽𝗮𝗶𝗿𝘀 𝗔𝗽𝗽𝗿𝗼…"
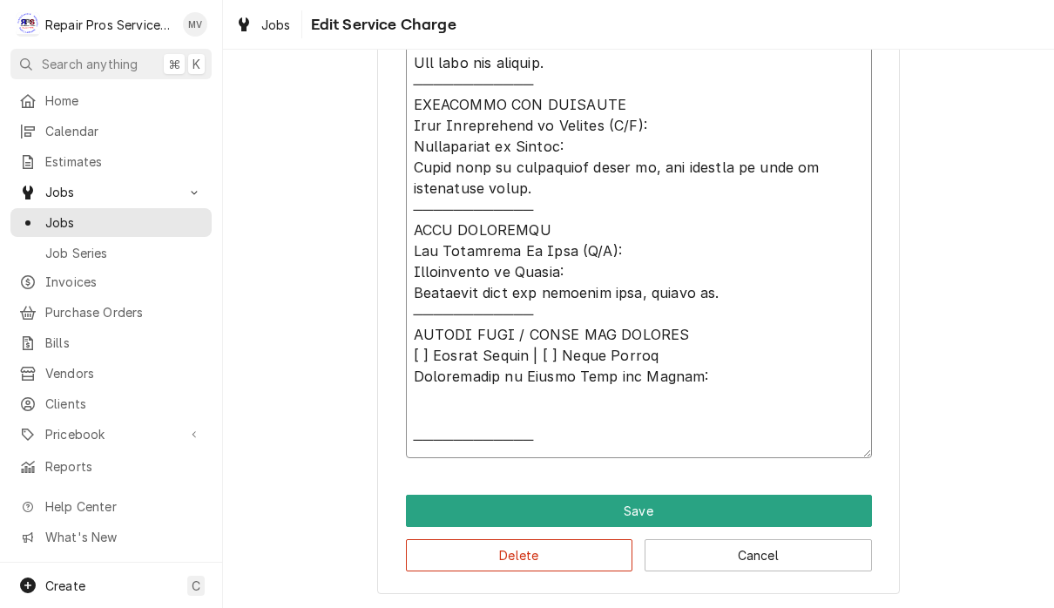
type textarea "x"
type textarea "𝗩𝗜𝗦𝗜𝗧 𝗢𝗩𝗘𝗥𝗩𝗜𝗘𝗪 [ ] 𝗡𝗼 𝗜𝘀𝘀𝘂𝗲 𝗙𝗼𝘂𝗻𝗱 [ ] 𝗤𝘂𝗼𝘁𝗲 𝗡𝗲𝗲𝗱𝗲𝗱 𝗳𝗼𝗿 𝗥𝗲𝗽𝗮𝗶𝗿 [ ] 𝗥𝗲𝗽𝗮𝗶𝗿𝘀 𝗔𝗽𝗽𝗿𝗼…"
type textarea "x"
type textarea "𝗩𝗜𝗦𝗜𝗧 𝗢𝗩𝗘𝗥𝗩𝗜𝗘𝗪 [ ] 𝗡𝗼 𝗜𝘀𝘀𝘂𝗲 𝗙𝗼𝘂𝗻𝗱 [ ] 𝗤𝘂𝗼𝘁𝗲 𝗡𝗲𝗲𝗱𝗲𝗱 𝗳𝗼𝗿 𝗥𝗲𝗽𝗮𝗶𝗿 [ ] 𝗥𝗲𝗽𝗮𝗶𝗿𝘀 𝗔𝗽𝗽𝗿𝗼…"
type textarea "x"
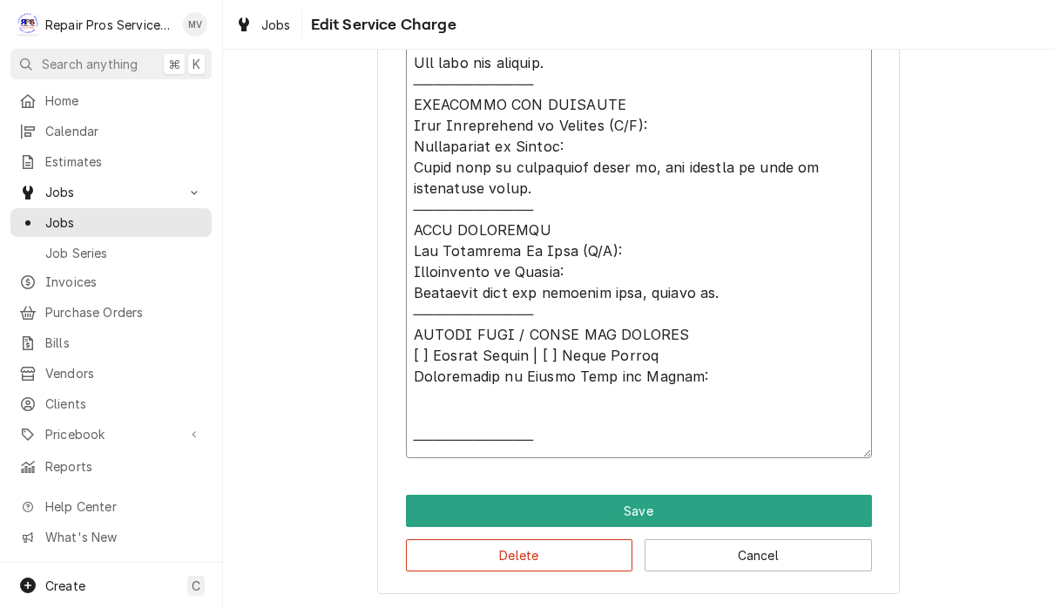
type textarea "𝗩𝗜𝗦𝗜𝗧 𝗢𝗩𝗘𝗥𝗩𝗜𝗘𝗪 [ ] 𝗡𝗼 𝗜𝘀𝘀𝘂𝗲 𝗙𝗼𝘂𝗻𝗱 [ ] 𝗤𝘂𝗼𝘁𝗲 𝗡𝗲𝗲𝗱𝗲𝗱 𝗳𝗼𝗿 𝗥𝗲𝗽𝗮𝗶𝗿 [ ] 𝗥𝗲𝗽𝗮𝗶𝗿𝘀 𝗔𝗽𝗽𝗿𝗼…"
type textarea "x"
type textarea "𝗩𝗜𝗦𝗜𝗧 𝗢𝗩𝗘𝗥𝗩𝗜𝗘𝗪 [ ] 𝗡𝗼 𝗜𝘀𝘀𝘂𝗲 𝗙𝗼𝘂𝗻𝗱 [ ] 𝗤𝘂𝗼𝘁𝗲 𝗡𝗲𝗲𝗱𝗲𝗱 𝗳𝗼𝗿 𝗥𝗲𝗽𝗮𝗶𝗿 [ ] 𝗥𝗲𝗽𝗮𝗶𝗿𝘀 𝗔𝗽𝗽𝗿𝗼…"
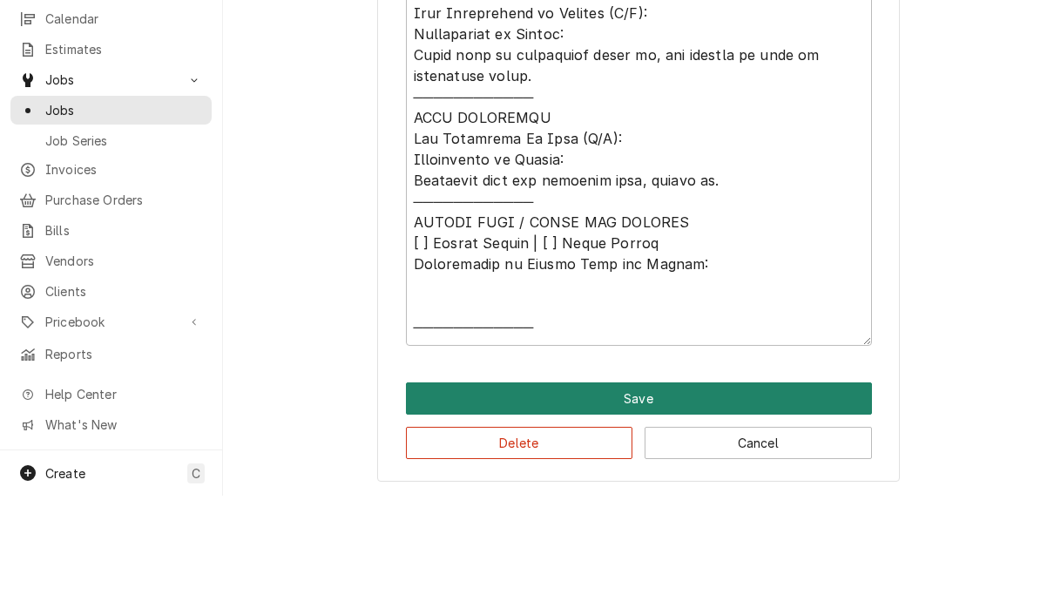
click at [769, 495] on button "Save" at bounding box center [639, 511] width 466 height 32
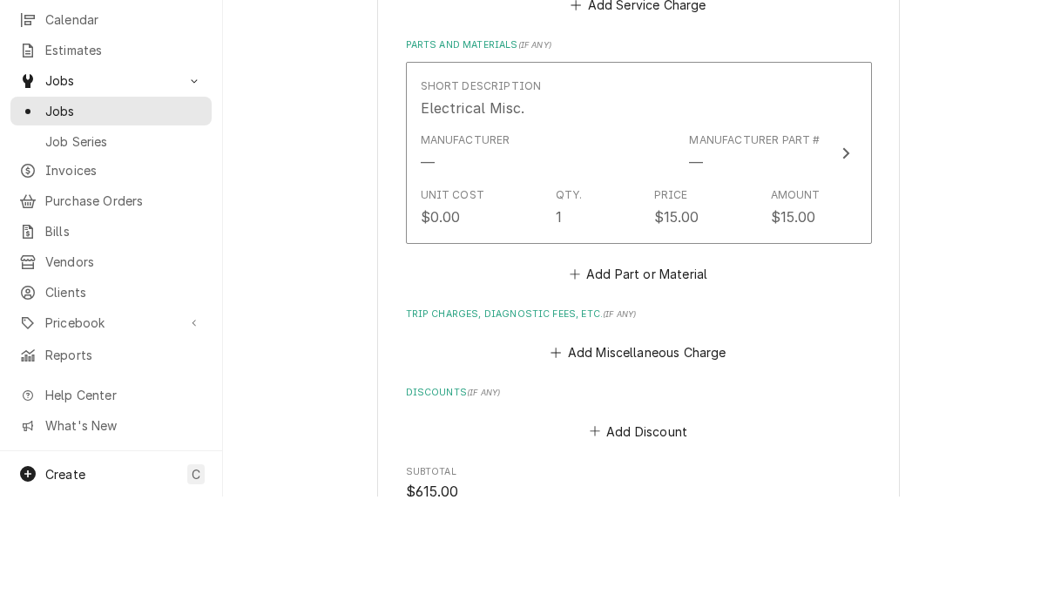
scroll to position [1933, 0]
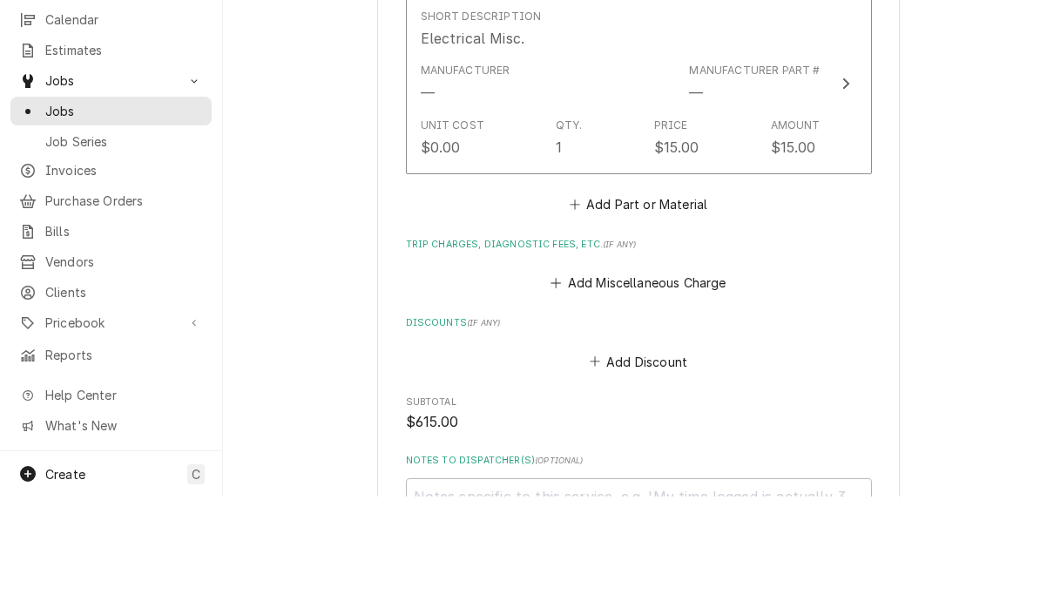
click at [600, 461] on button "Add Discount" at bounding box center [638, 473] width 104 height 24
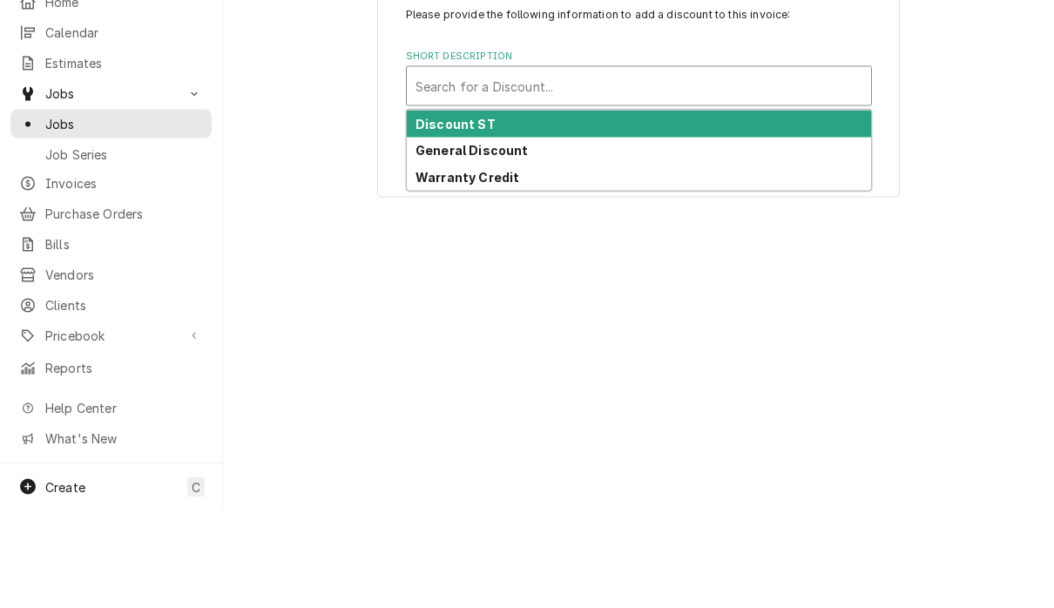
click at [509, 241] on strong "General Discount" at bounding box center [472, 248] width 113 height 15
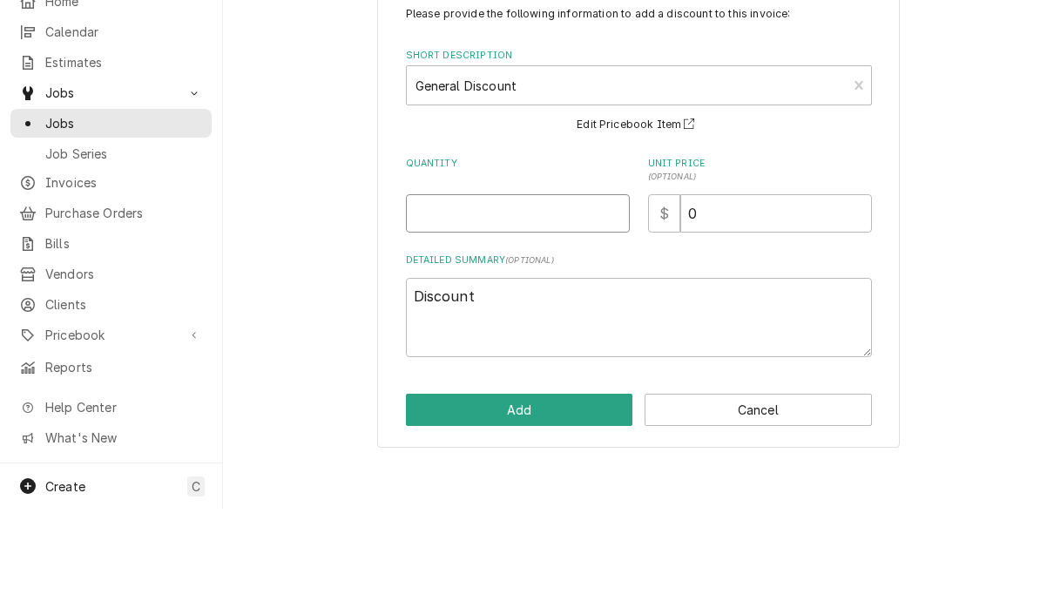
click at [497, 294] on input "Quantity" at bounding box center [518, 313] width 224 height 38
type textarea "x"
type input "1"
click at [736, 294] on input "0" at bounding box center [777, 313] width 192 height 38
type textarea "x"
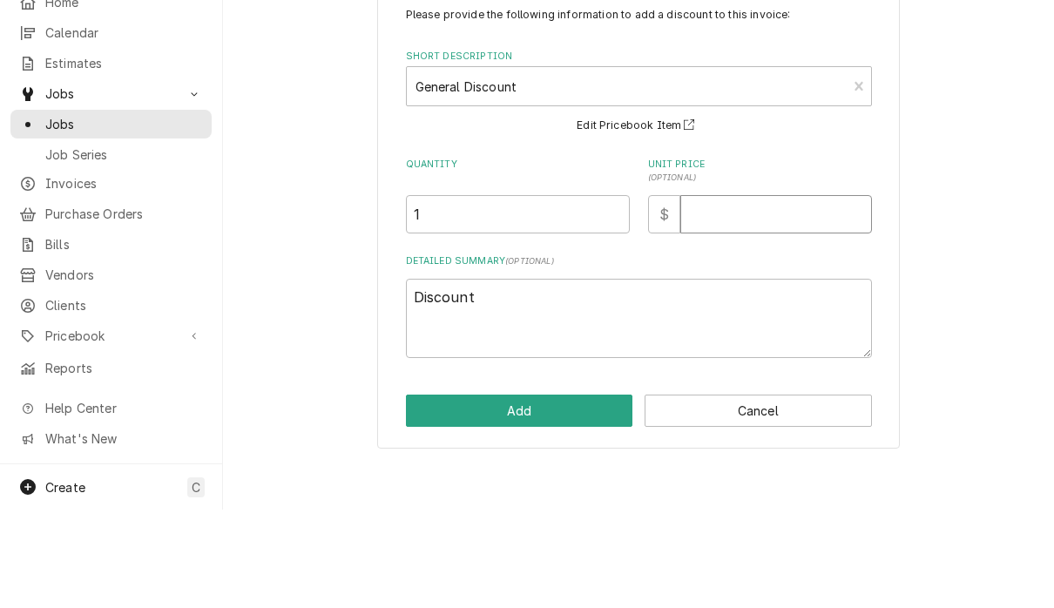
type textarea "x"
type input "2"
type textarea "x"
type input "20"
type textarea "x"
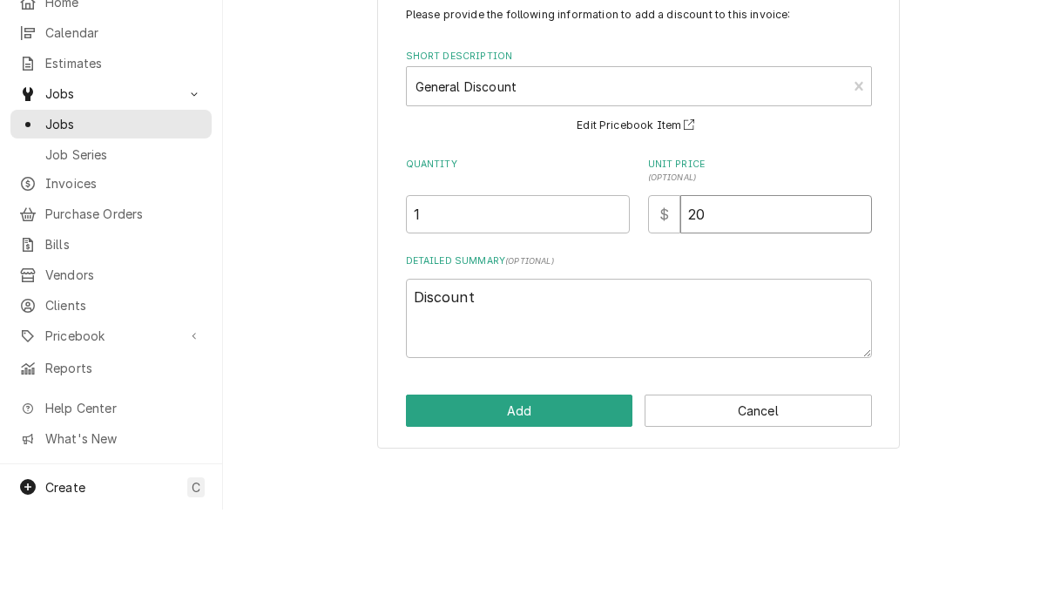
type input "200"
type textarea "x"
type input "200.0"
type textarea "x"
type input "200.00"
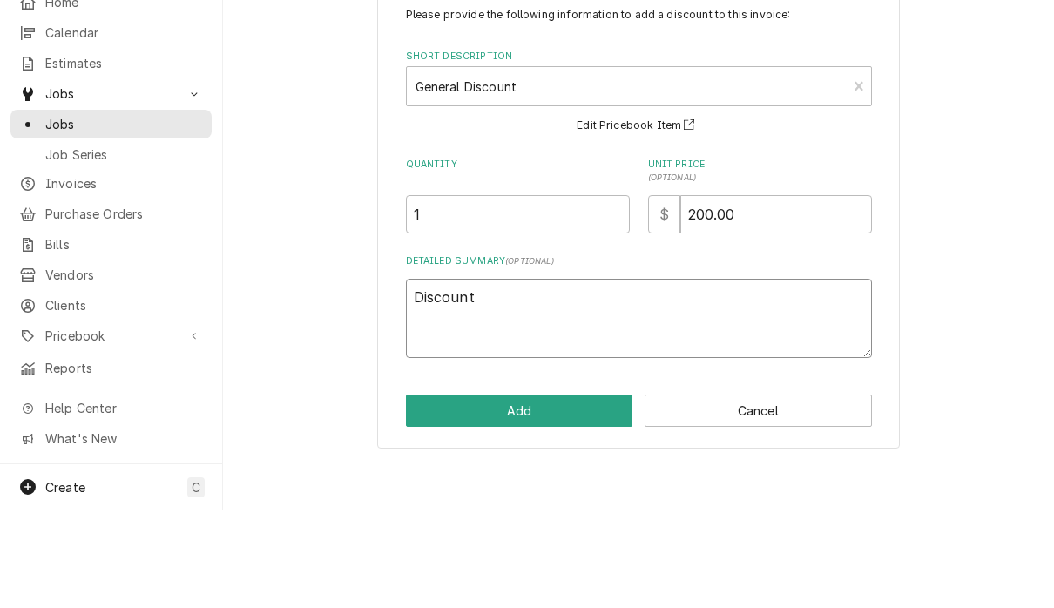
click at [415, 377] on textarea "Discount" at bounding box center [639, 416] width 466 height 79
type textarea "x"
type textarea "GDiscount"
type textarea "x"
type textarea "GoDiscount"
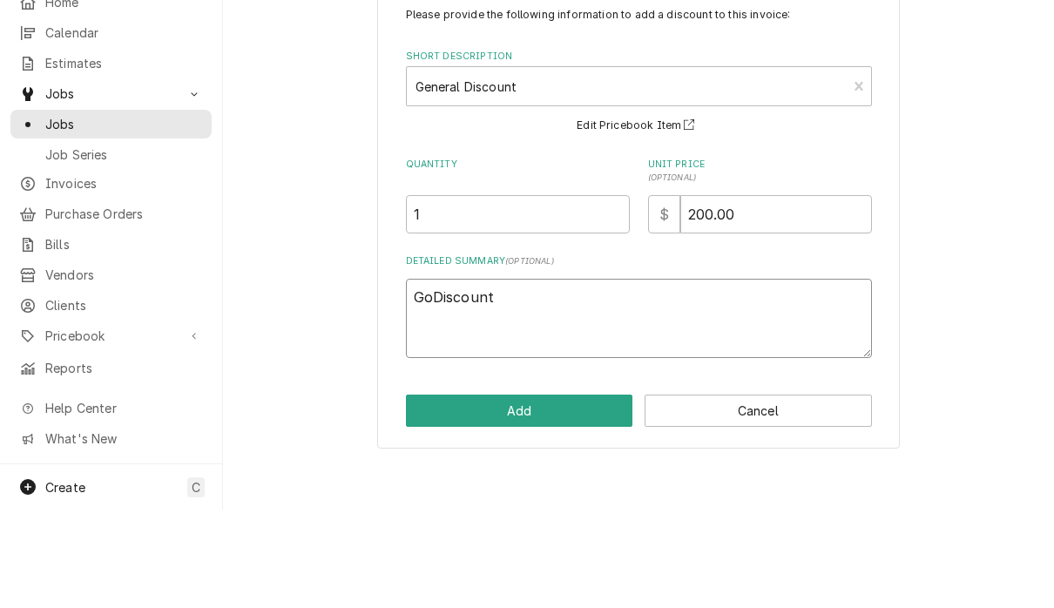
type textarea "x"
type textarea "GooDiscount"
type textarea "x"
type textarea "GoodDiscount"
type textarea "x"
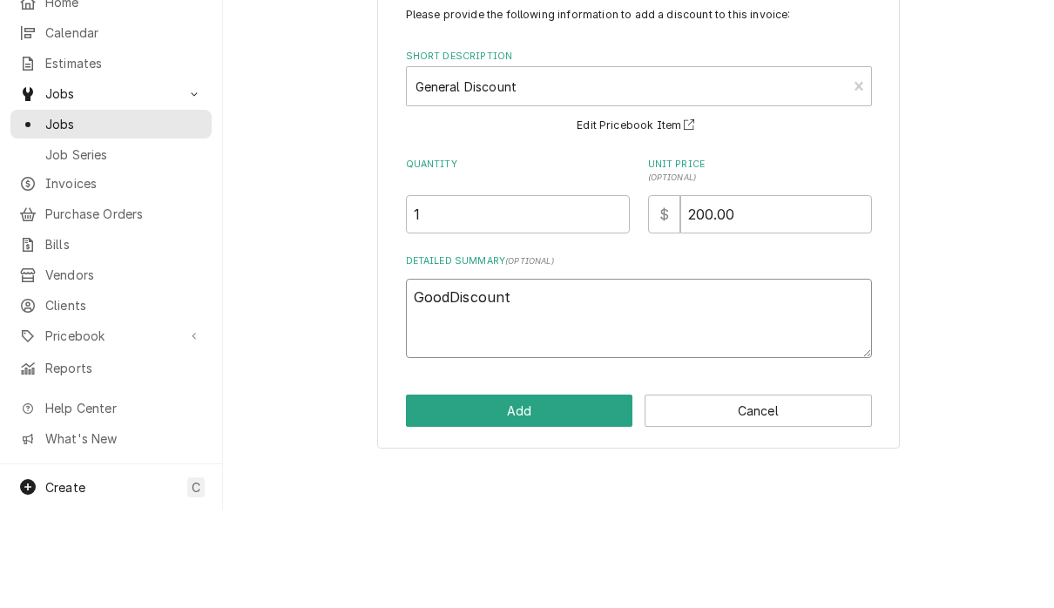
type textarea "GoodwDiscount"
type textarea "x"
type textarea "GoodwiDiscount"
type textarea "x"
type textarea "GoodwilDiscount"
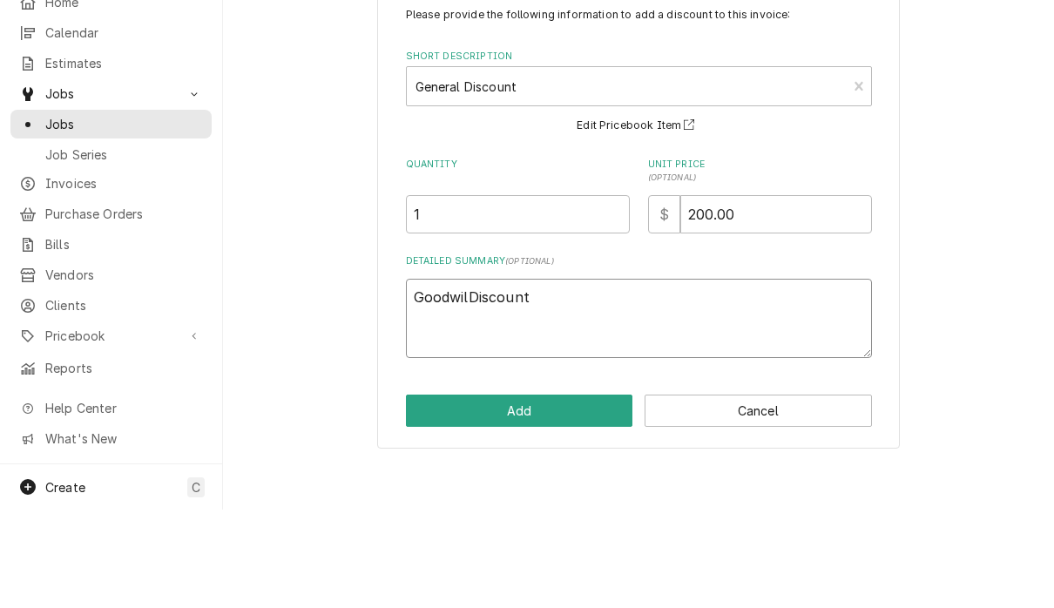
type textarea "x"
type textarea "GoodwillDiscount"
type textarea "x"
type textarea "Goodwill Discount"
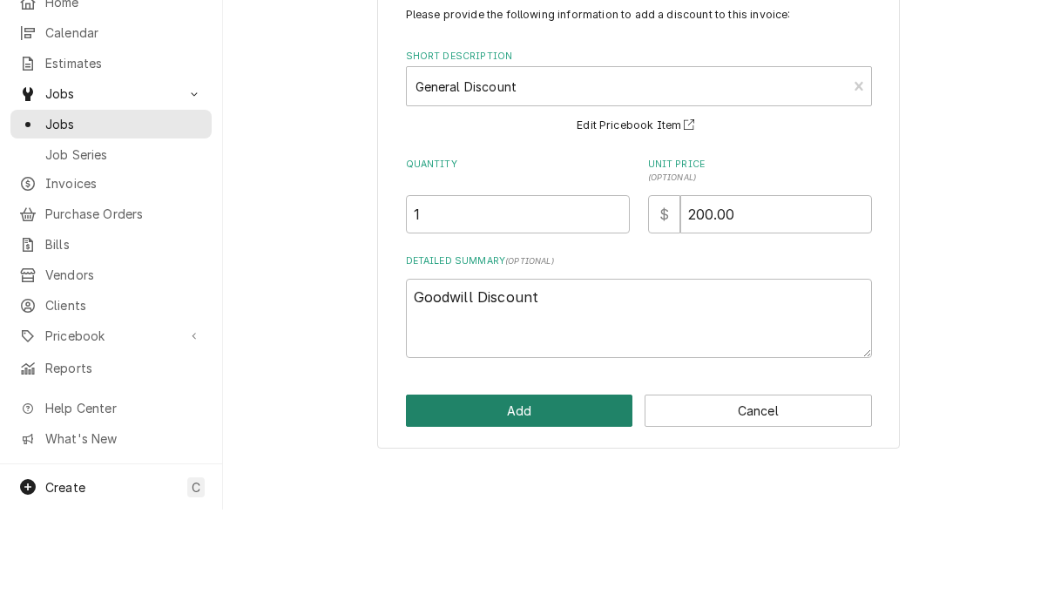
click at [560, 493] on button "Add" at bounding box center [519, 509] width 227 height 32
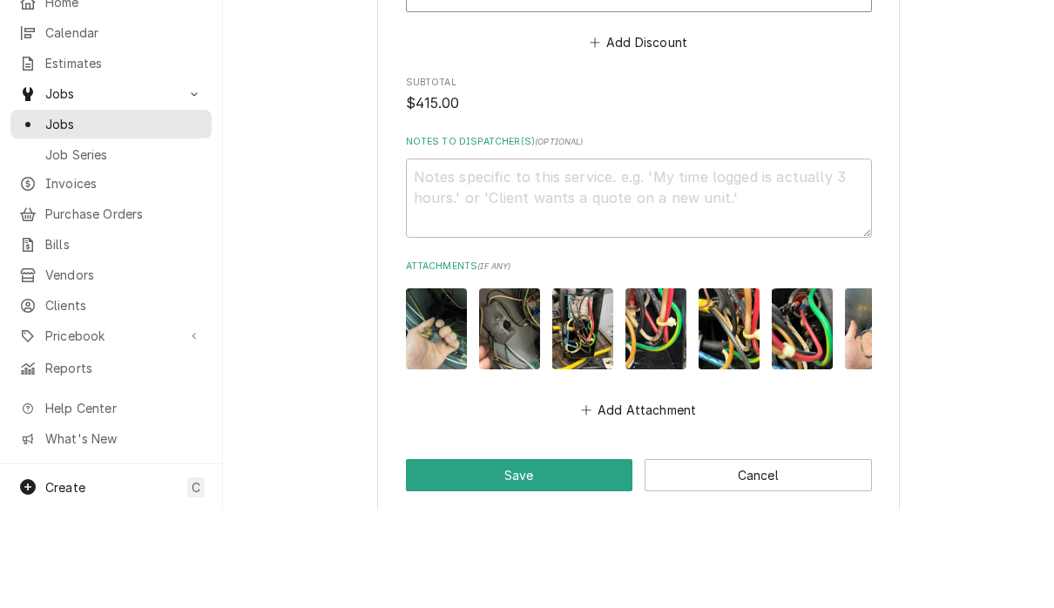
scroll to position [2480, 0]
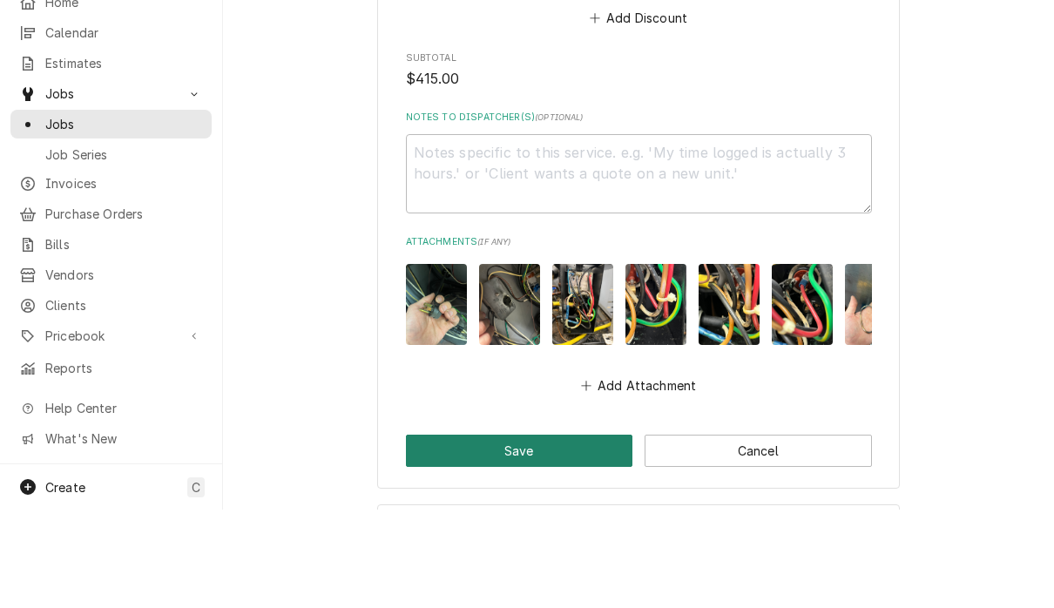
click at [547, 533] on button "Save" at bounding box center [519, 549] width 227 height 32
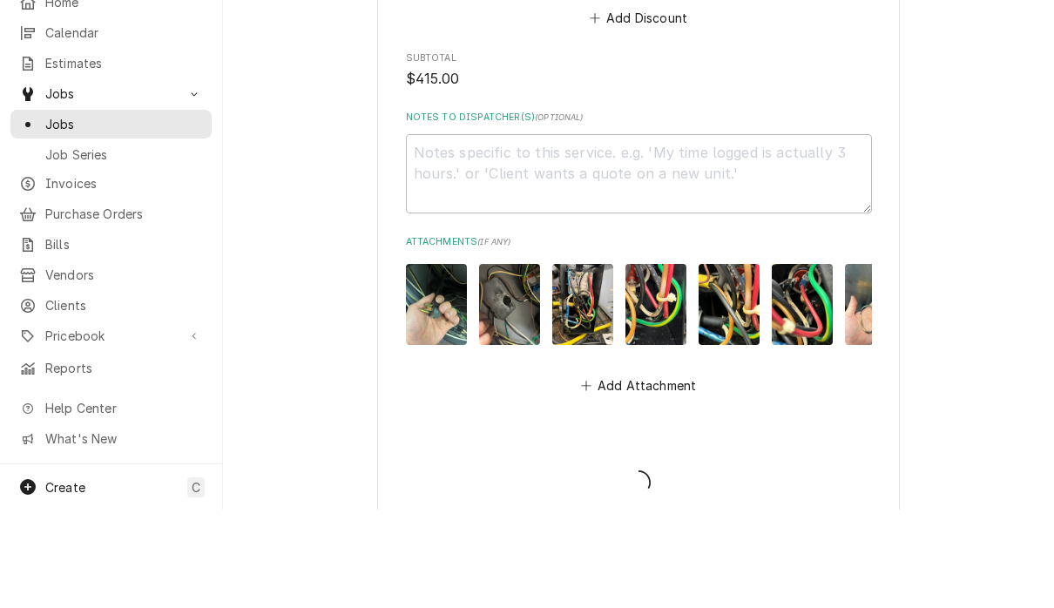
type textarea "x"
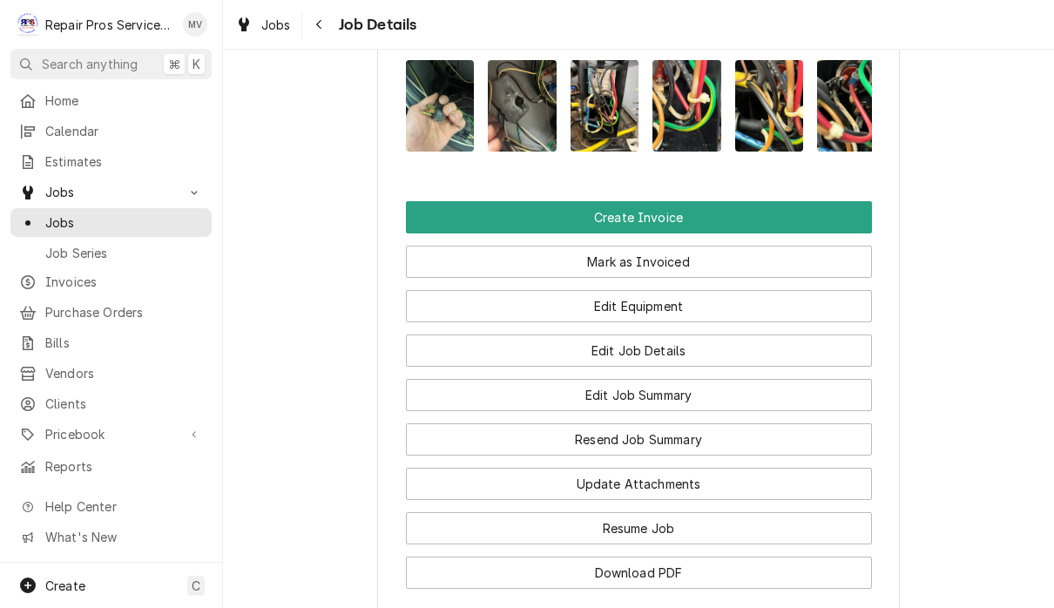
scroll to position [1386, 0]
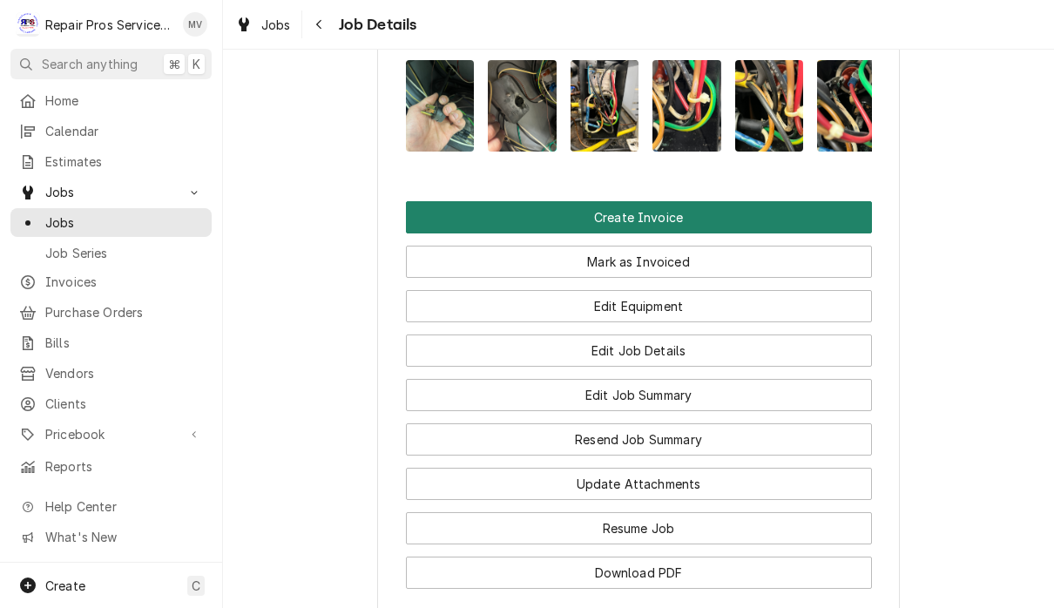
click at [655, 230] on button "Create Invoice" at bounding box center [639, 217] width 466 height 32
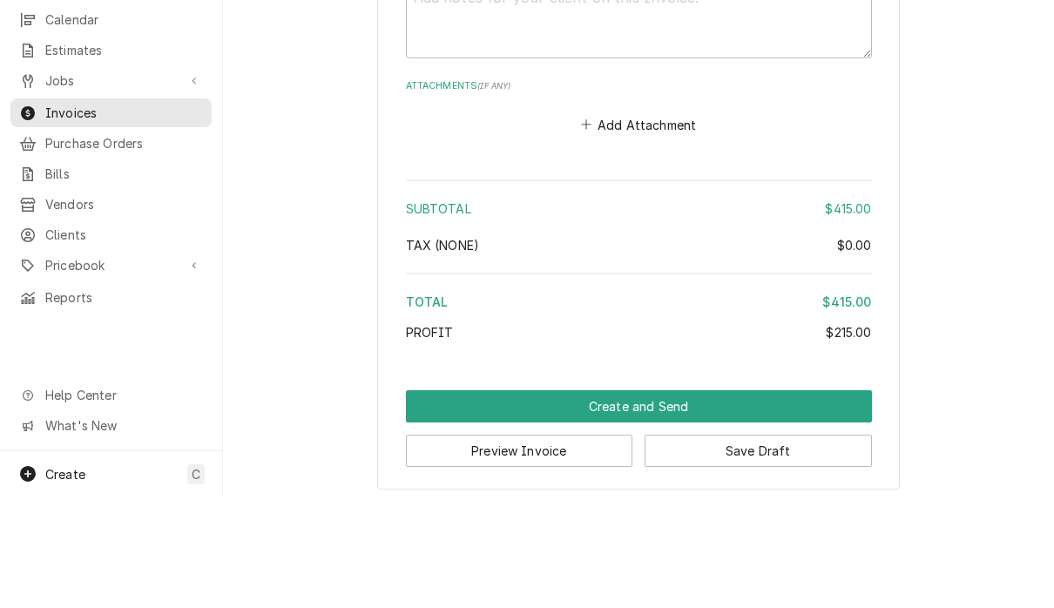
scroll to position [1, 0]
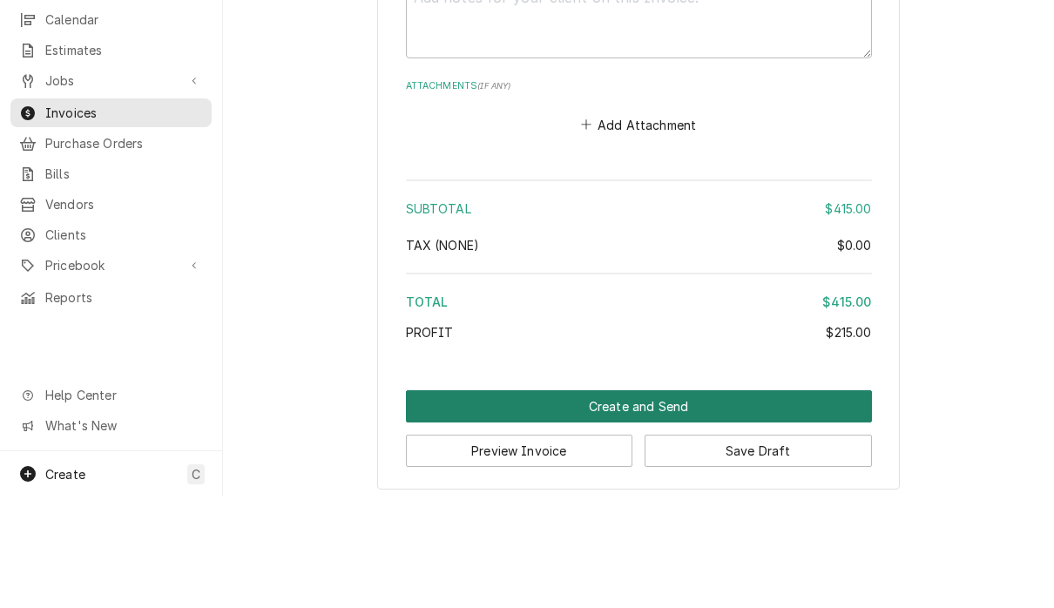
click at [670, 502] on button "Create and Send" at bounding box center [639, 518] width 466 height 32
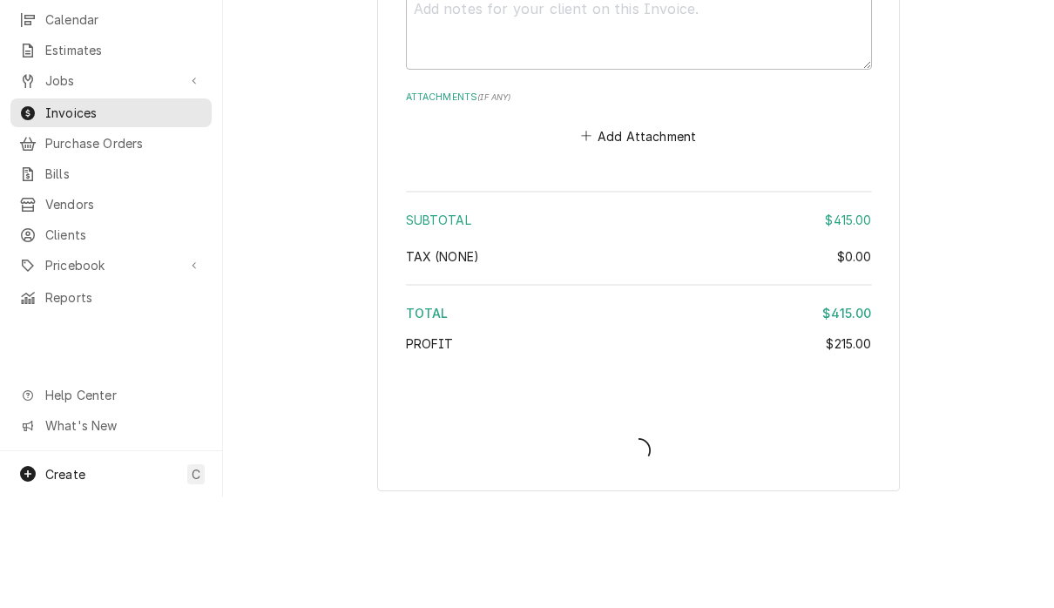
type textarea "x"
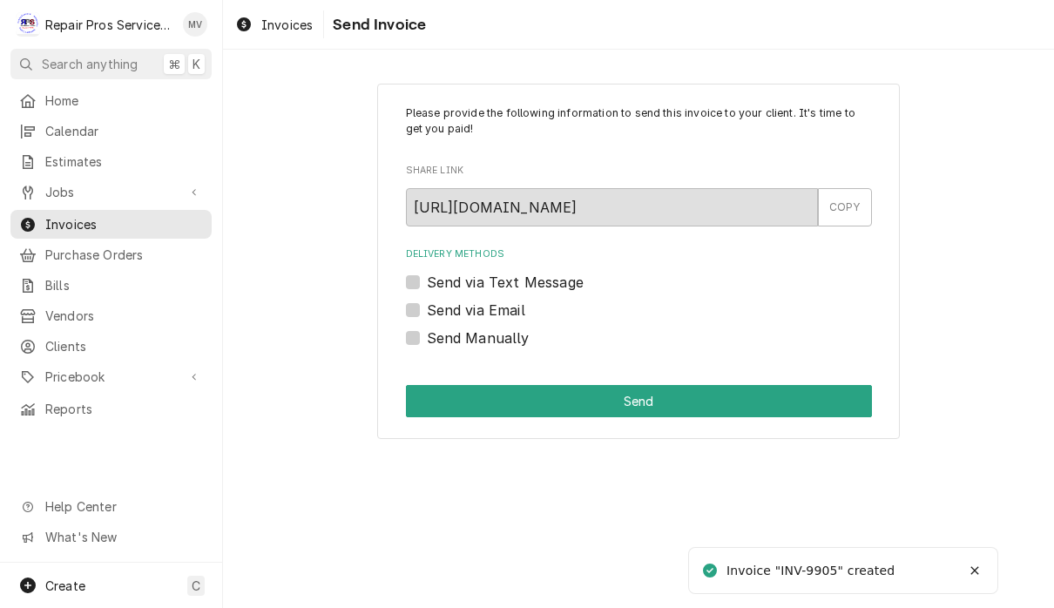
click at [505, 345] on label "Send Manually" at bounding box center [478, 338] width 103 height 21
click at [505, 345] on input "Send Manually" at bounding box center [660, 347] width 466 height 38
checkbox input "true"
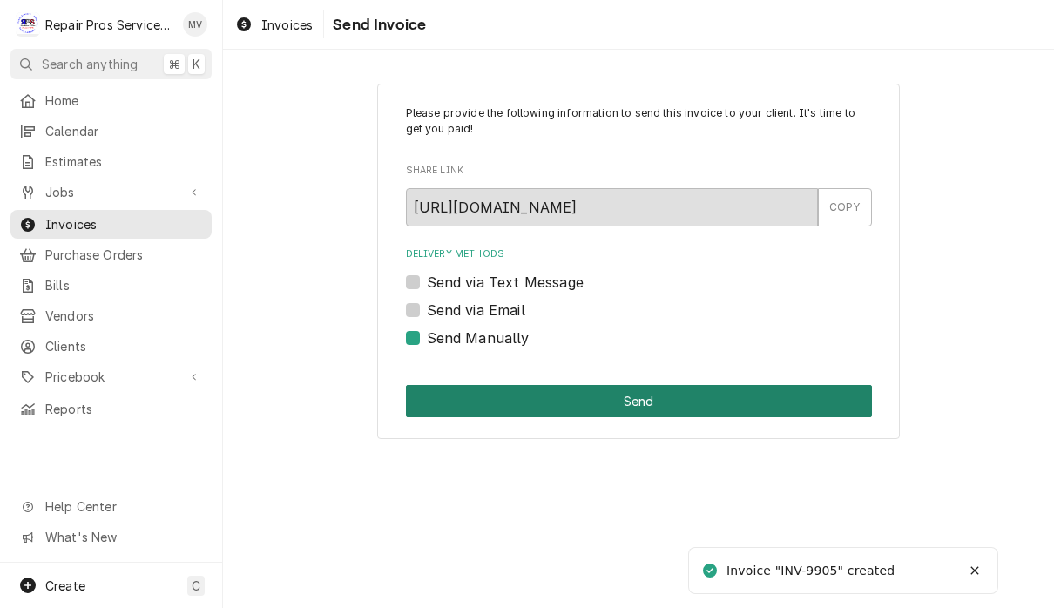
click at [670, 404] on button "Send" at bounding box center [639, 401] width 466 height 32
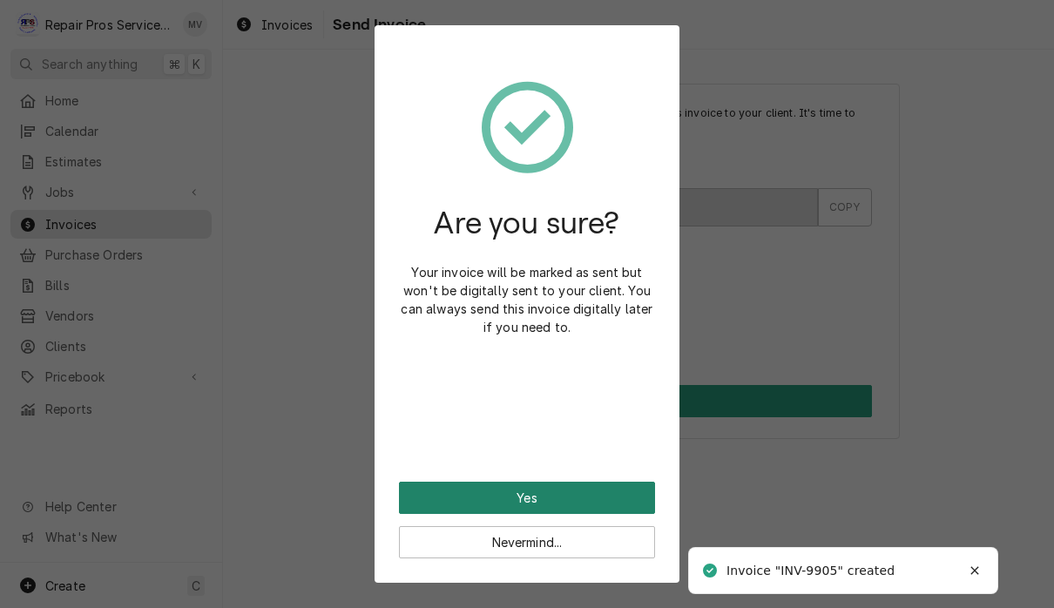
click at [604, 494] on button "Yes" at bounding box center [527, 498] width 256 height 32
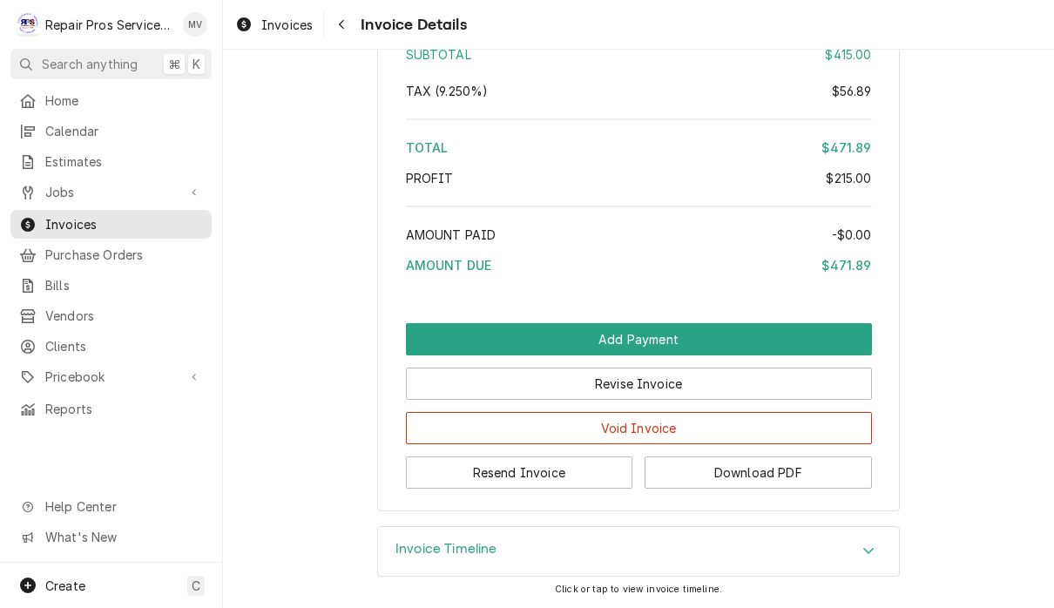
scroll to position [3487, 0]
click at [542, 474] on button "Resend Invoice" at bounding box center [519, 473] width 227 height 32
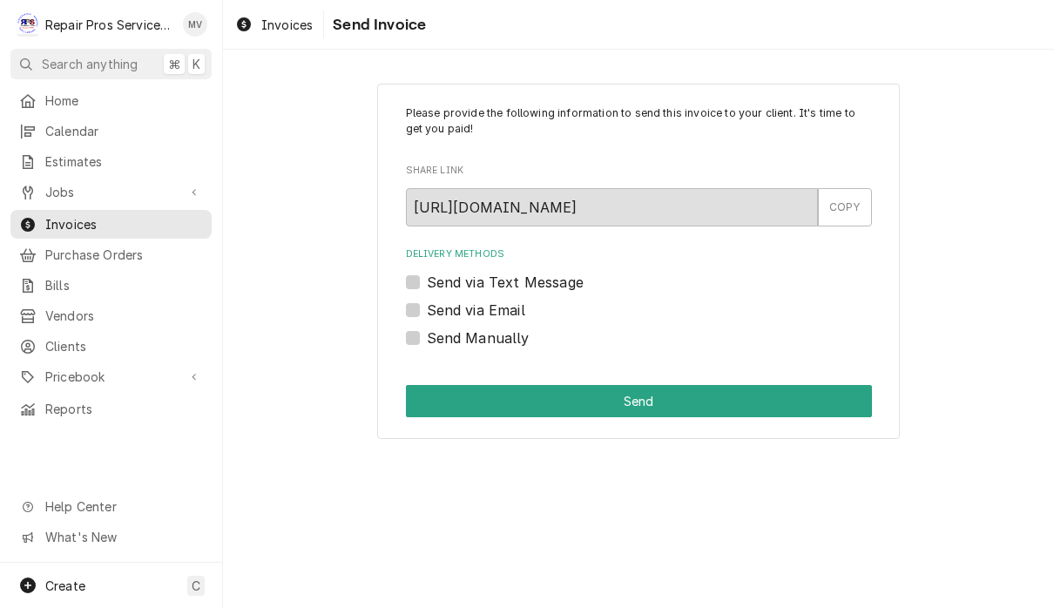
click at [524, 313] on label "Send via Email" at bounding box center [476, 310] width 98 height 21
click at [524, 313] on input "Send via Email" at bounding box center [660, 319] width 466 height 38
checkbox input "true"
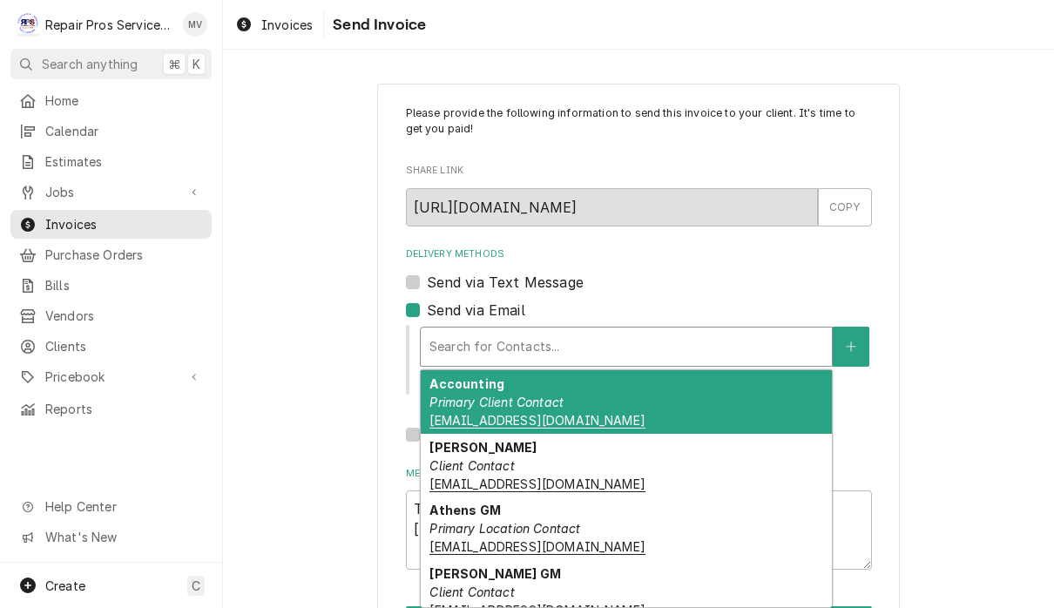
click at [639, 402] on div "Accounting Primary Client Contact [EMAIL_ADDRESS][DOMAIN_NAME]" at bounding box center [626, 402] width 411 height 64
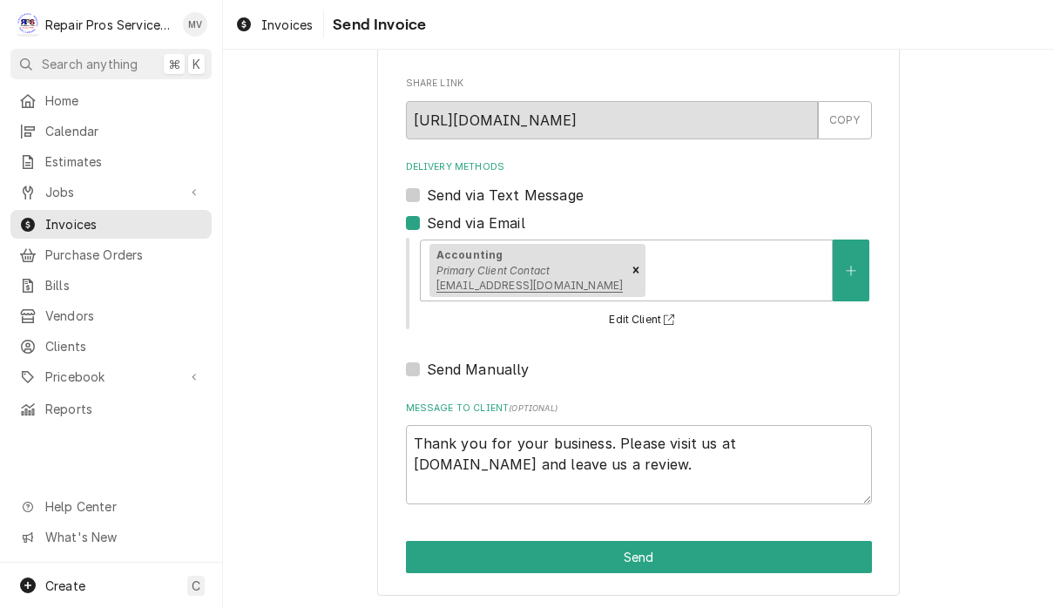
scroll to position [86, 0]
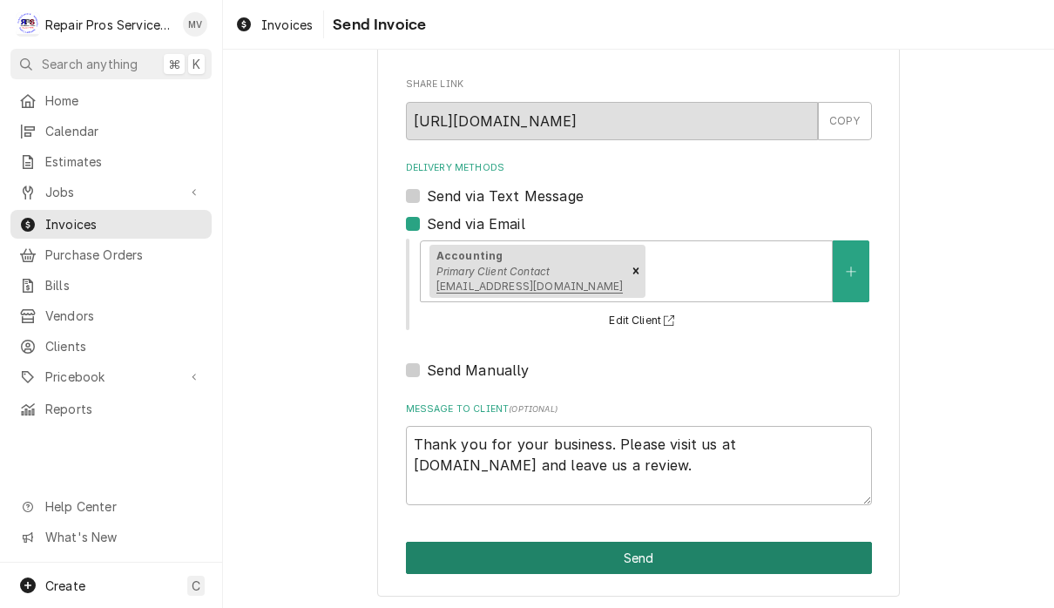
click at [688, 557] on button "Send" at bounding box center [639, 558] width 466 height 32
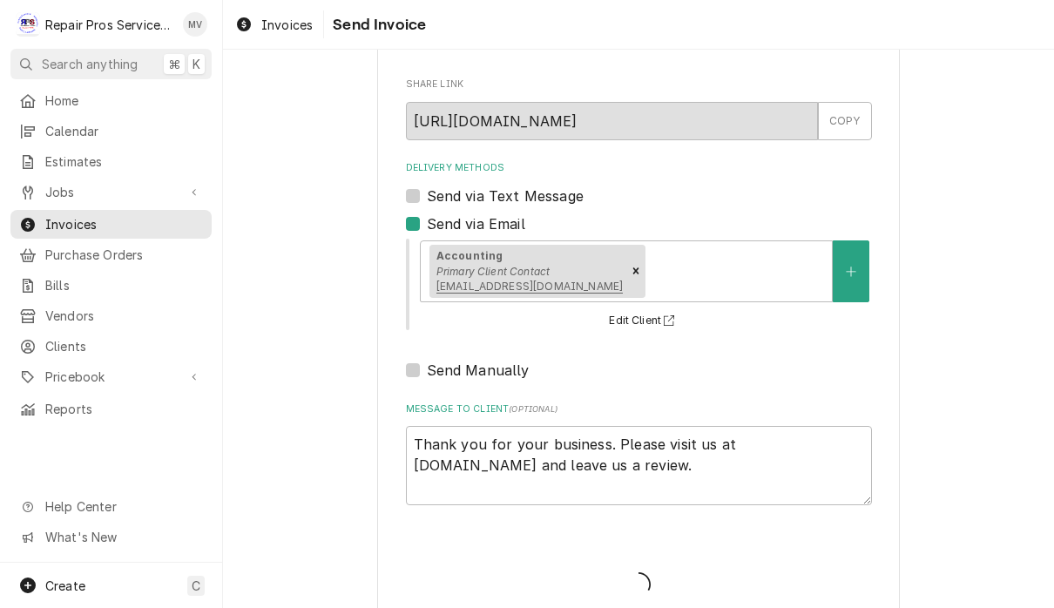
type textarea "x"
